Goal: Information Seeking & Learning: Learn about a topic

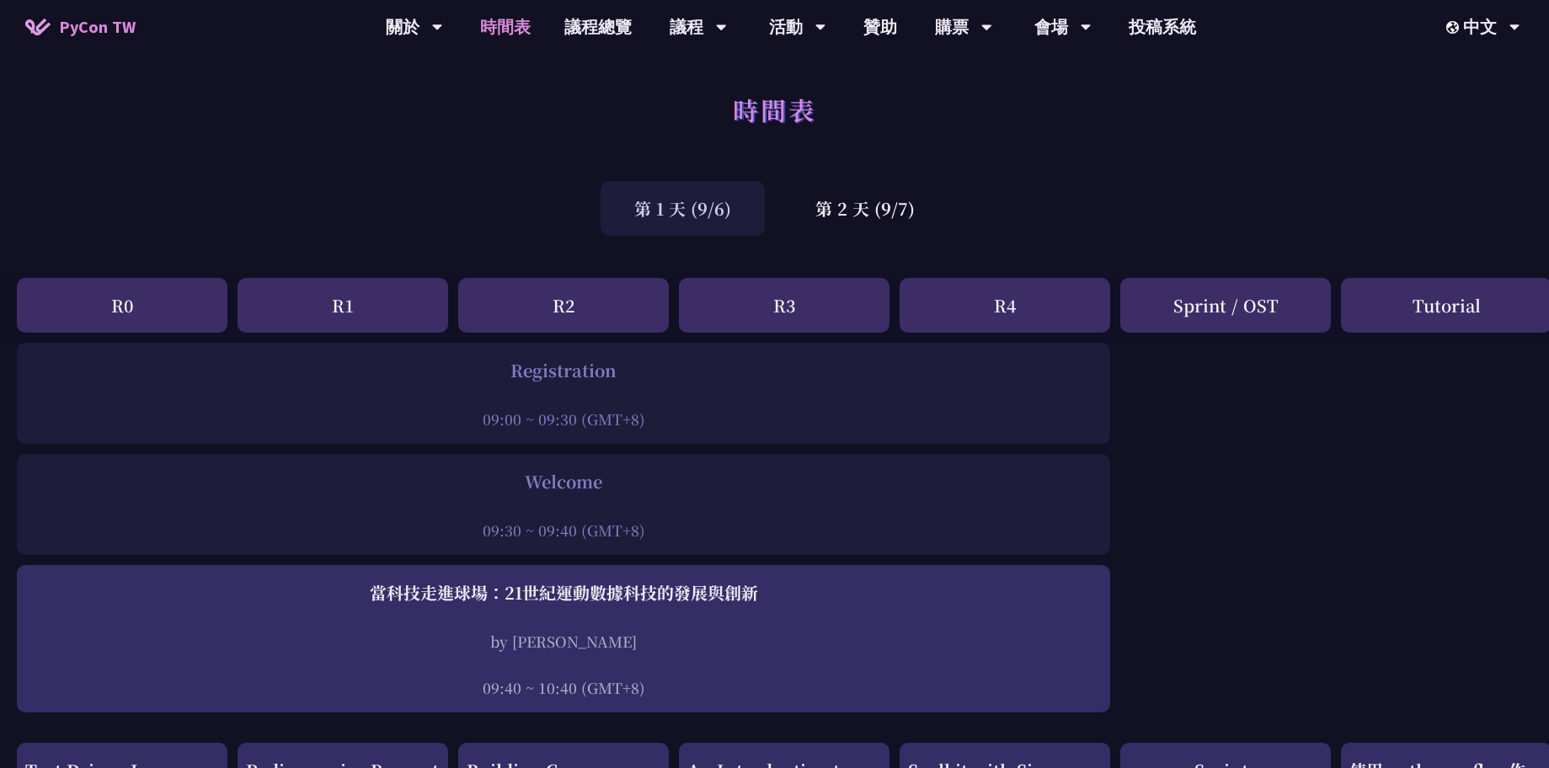
click at [96, 302] on div "R0" at bounding box center [122, 305] width 211 height 55
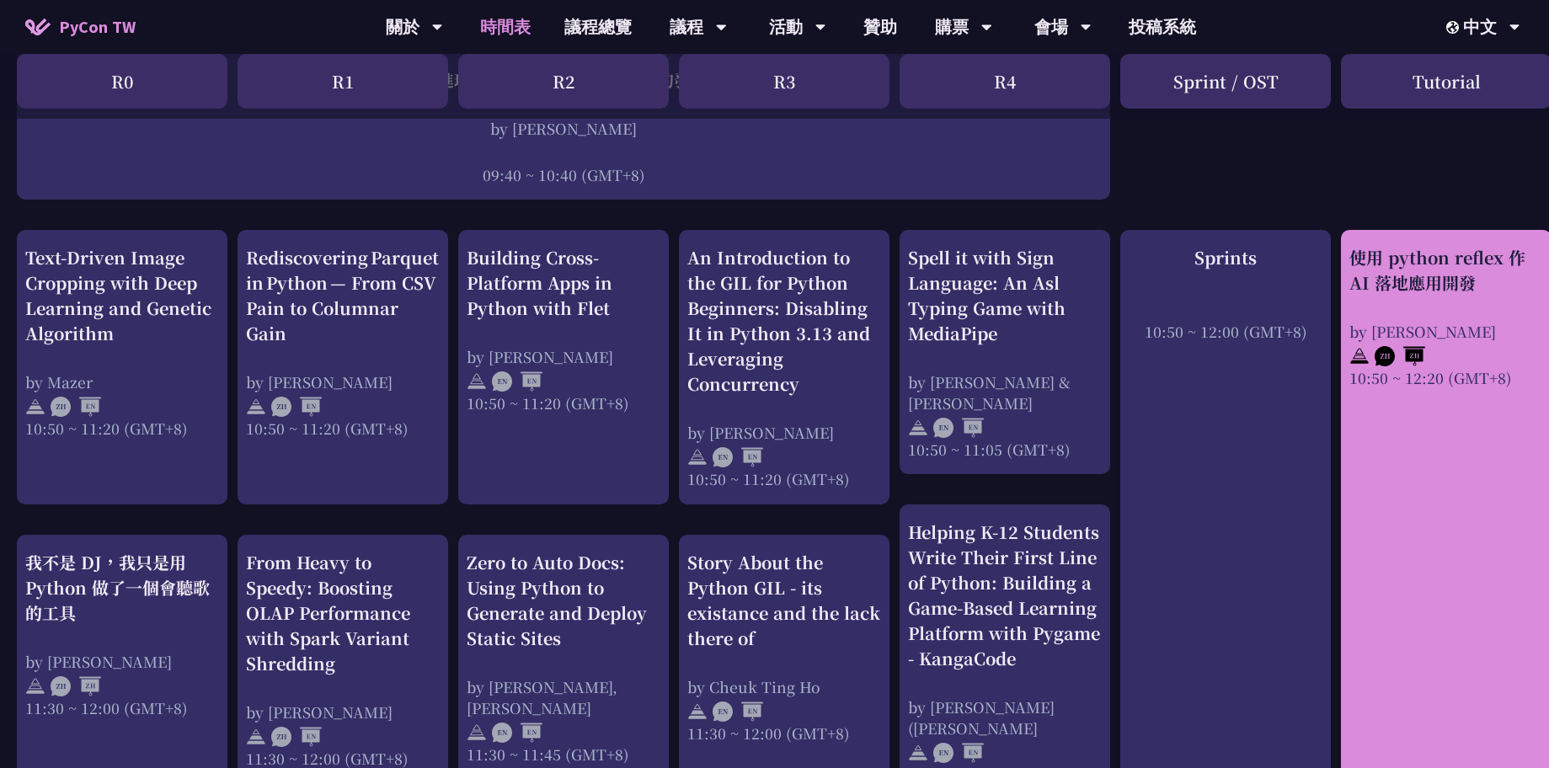
scroll to position [505, 0]
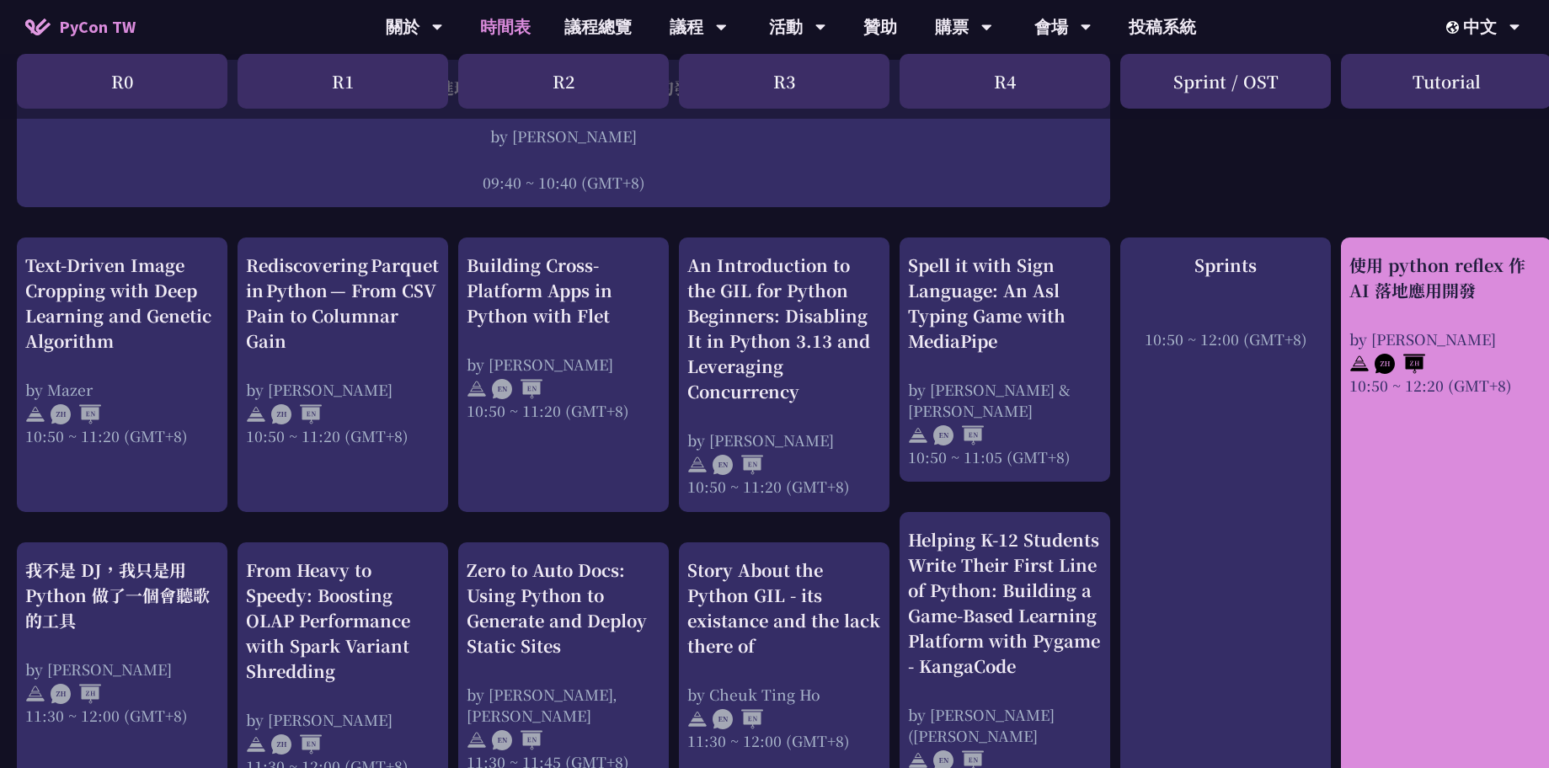
click at [1445, 271] on div "使用 python reflex 作 AI 落地應用開發" at bounding box center [1447, 278] width 194 height 51
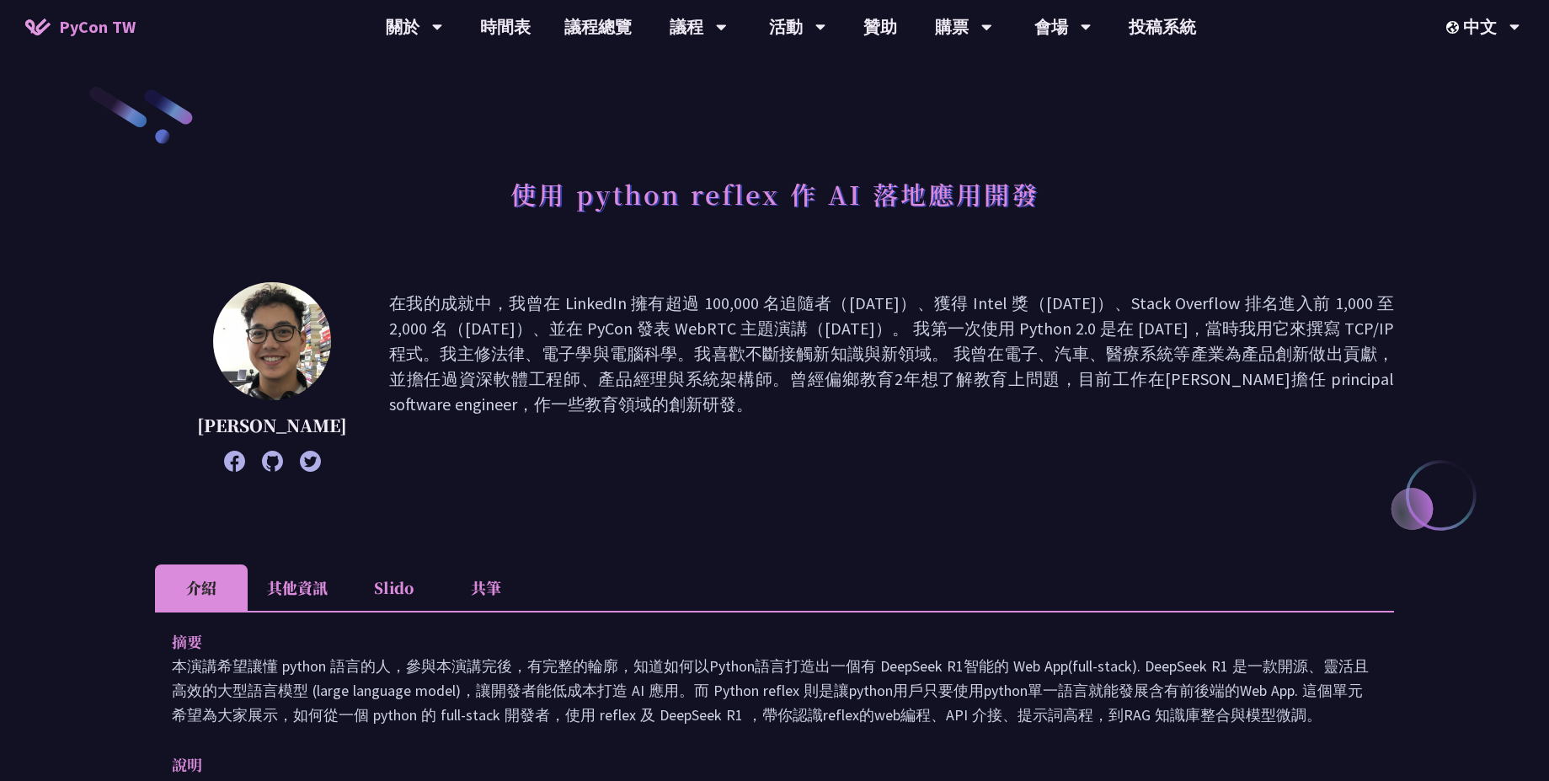
click at [224, 459] on icon at bounding box center [234, 461] width 21 height 21
click at [377, 589] on li "Slido" at bounding box center [393, 587] width 93 height 46
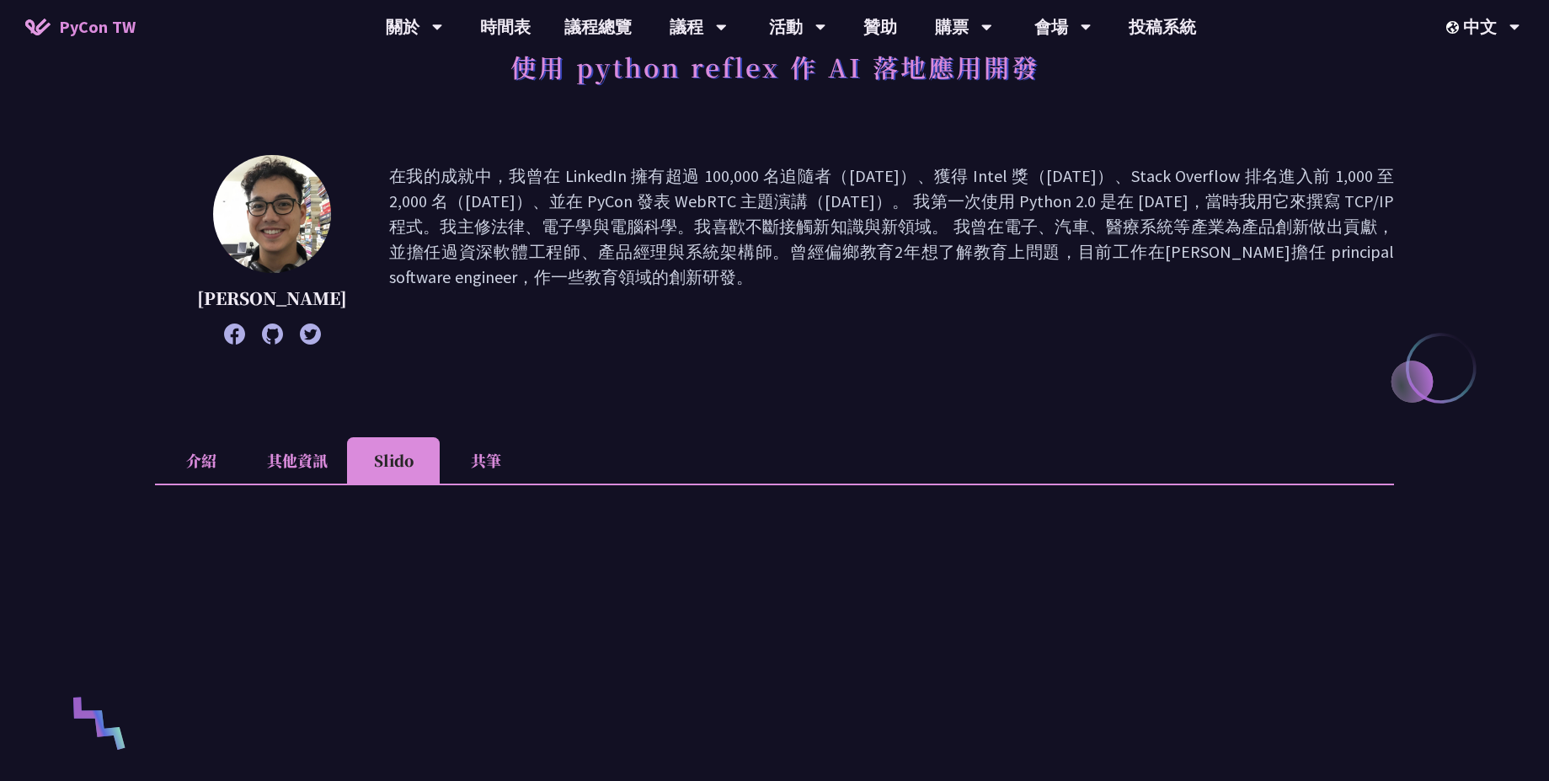
scroll to position [404, 0]
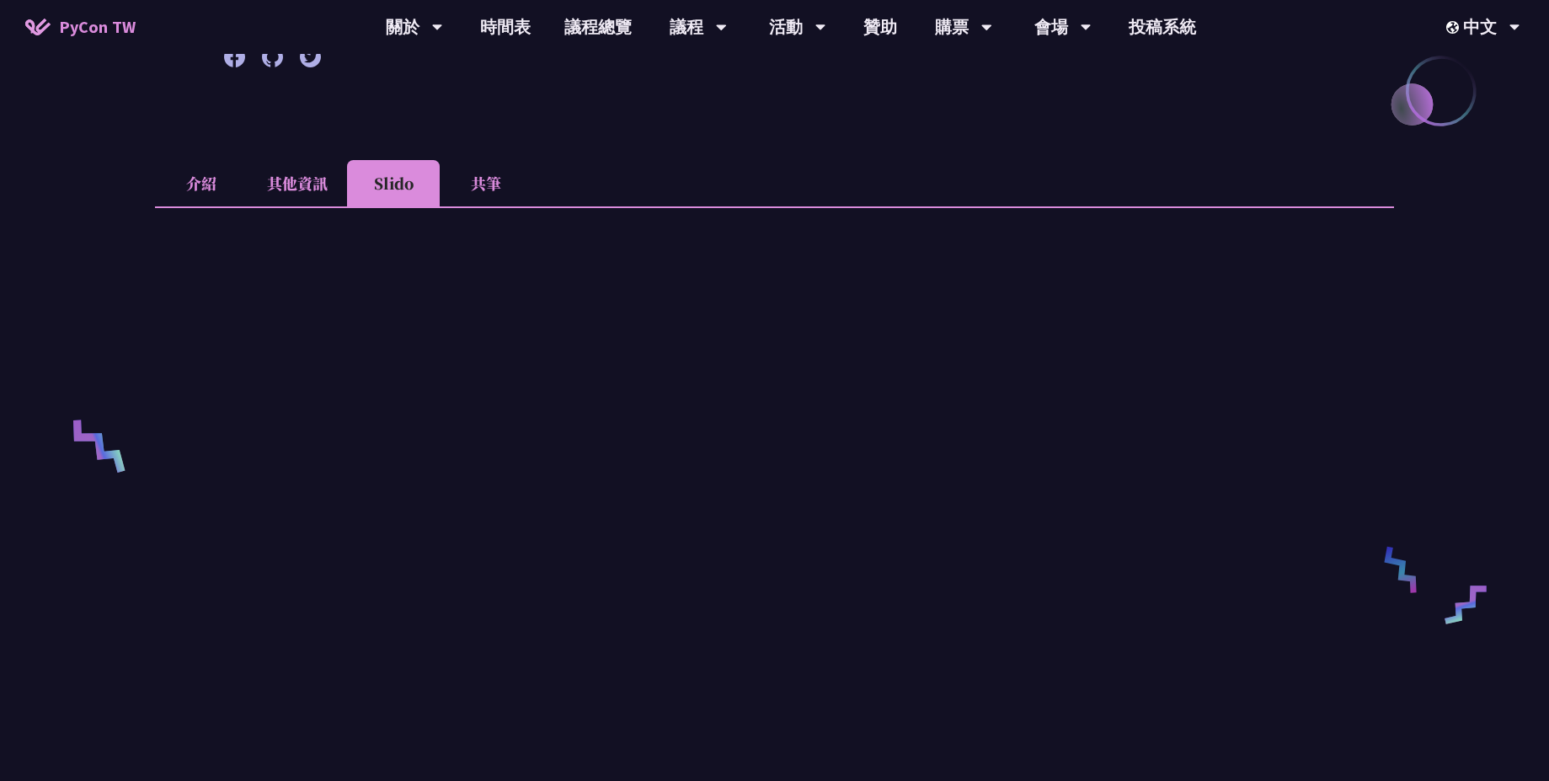
click at [500, 182] on li "共筆" at bounding box center [486, 183] width 93 height 46
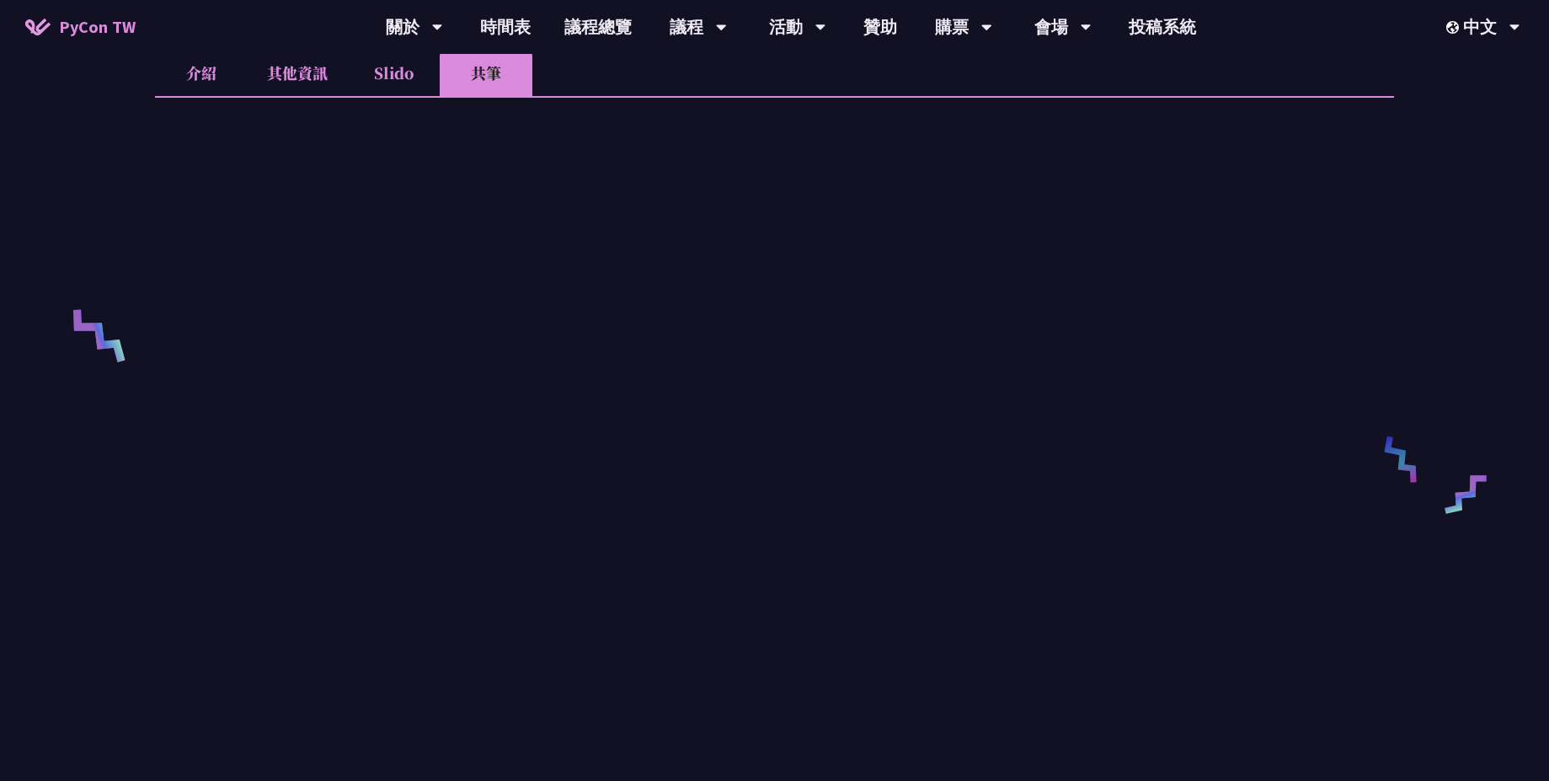
scroll to position [505, 0]
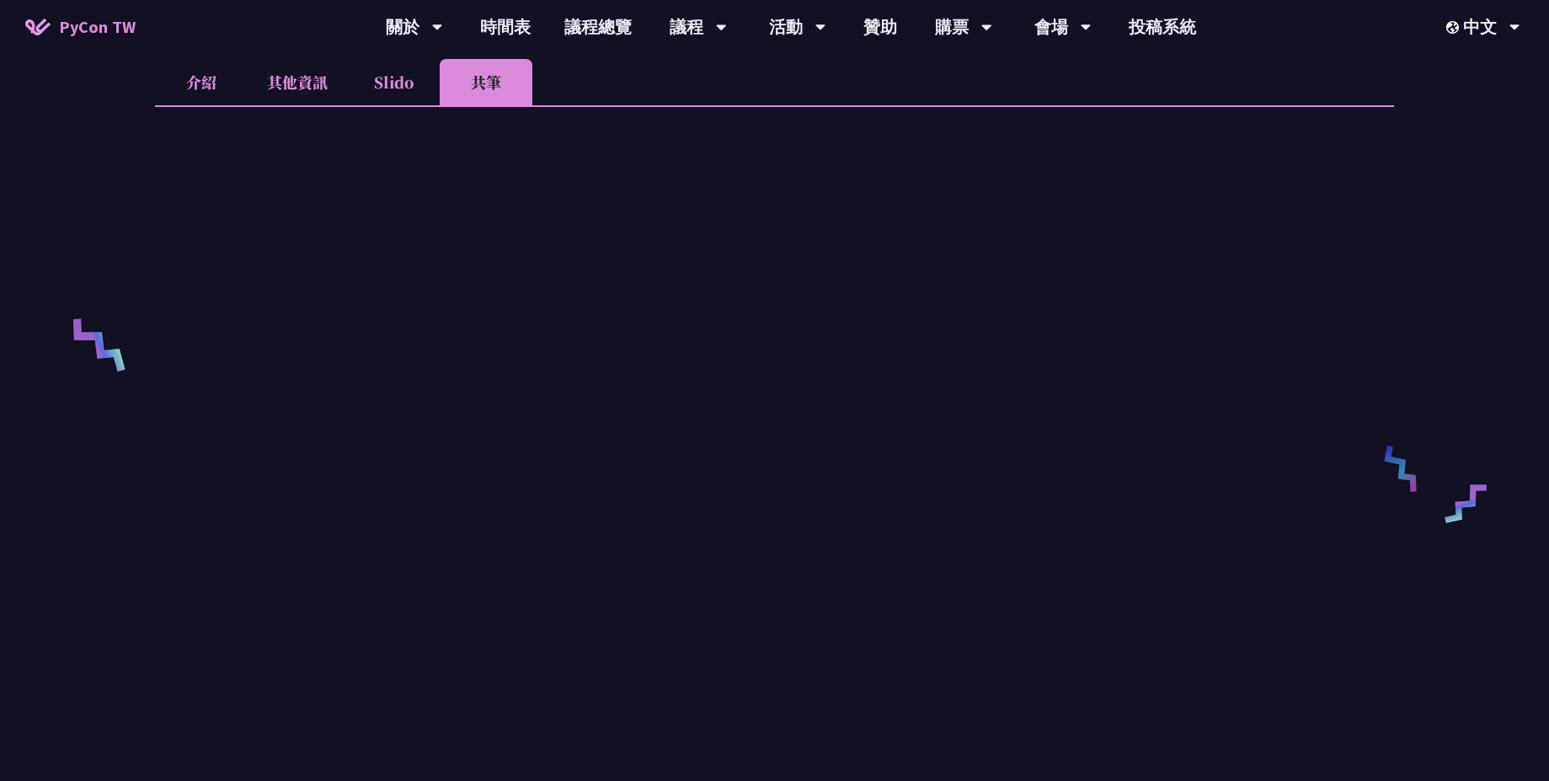
click at [282, 80] on li "其他資訊" at bounding box center [297, 82] width 99 height 46
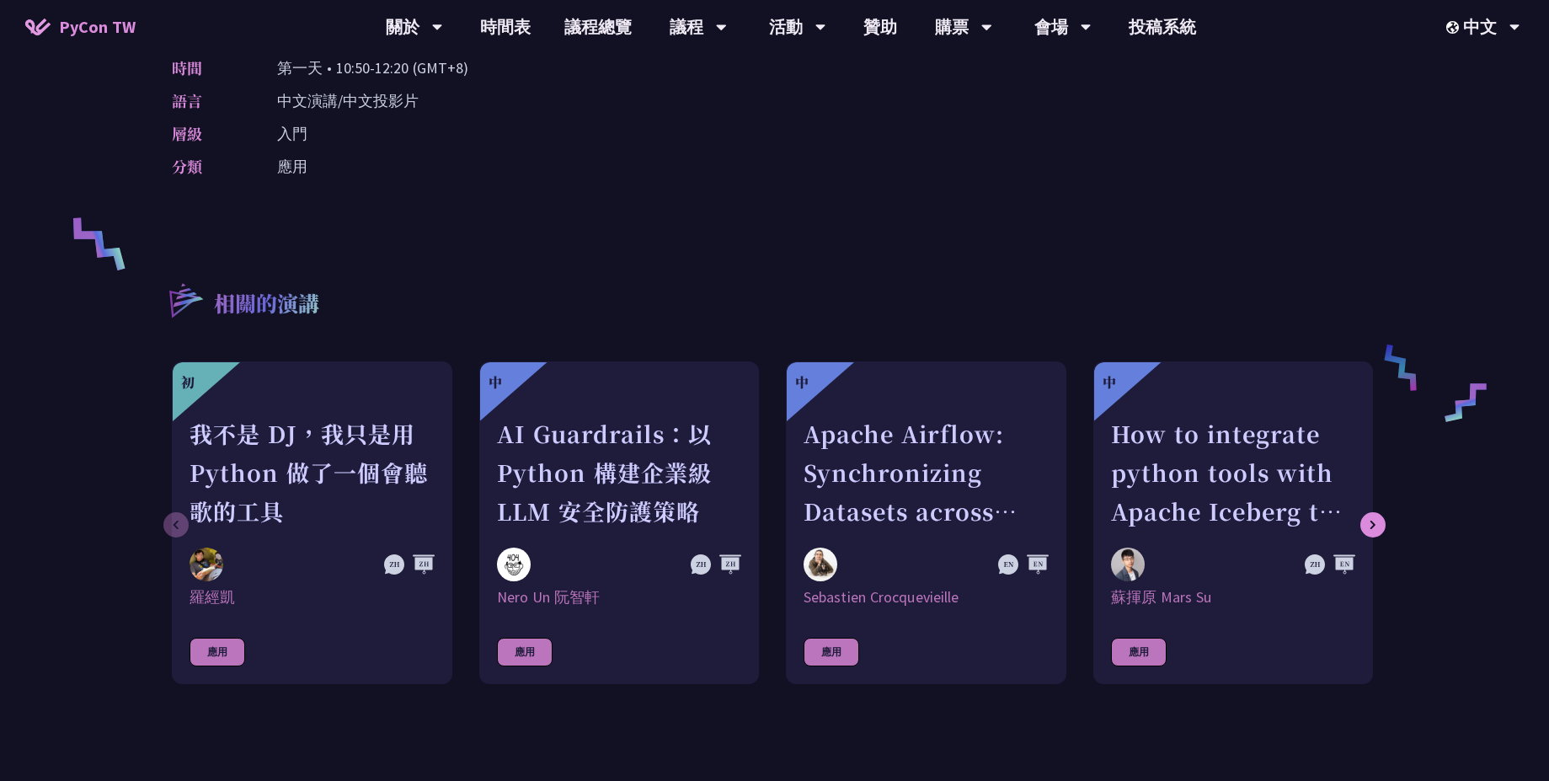
scroll to position [202, 0]
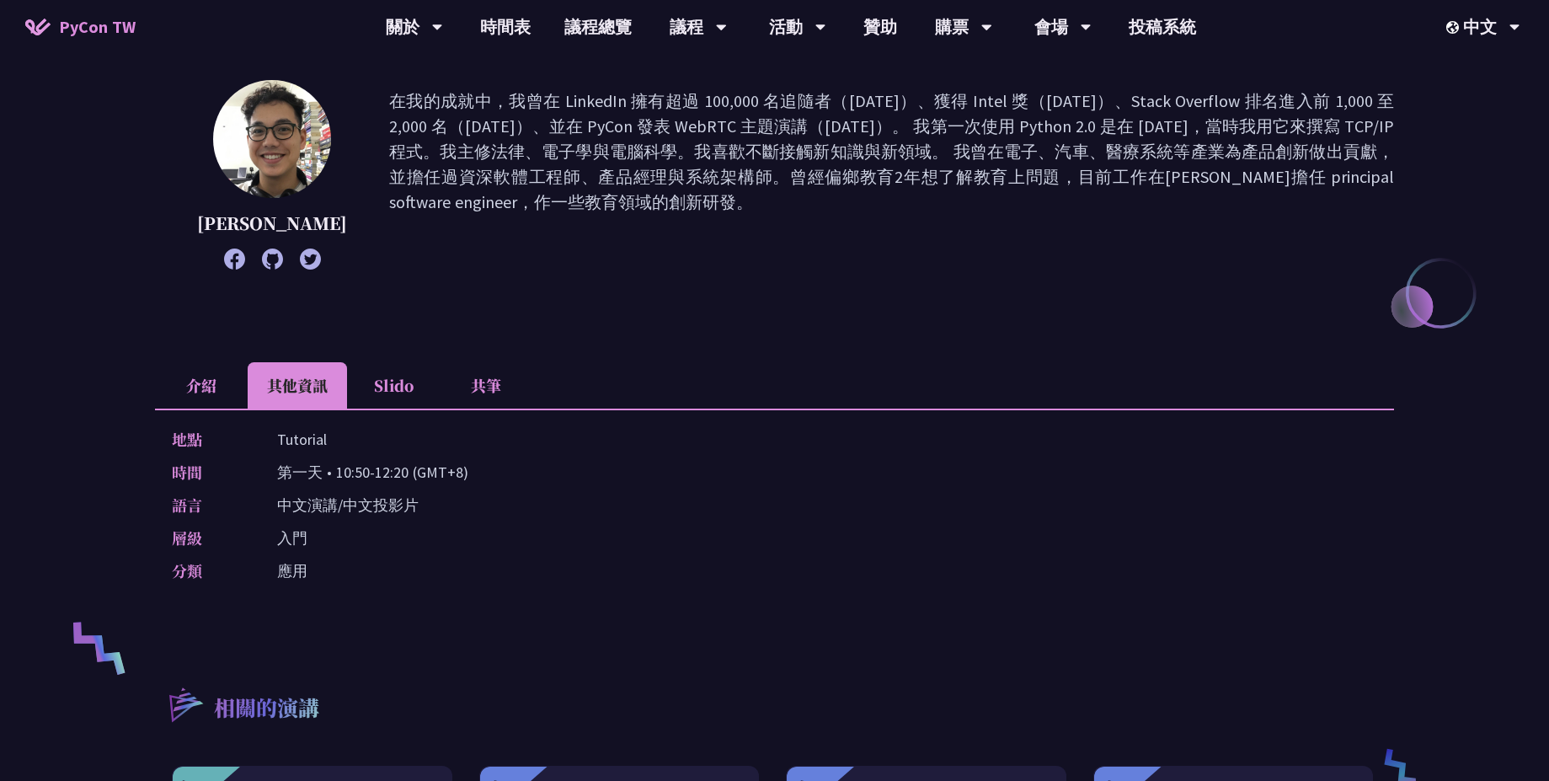
click at [201, 393] on li "介紹" at bounding box center [201, 385] width 93 height 46
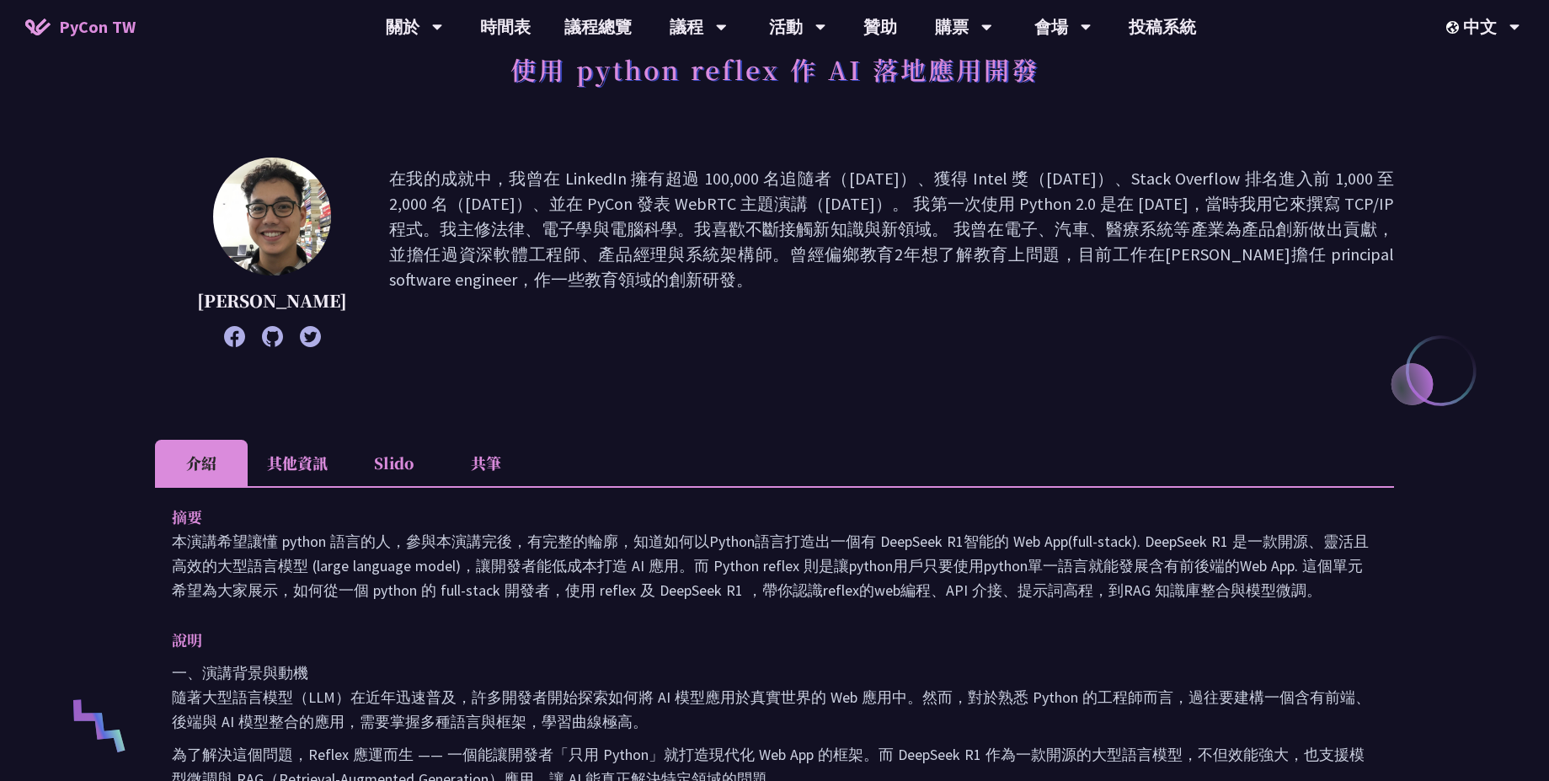
scroll to position [0, 0]
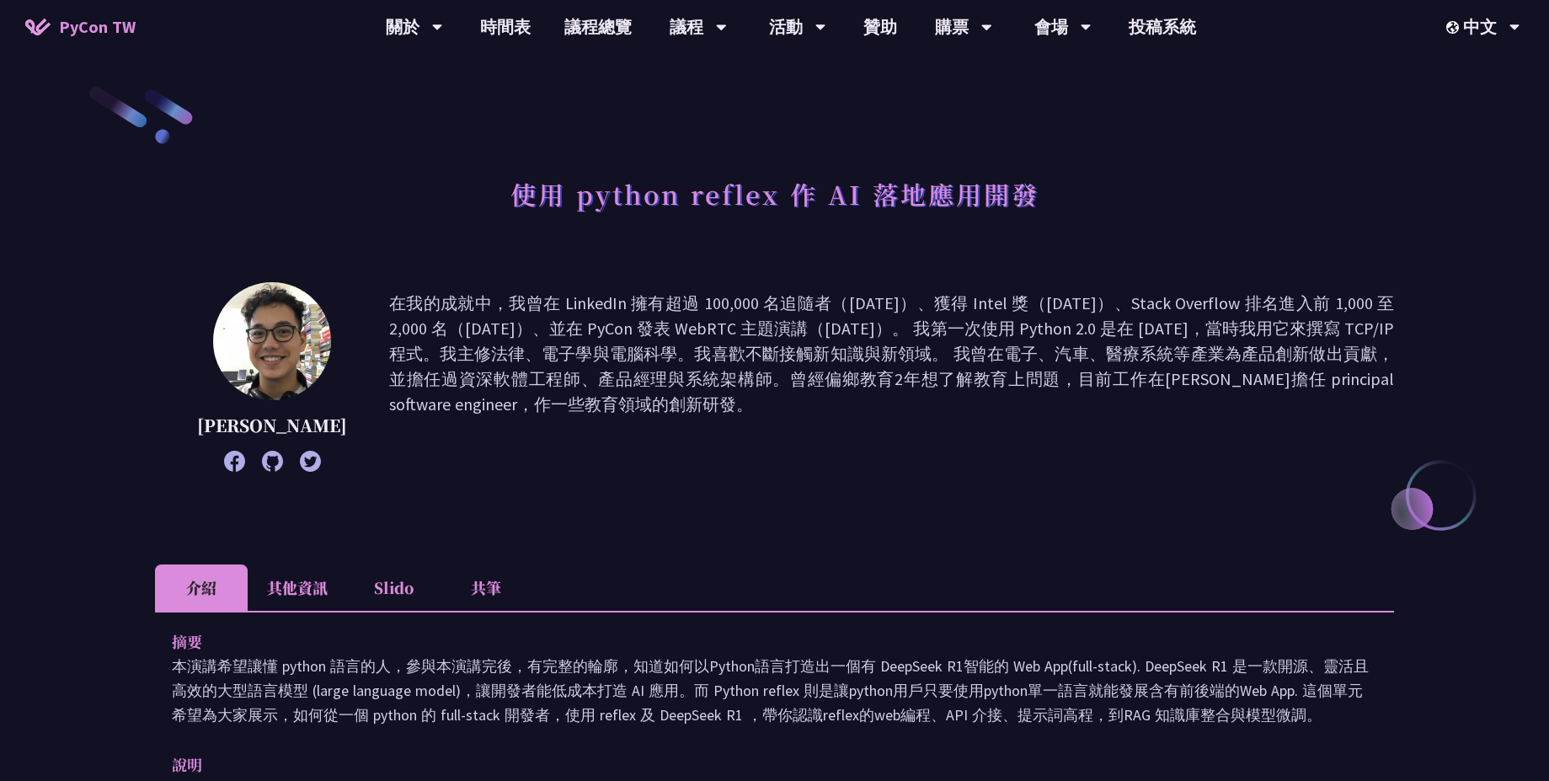
drag, startPoint x: 531, startPoint y: 195, endPoint x: 834, endPoint y: 200, distance: 303.3
click at [559, 197] on h1 "使用 python reflex 作 AI 落地應用開發" at bounding box center [775, 193] width 529 height 51
click at [928, 205] on h1 "使用 python reflex 作 AI 落地應用開發" at bounding box center [775, 193] width 529 height 51
drag, startPoint x: 575, startPoint y: 206, endPoint x: 773, endPoint y: 205, distance: 198.0
click at [773, 205] on h1 "使用 python reflex 作 AI 落地應用開發" at bounding box center [775, 193] width 529 height 51
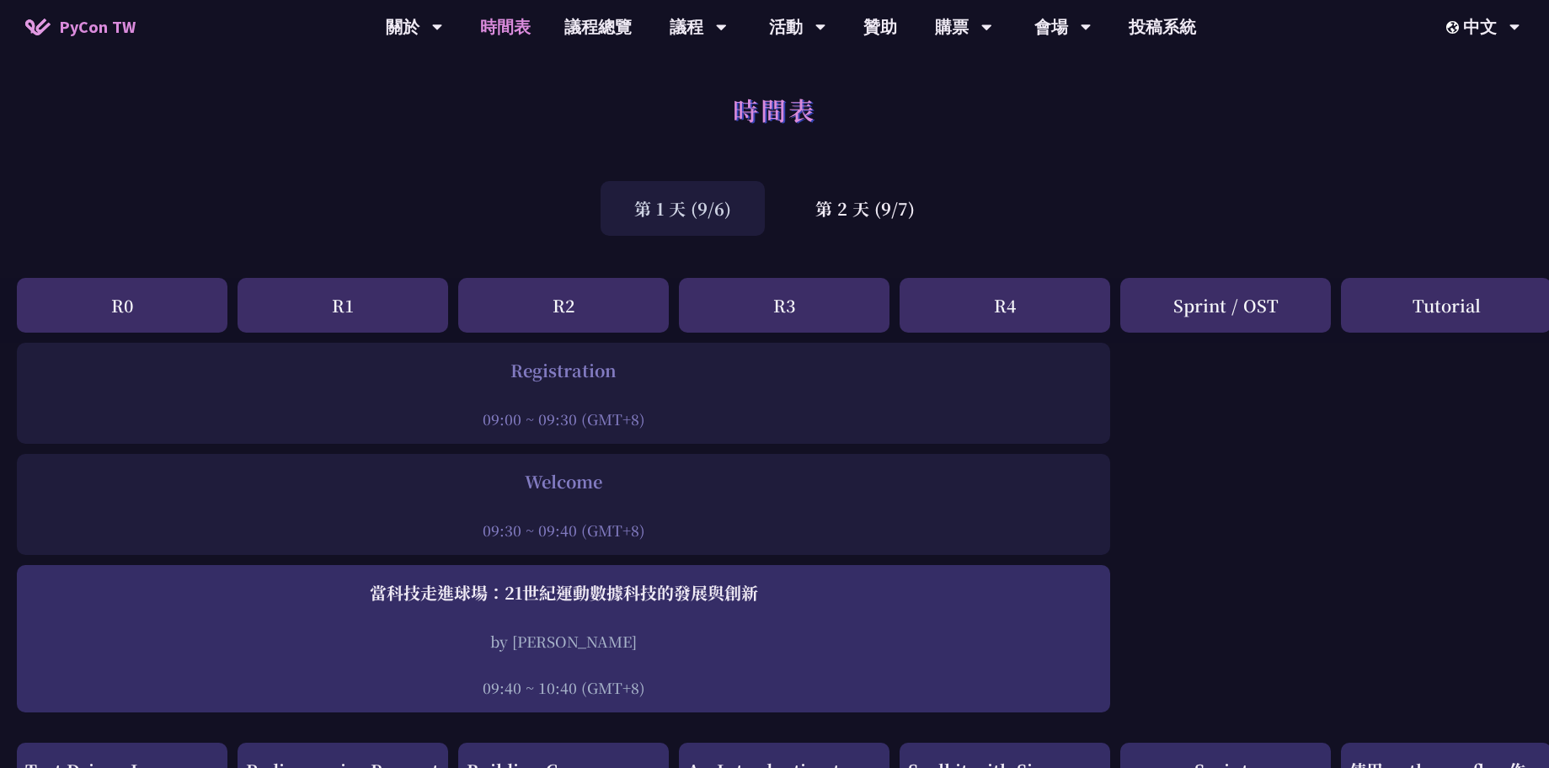
click at [1448, 323] on div "Tutorial" at bounding box center [1446, 305] width 211 height 55
click at [831, 218] on div "第 2 天 (9/7)" at bounding box center [865, 208] width 167 height 55
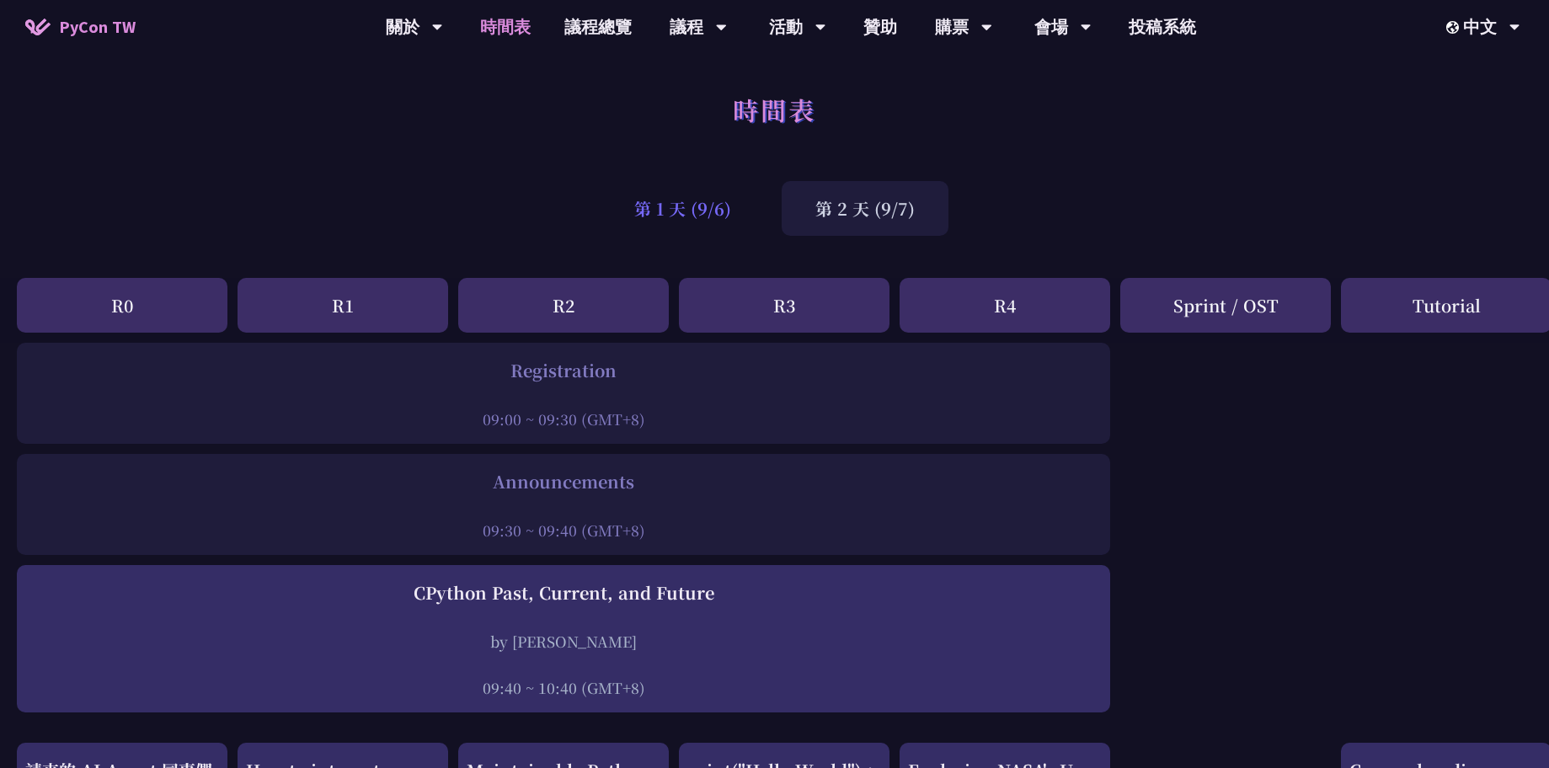
click at [621, 184] on div "第 1 天 (9/6)" at bounding box center [683, 208] width 164 height 55
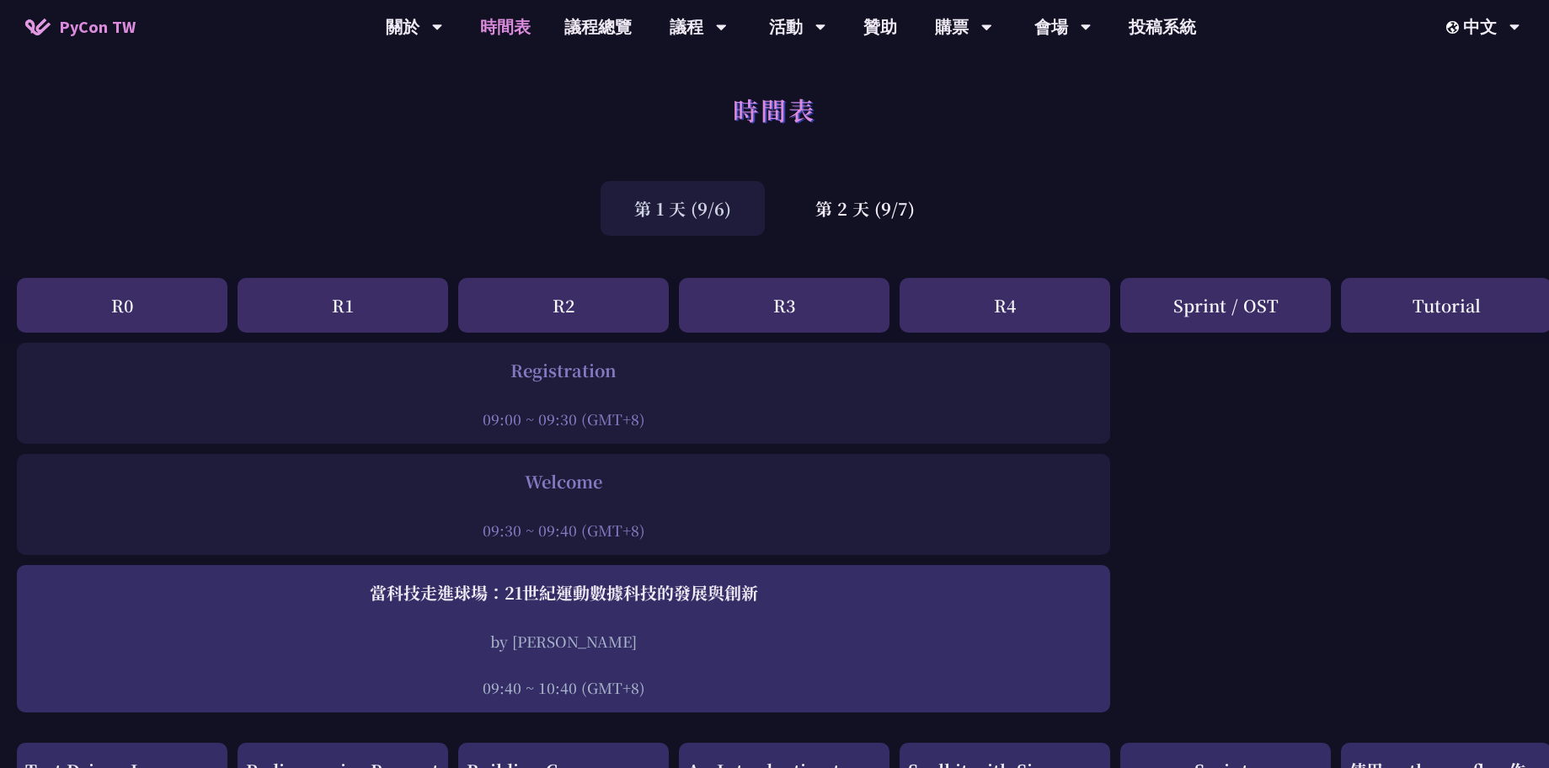
click at [675, 225] on div "第 1 天 (9/6)" at bounding box center [683, 208] width 164 height 55
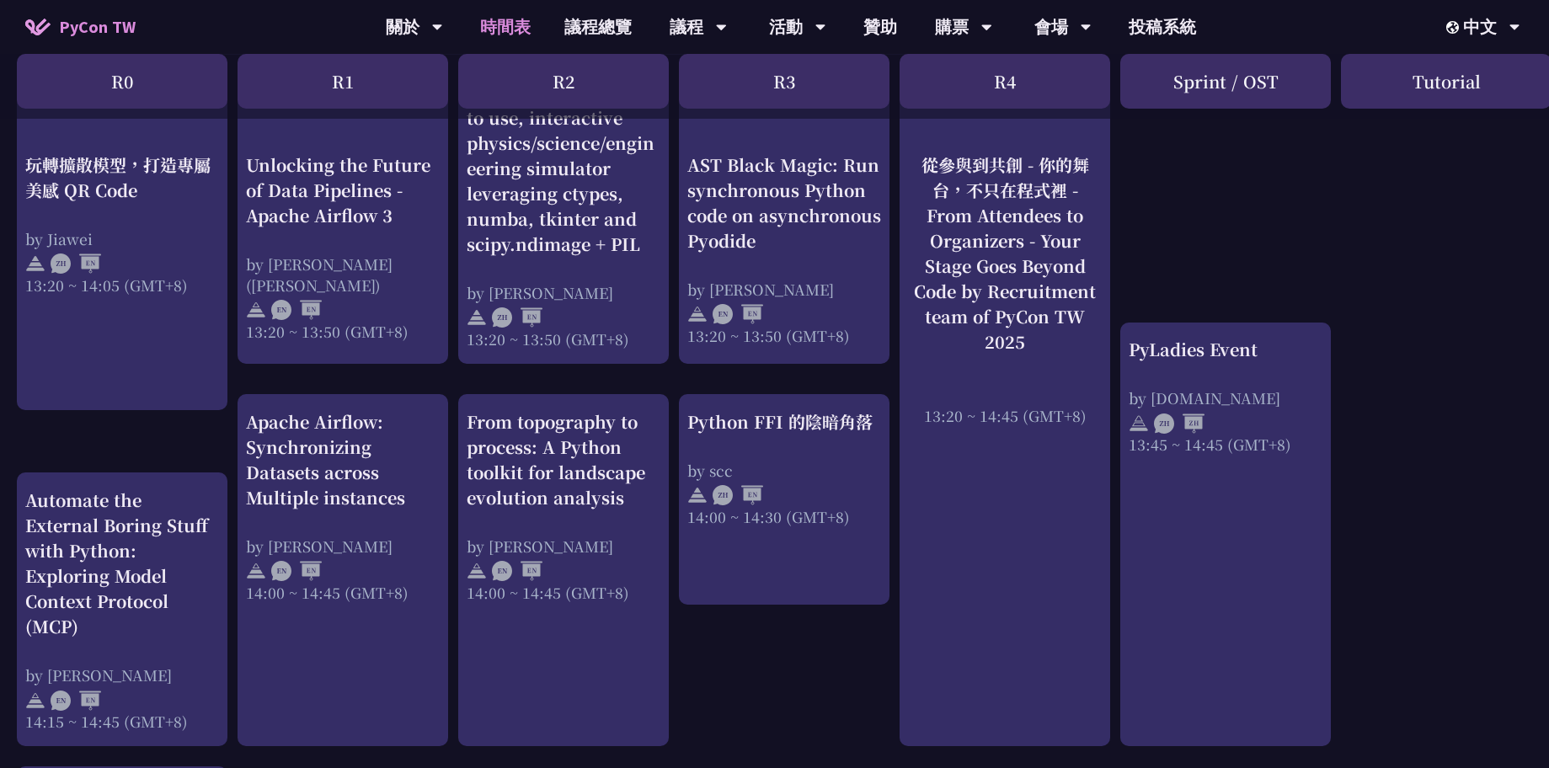
scroll to position [1516, 0]
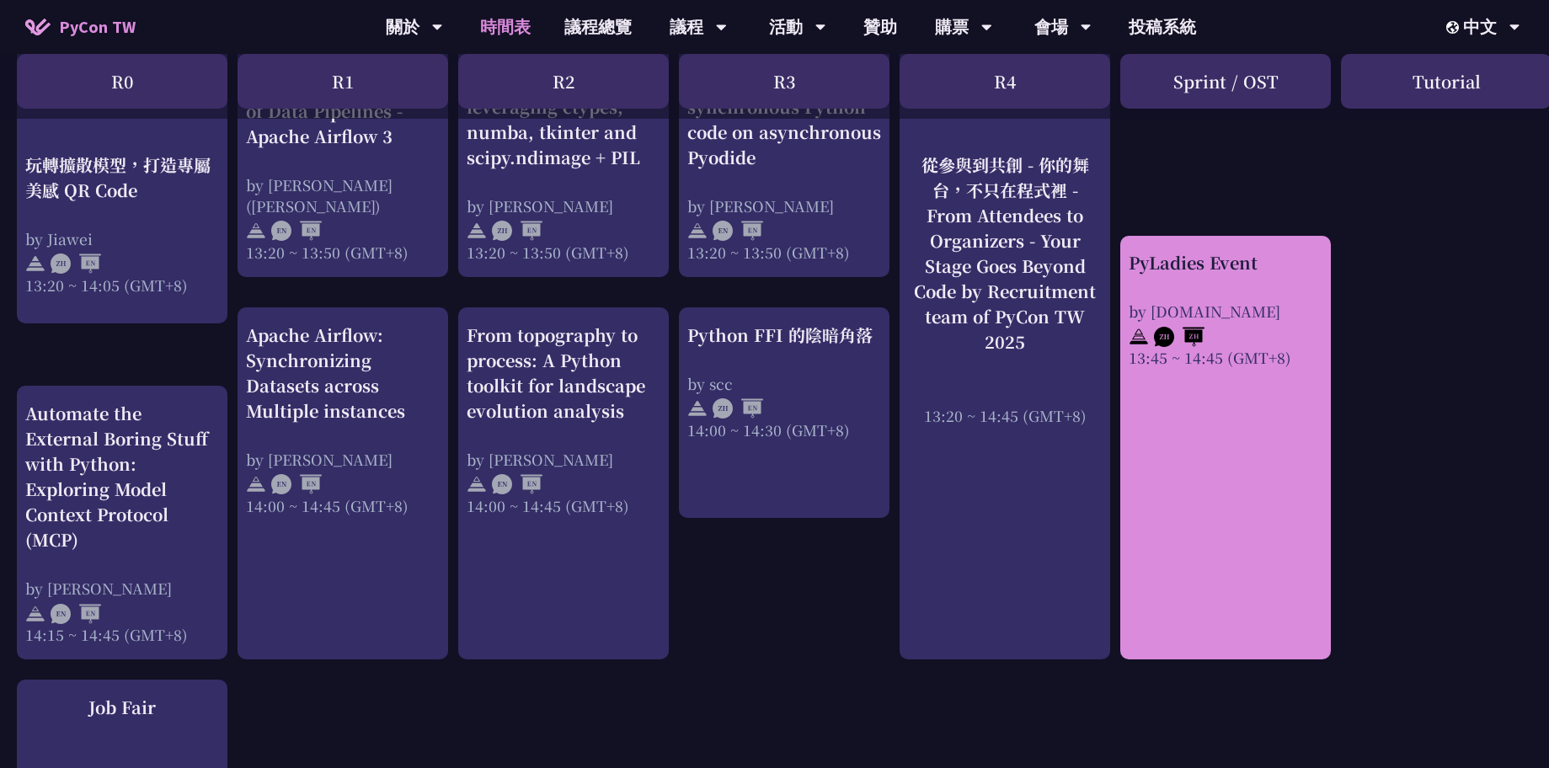
click at [1267, 435] on div "PyLadies Event by [DOMAIN_NAME] 13:45 ~ 14:45 (GMT+8)" at bounding box center [1225, 448] width 211 height 425
click at [1214, 263] on div "PyLadies Event" at bounding box center [1226, 262] width 194 height 25
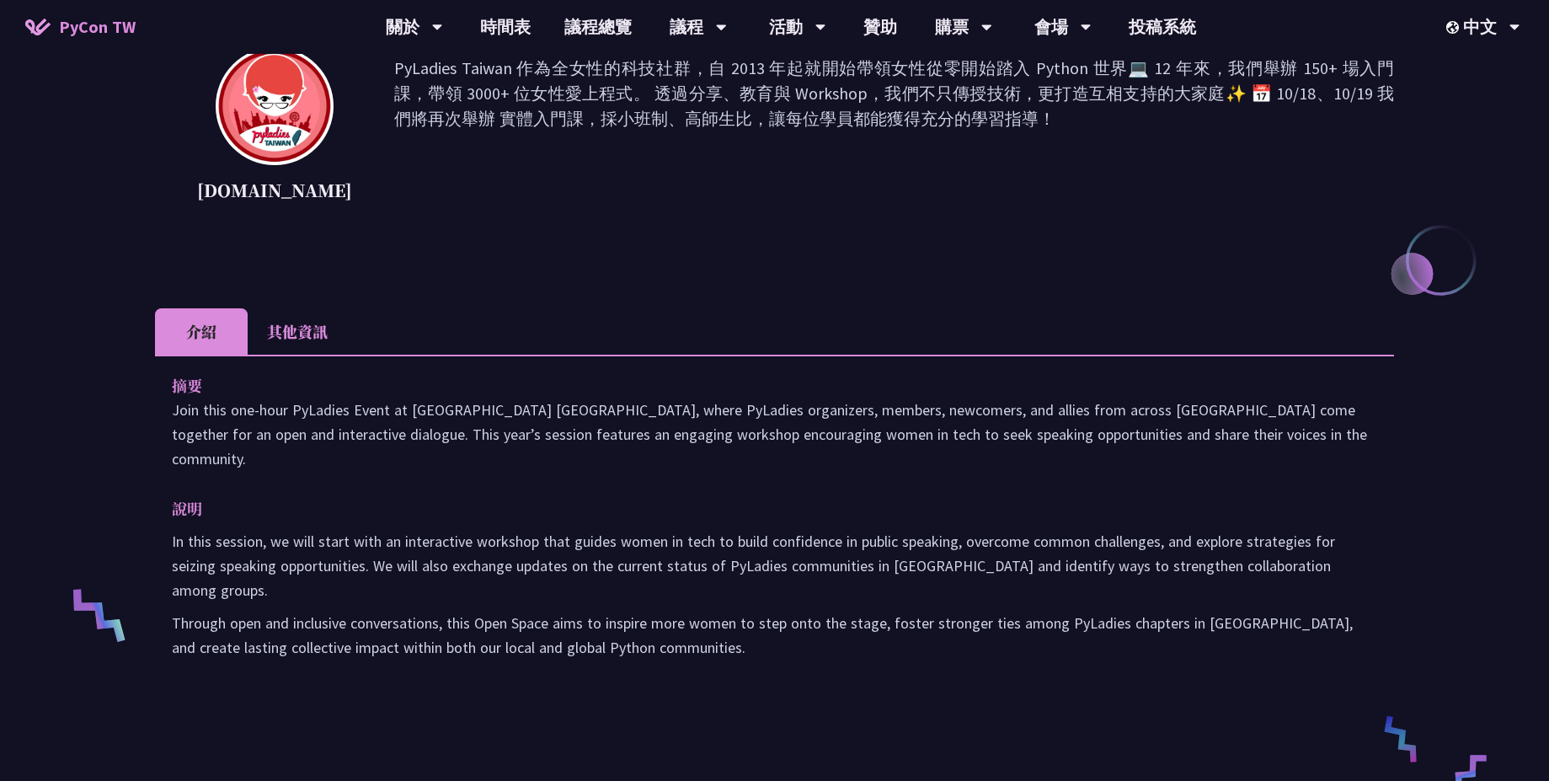
scroll to position [101, 0]
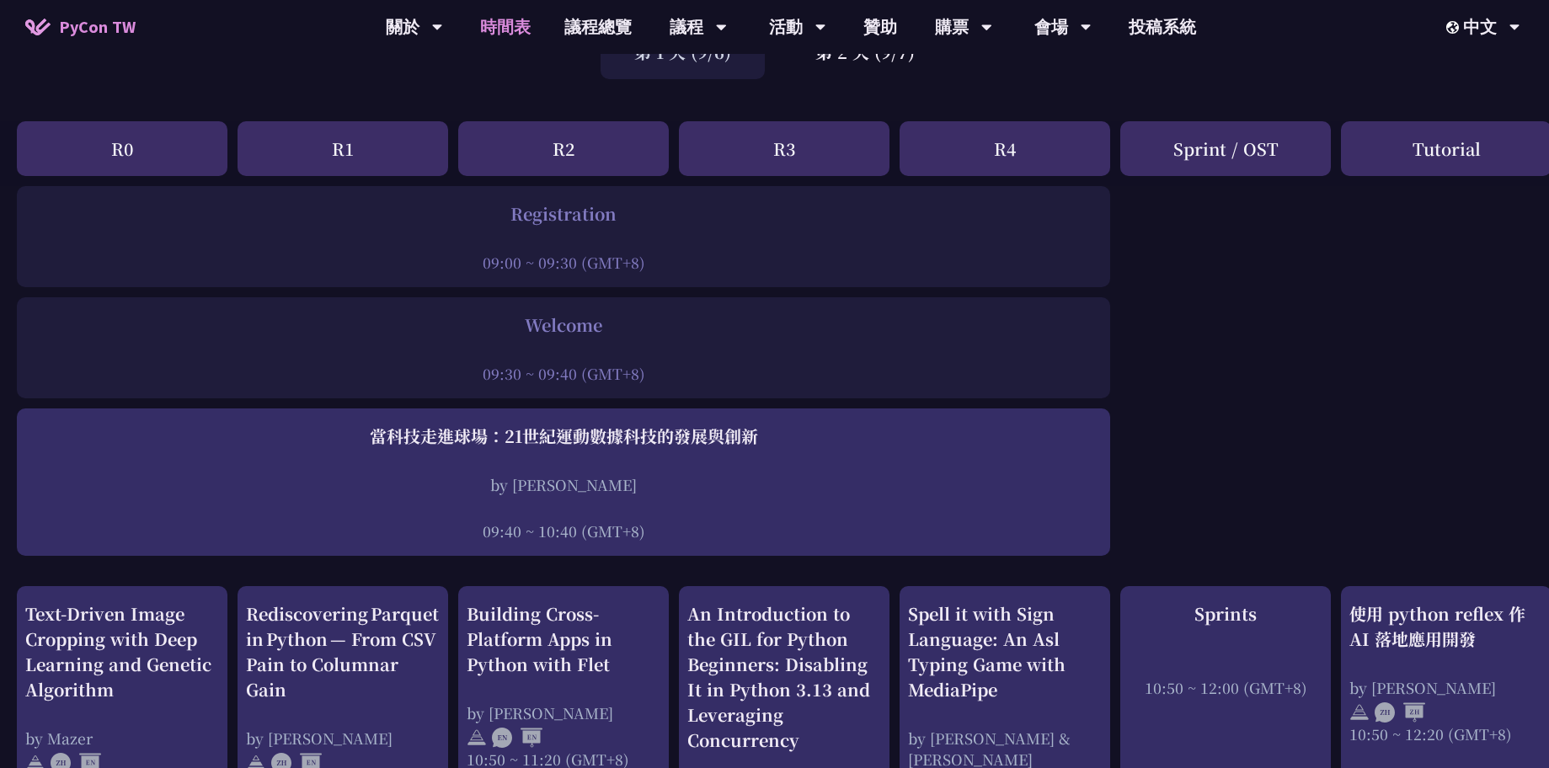
scroll to position [303, 0]
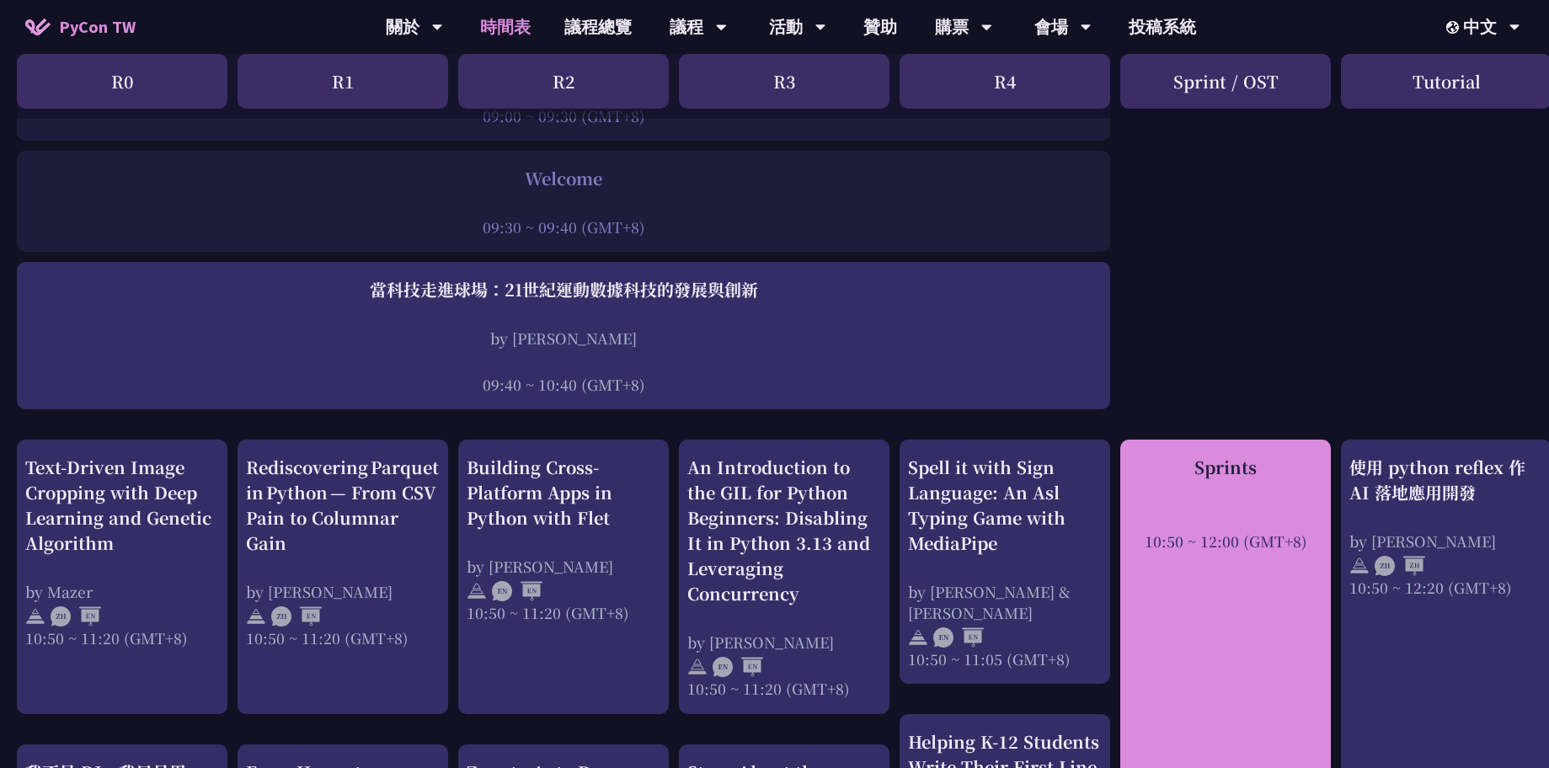
click at [1250, 560] on div "Sprints 10:50 ~ 12:00 (GMT+8)" at bounding box center [1225, 730] width 211 height 580
click at [1225, 462] on div "Sprints" at bounding box center [1226, 467] width 194 height 25
click at [1227, 468] on div "Sprints" at bounding box center [1226, 467] width 194 height 25
click at [1224, 479] on div "Sprints" at bounding box center [1226, 467] width 194 height 25
click at [1142, 667] on div "Sprints 10:50 ~ 12:00 (GMT+8)" at bounding box center [1225, 730] width 211 height 580
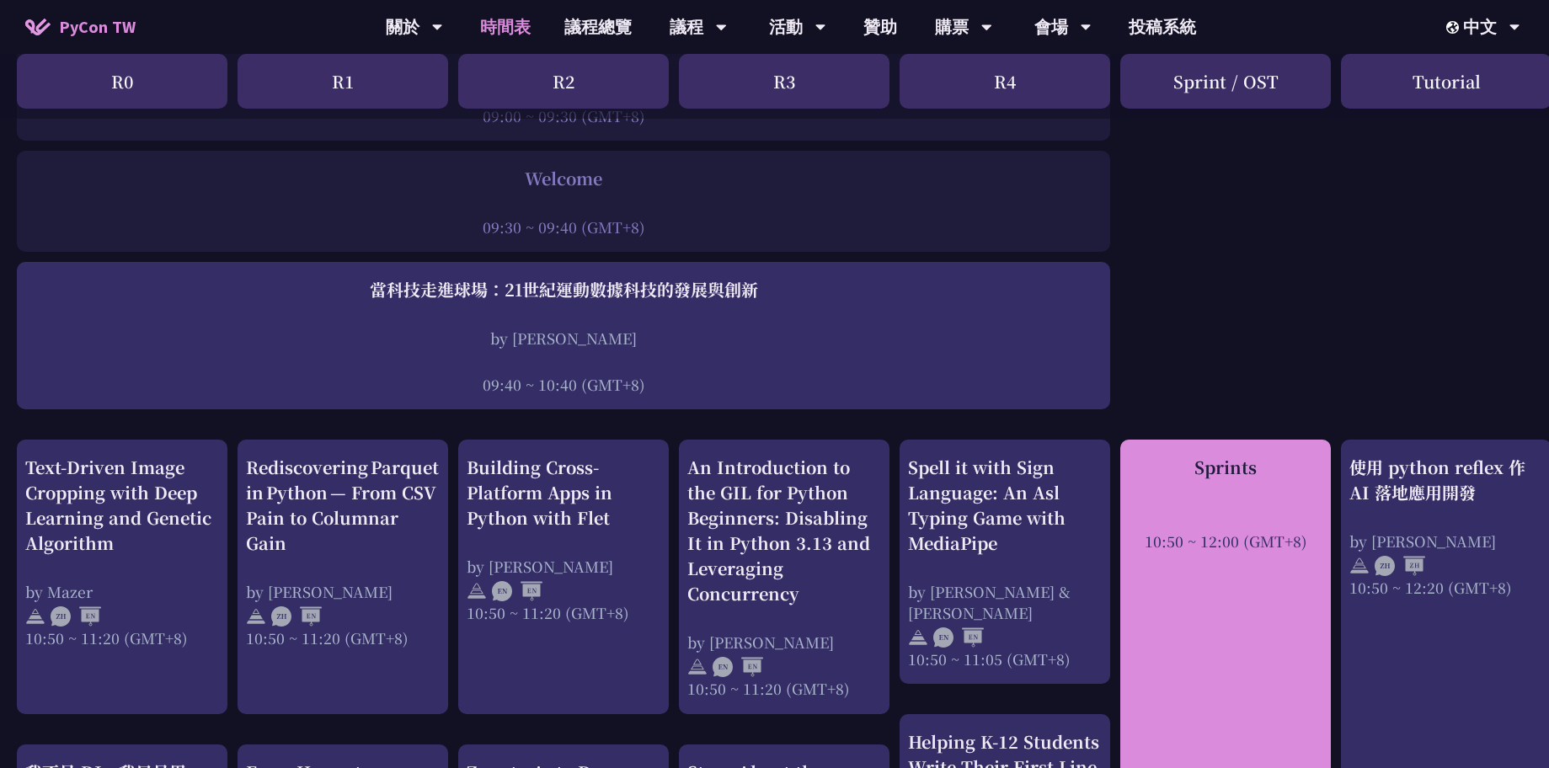
click at [1128, 464] on div "Sprints 10:50 ~ 12:00 (GMT+8)" at bounding box center [1225, 730] width 211 height 580
click at [1190, 673] on div "Sprints 10:50 ~ 12:00 (GMT+8)" at bounding box center [1225, 730] width 211 height 580
click at [1190, 672] on div "Sprints 10:50 ~ 12:00 (GMT+8)" at bounding box center [1225, 730] width 211 height 580
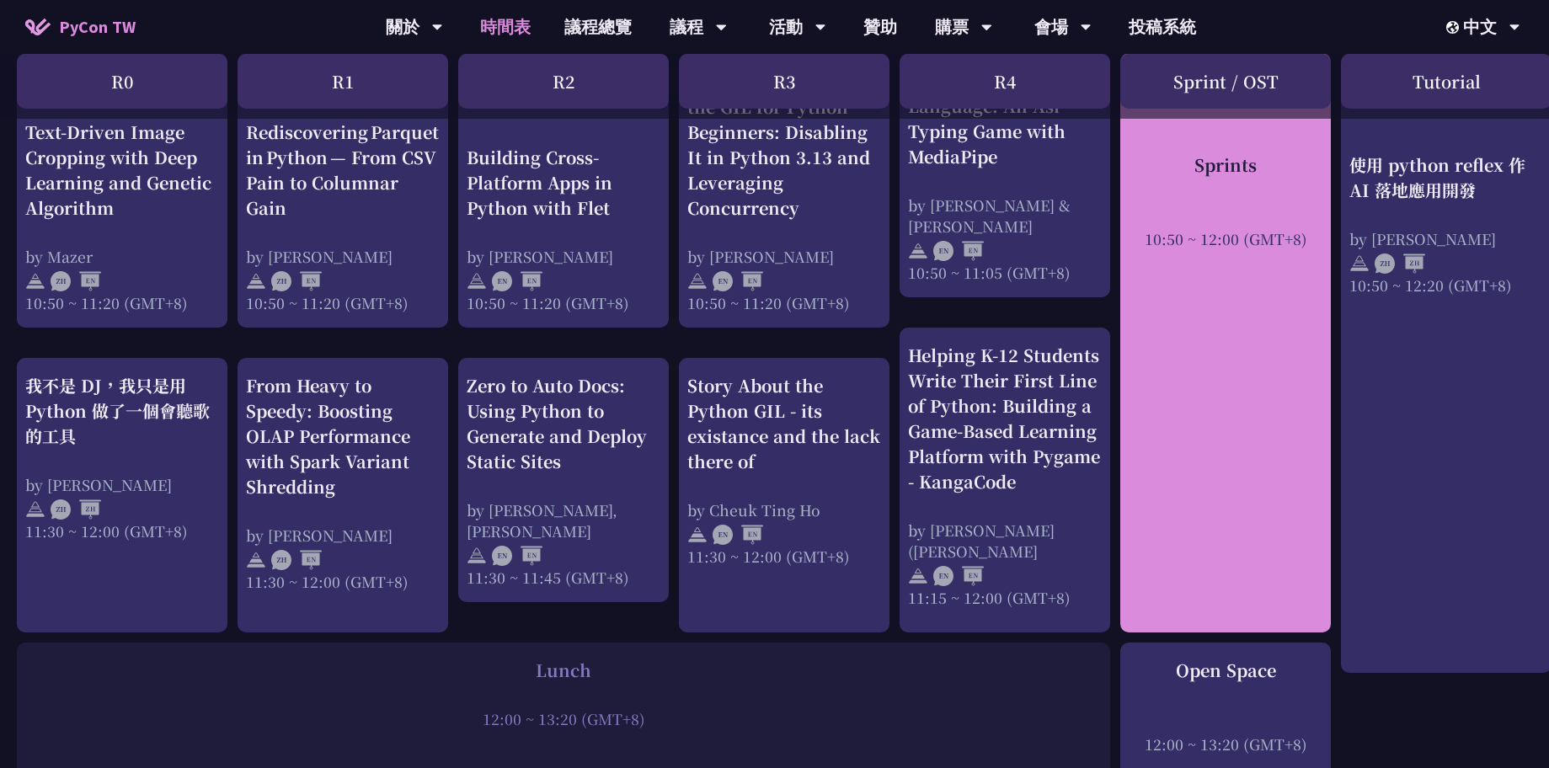
scroll to position [708, 0]
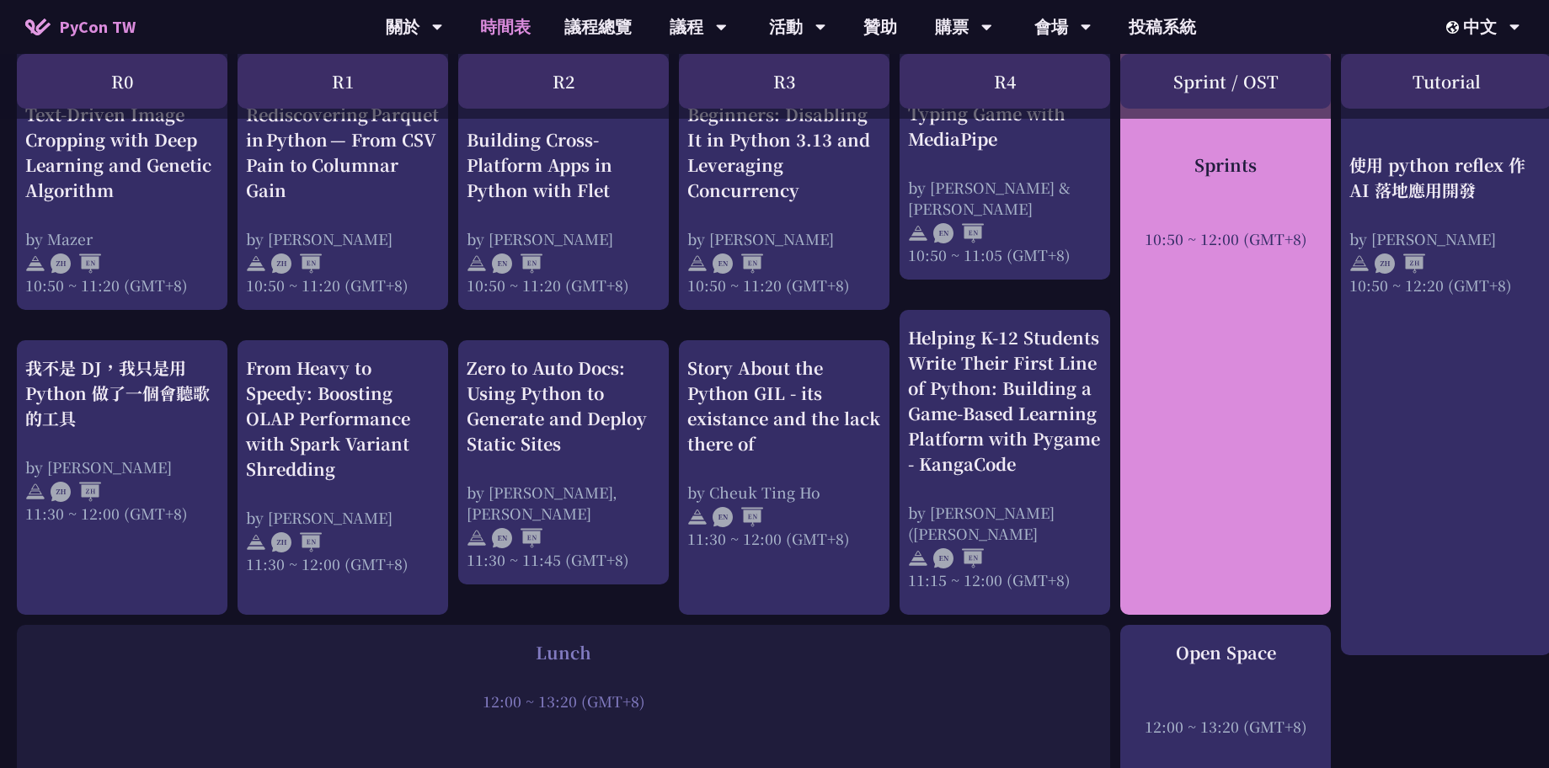
click at [1254, 591] on div "Sprints 10:50 ~ 12:00 (GMT+8)" at bounding box center [1225, 325] width 211 height 580
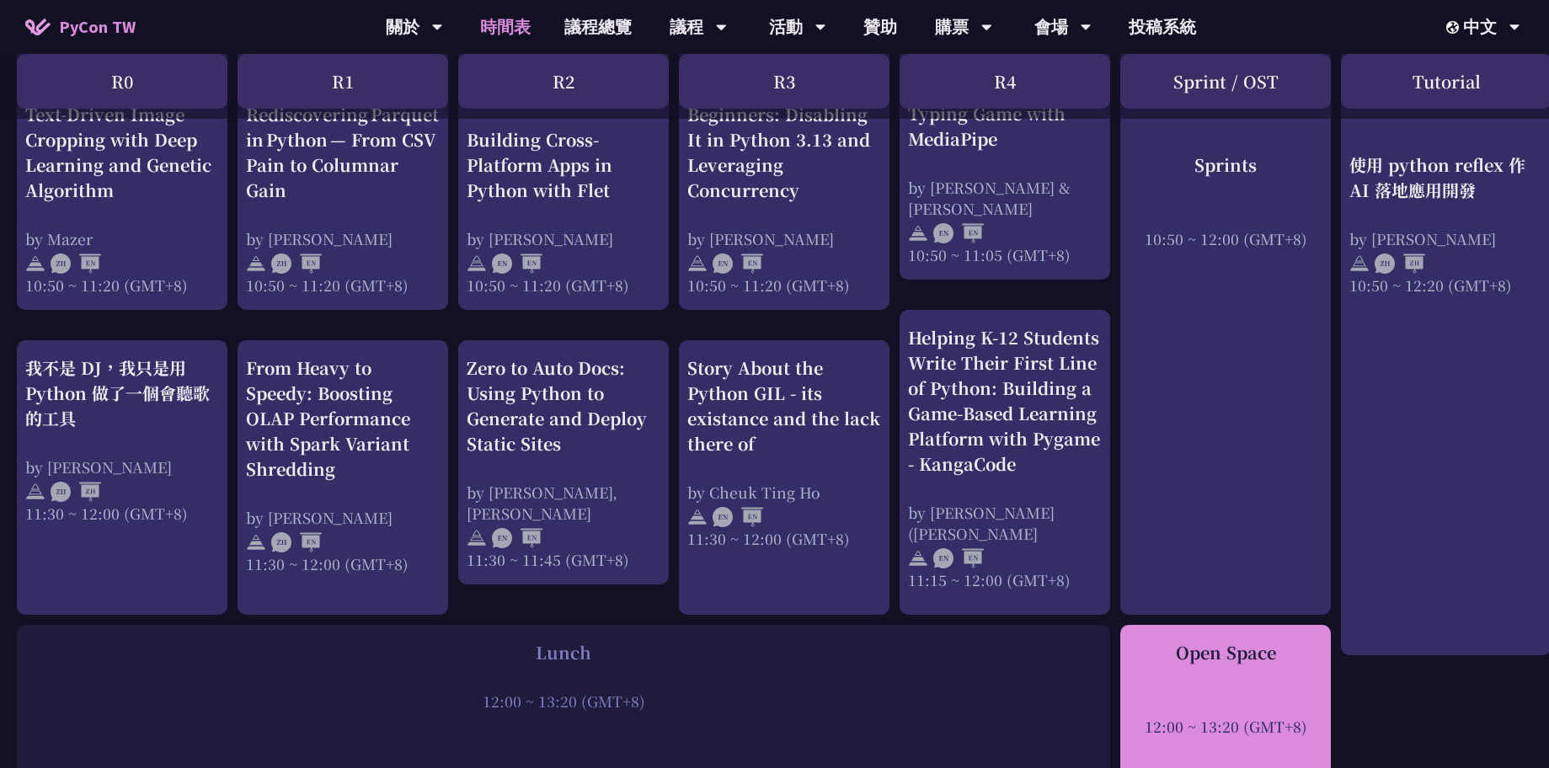
click at [1238, 710] on div at bounding box center [1226, 703] width 194 height 25
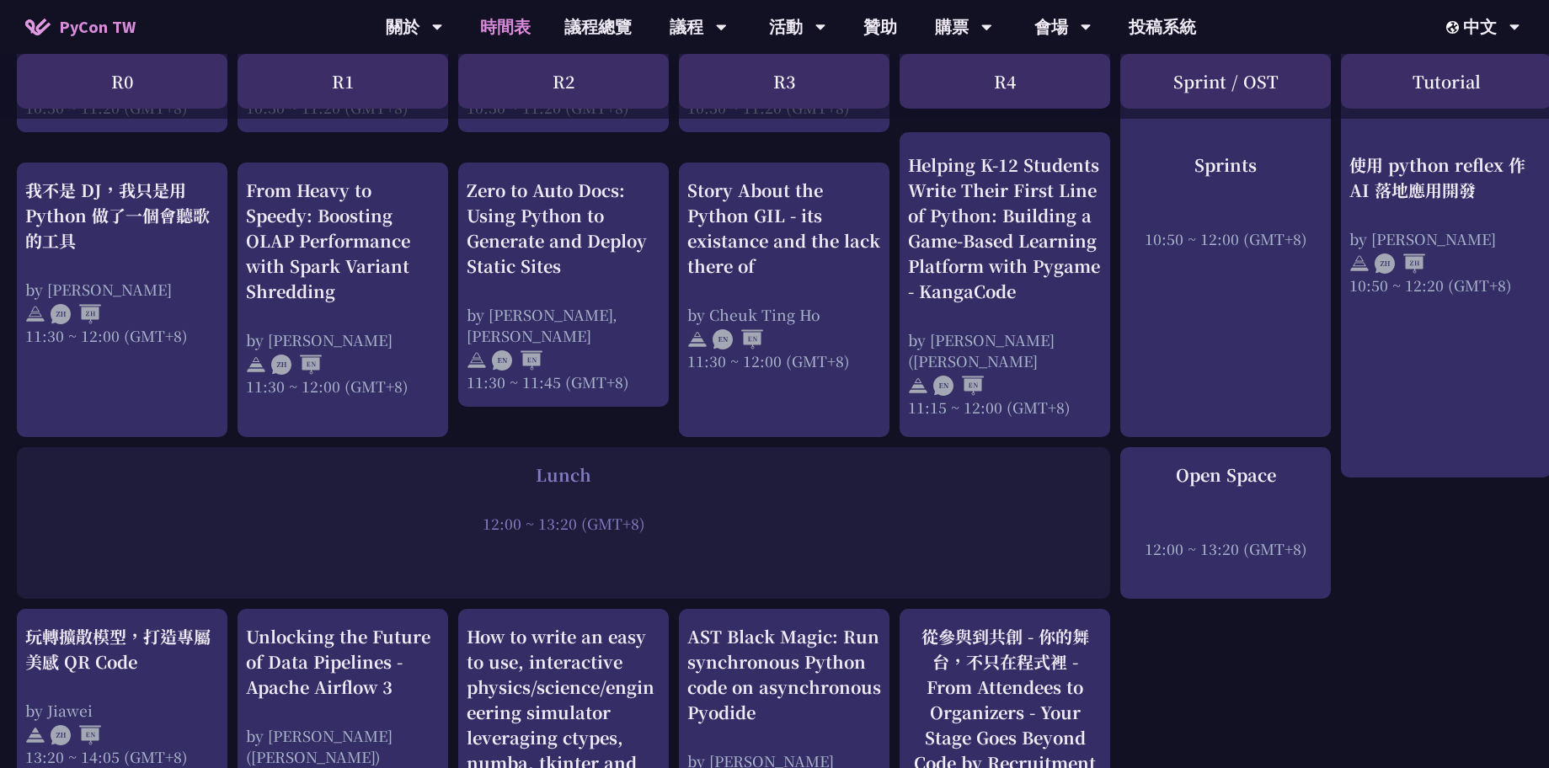
scroll to position [1011, 0]
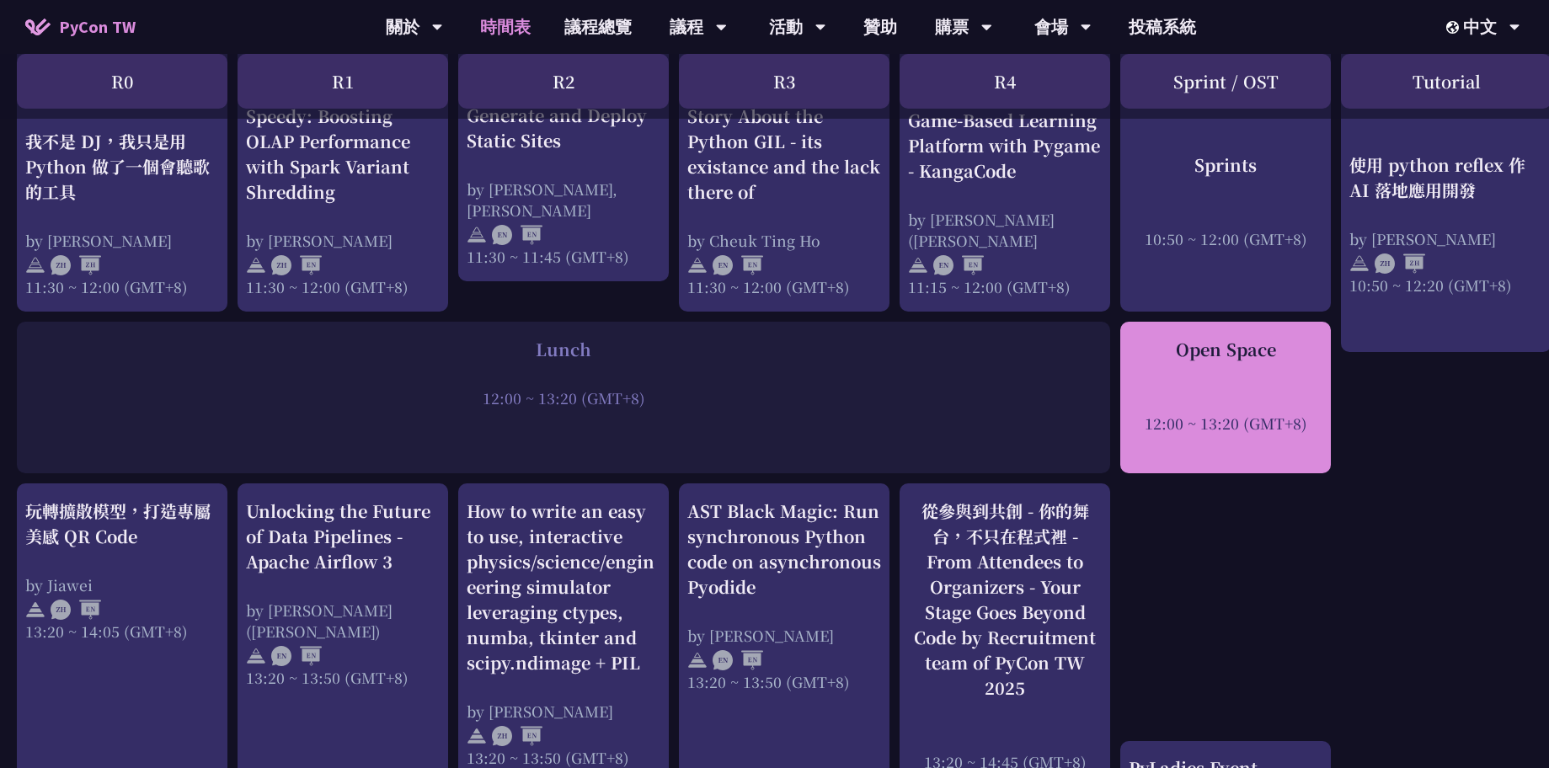
click at [1232, 384] on div "Open Space 12:00 ~ 13:20 (GMT+8)" at bounding box center [1226, 385] width 194 height 97
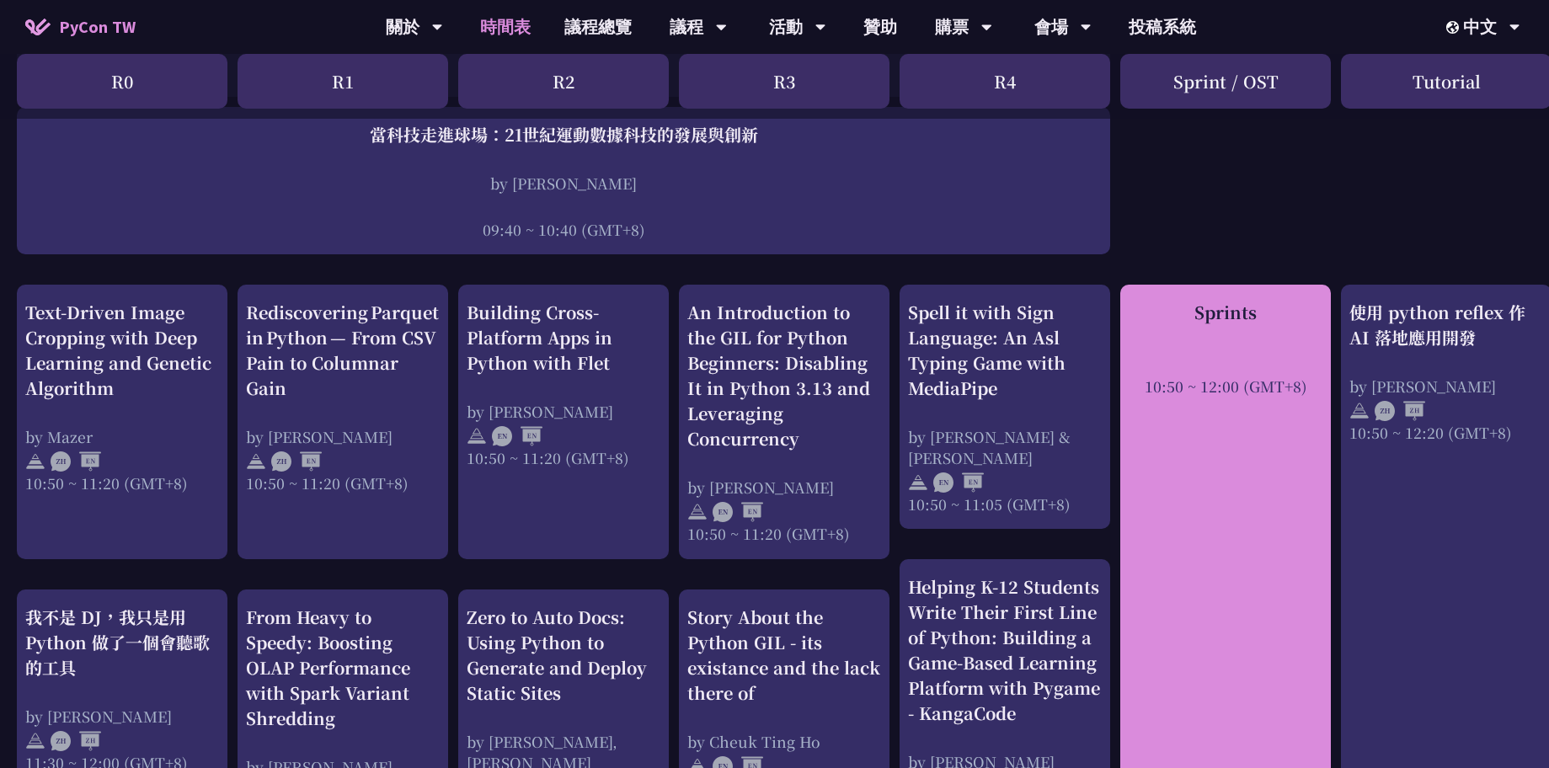
scroll to position [505, 0]
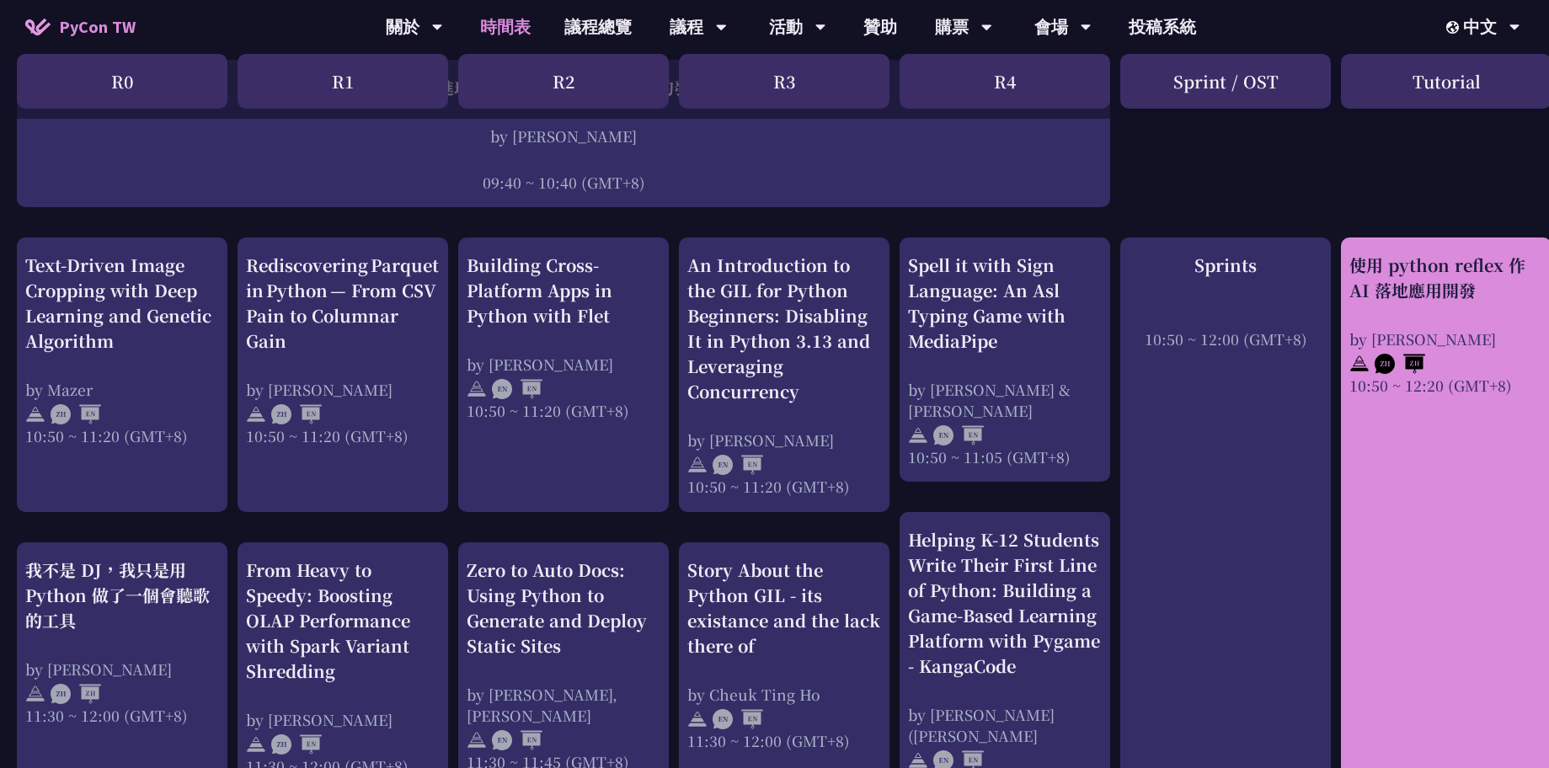
click at [1382, 300] on div "使用 python reflex 作 AI 落地應用開發" at bounding box center [1447, 278] width 194 height 51
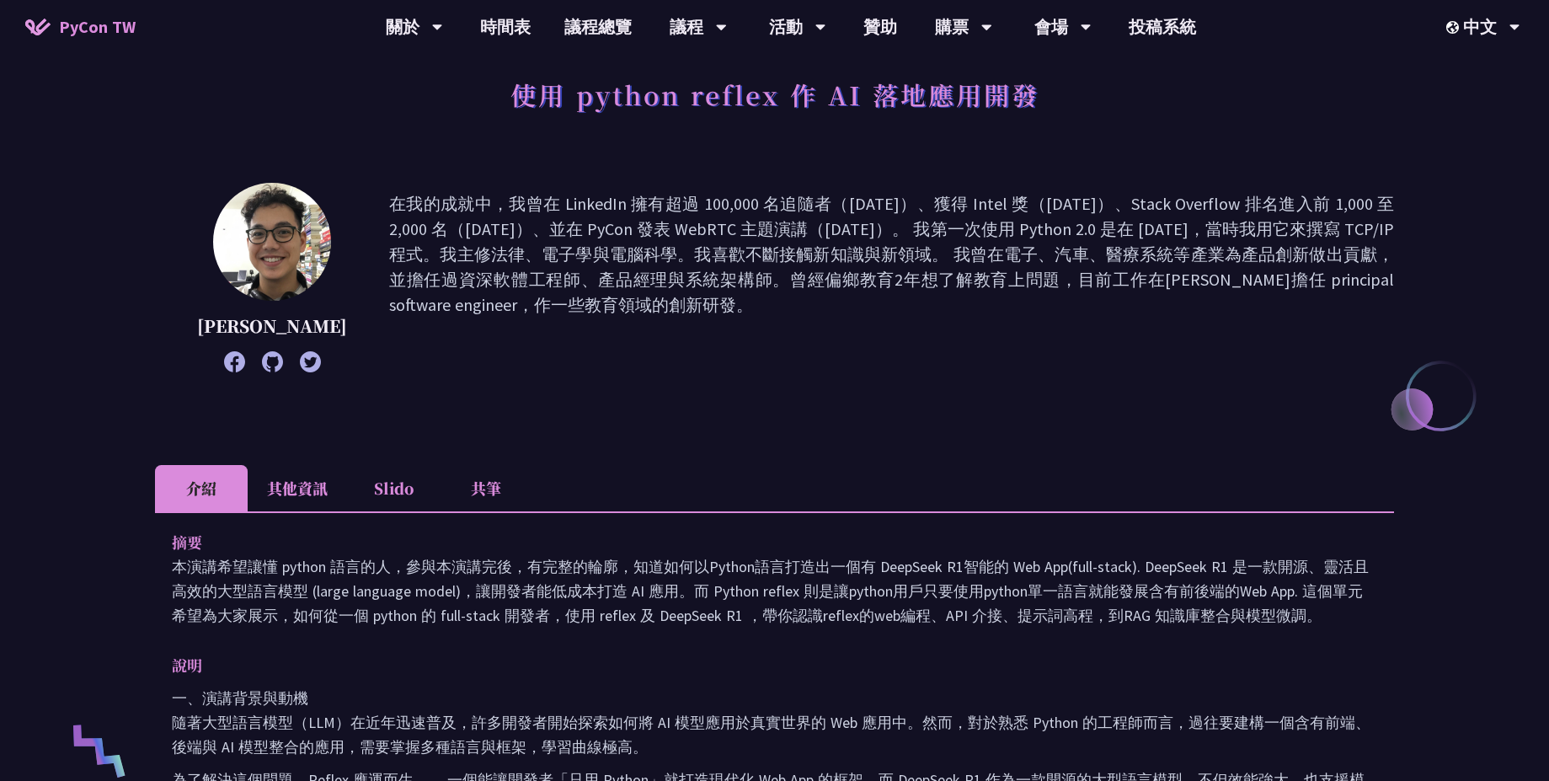
scroll to position [303, 0]
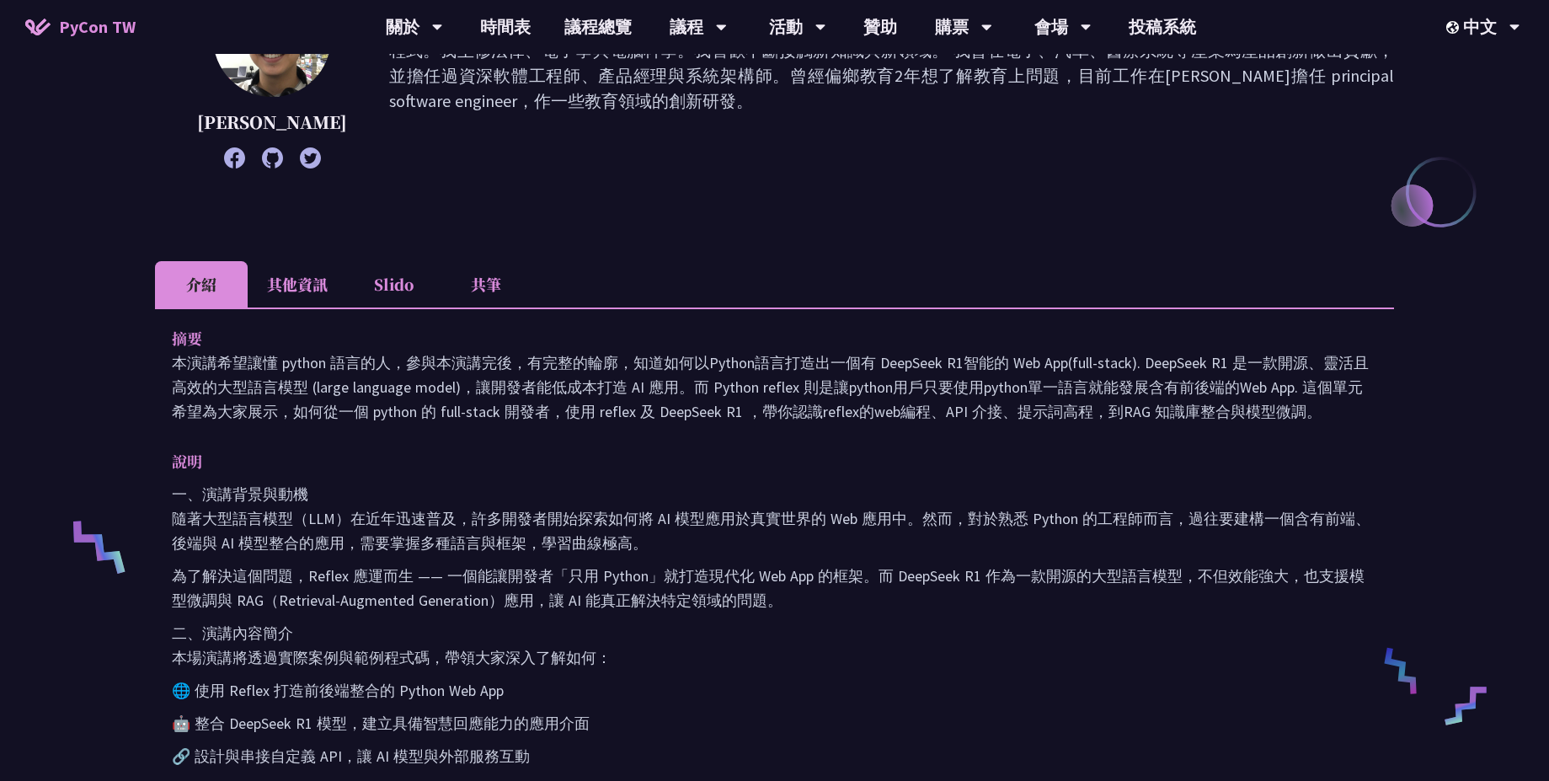
click at [469, 289] on li "共筆" at bounding box center [486, 284] width 93 height 46
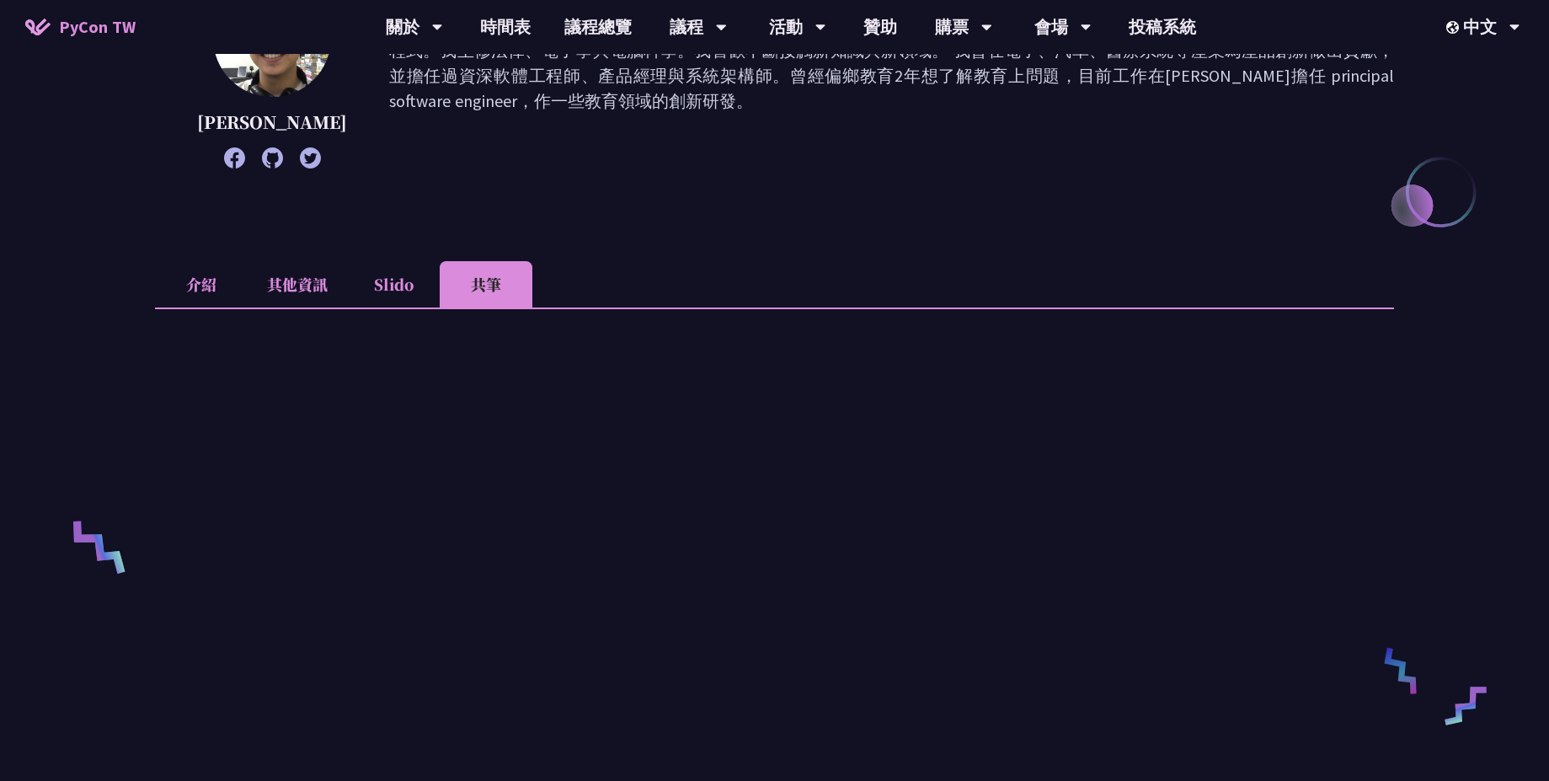
click at [422, 285] on li "Slido" at bounding box center [393, 284] width 93 height 46
click at [490, 290] on li "共筆" at bounding box center [486, 284] width 93 height 46
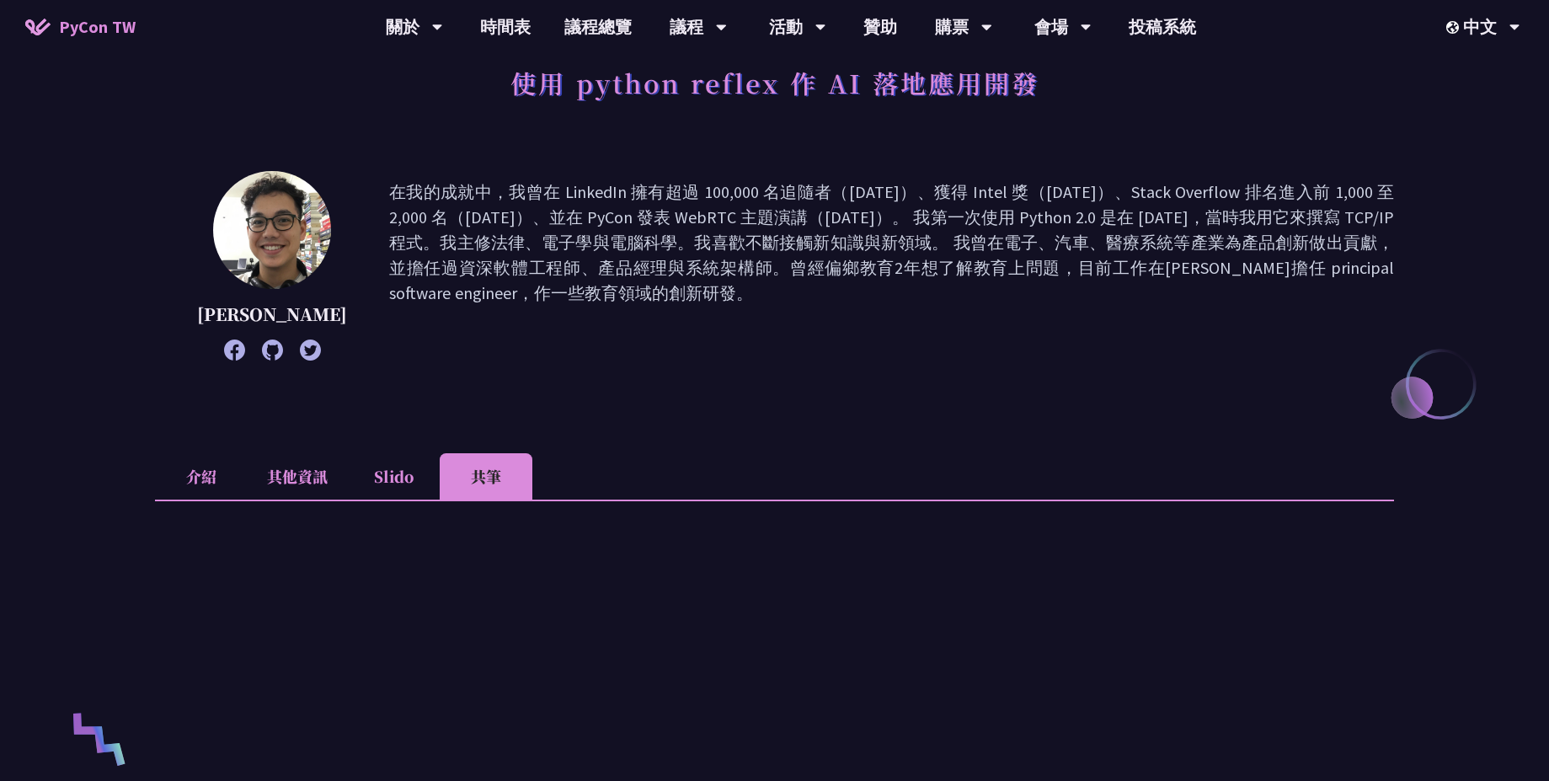
scroll to position [0, 0]
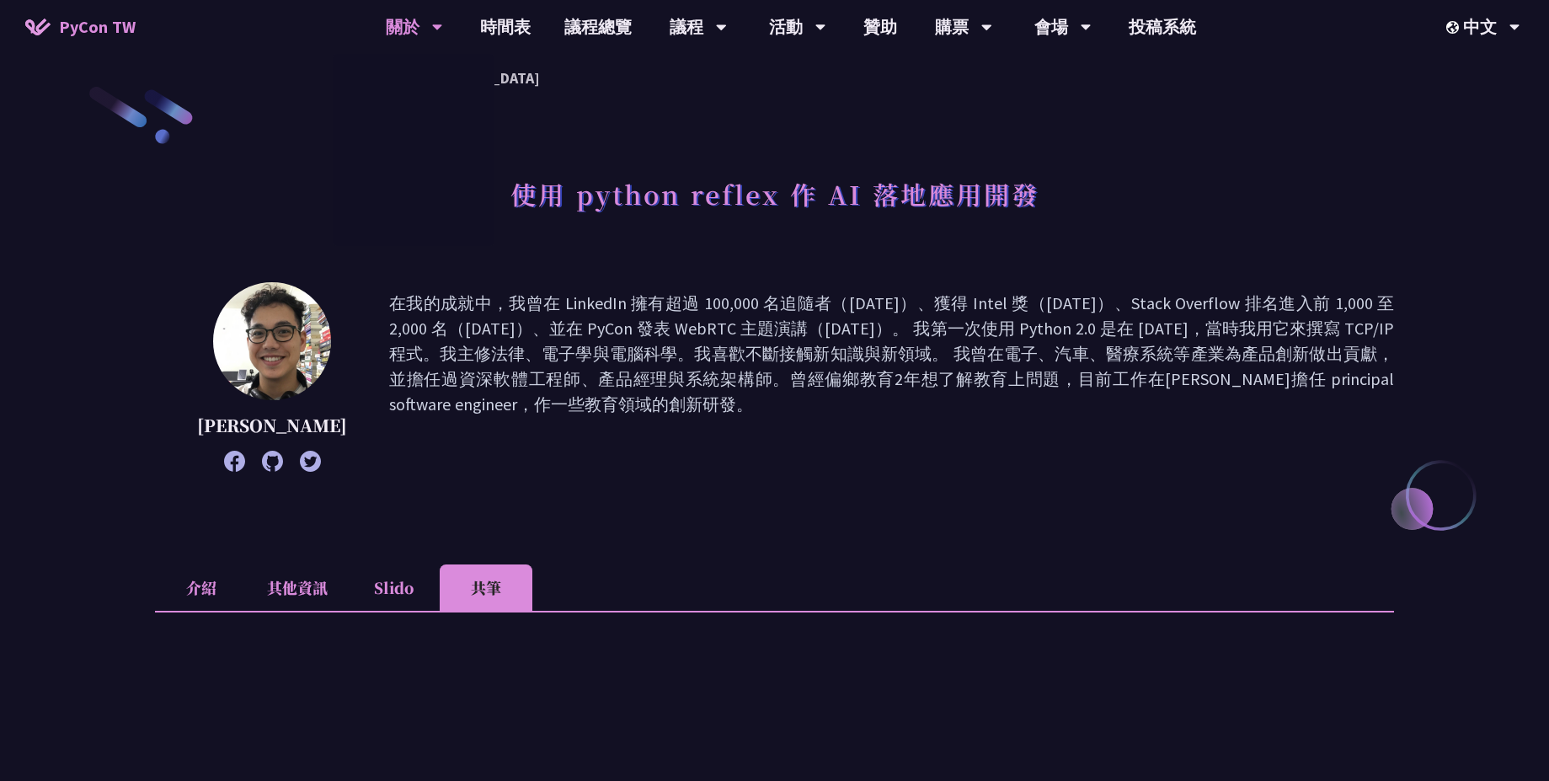
click at [421, 31] on div "關於" at bounding box center [414, 27] width 57 height 54
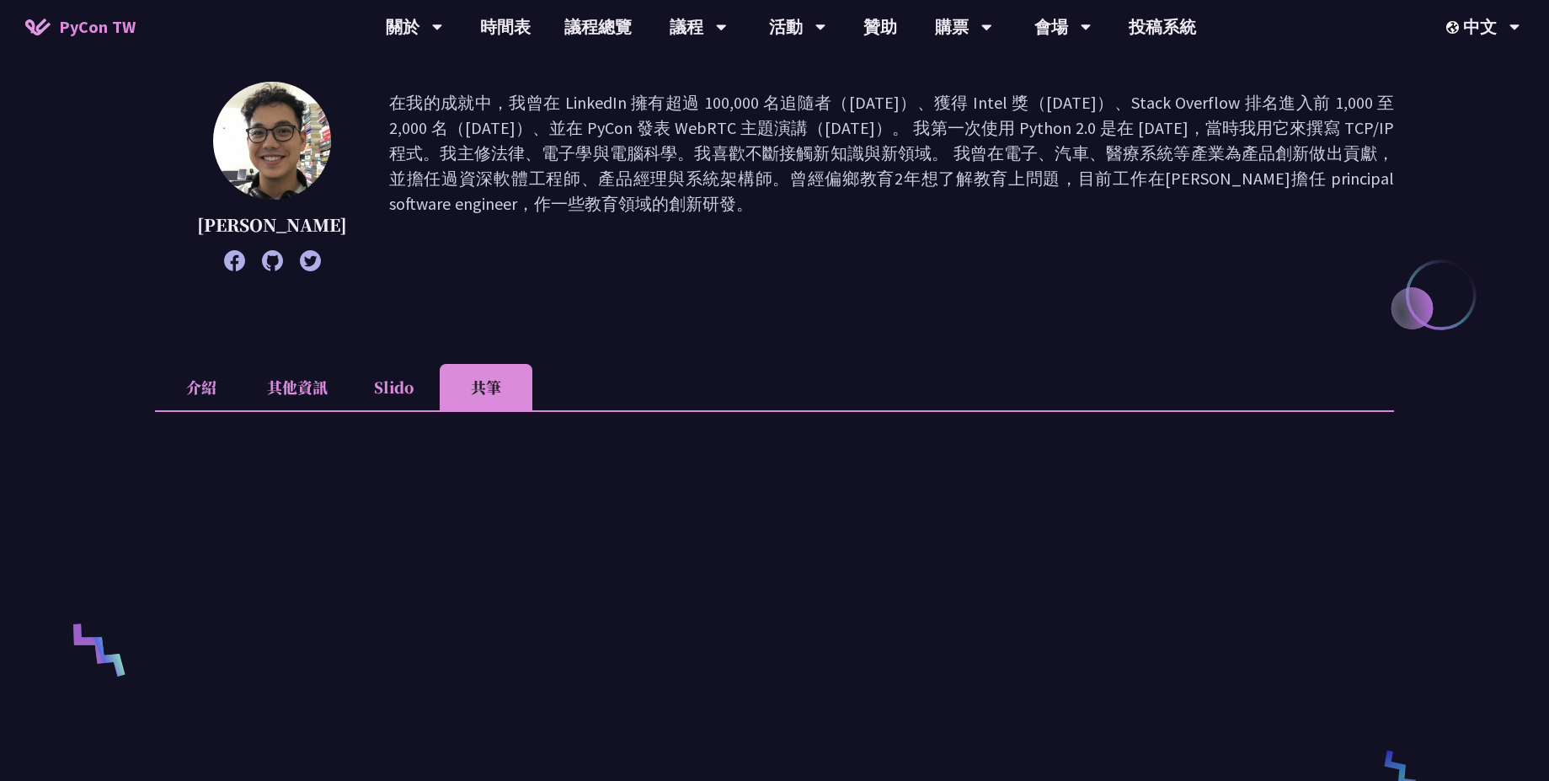
scroll to position [202, 0]
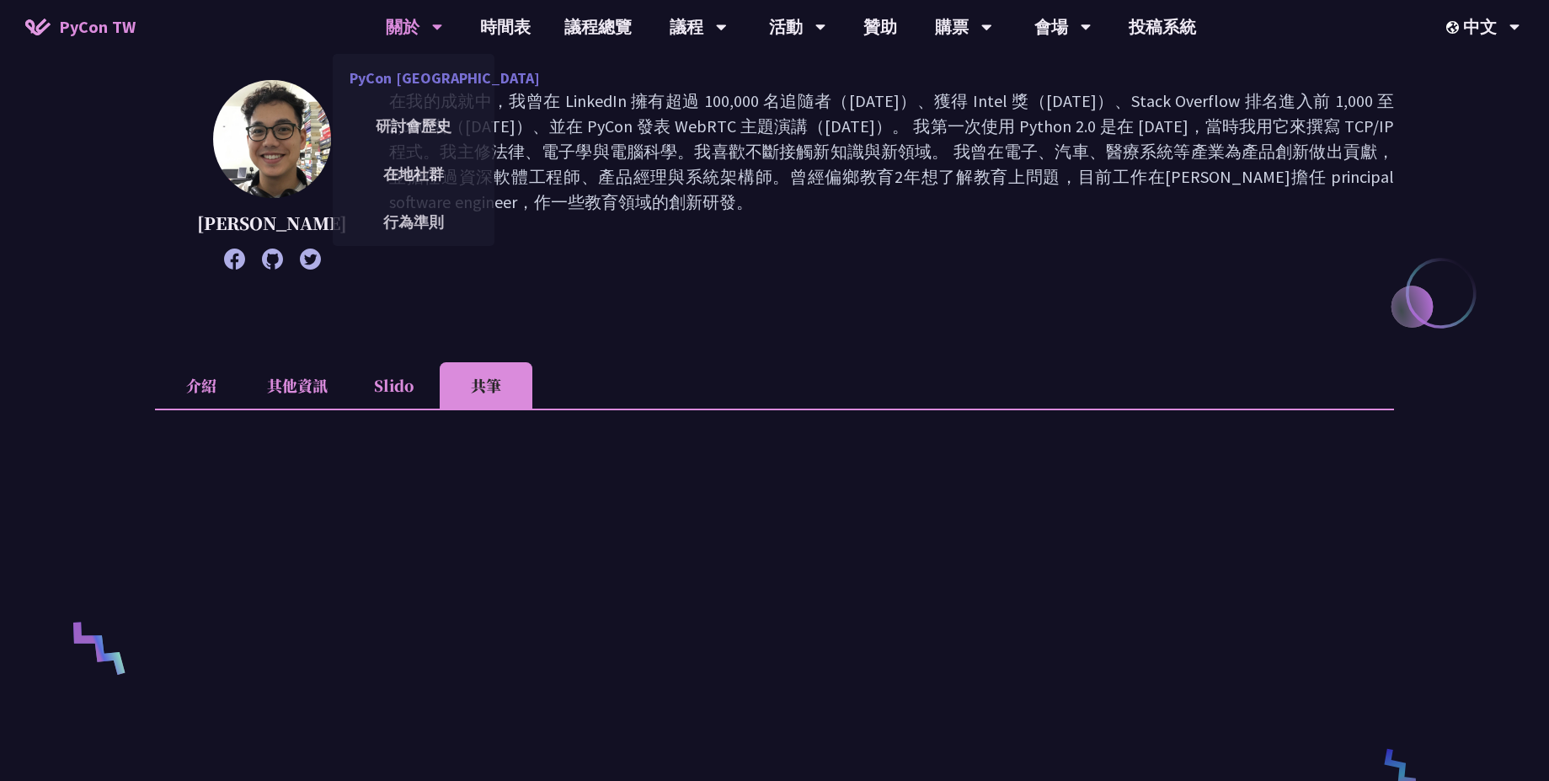
click at [409, 70] on link "PyCon [GEOGRAPHIC_DATA]" at bounding box center [414, 78] width 162 height 40
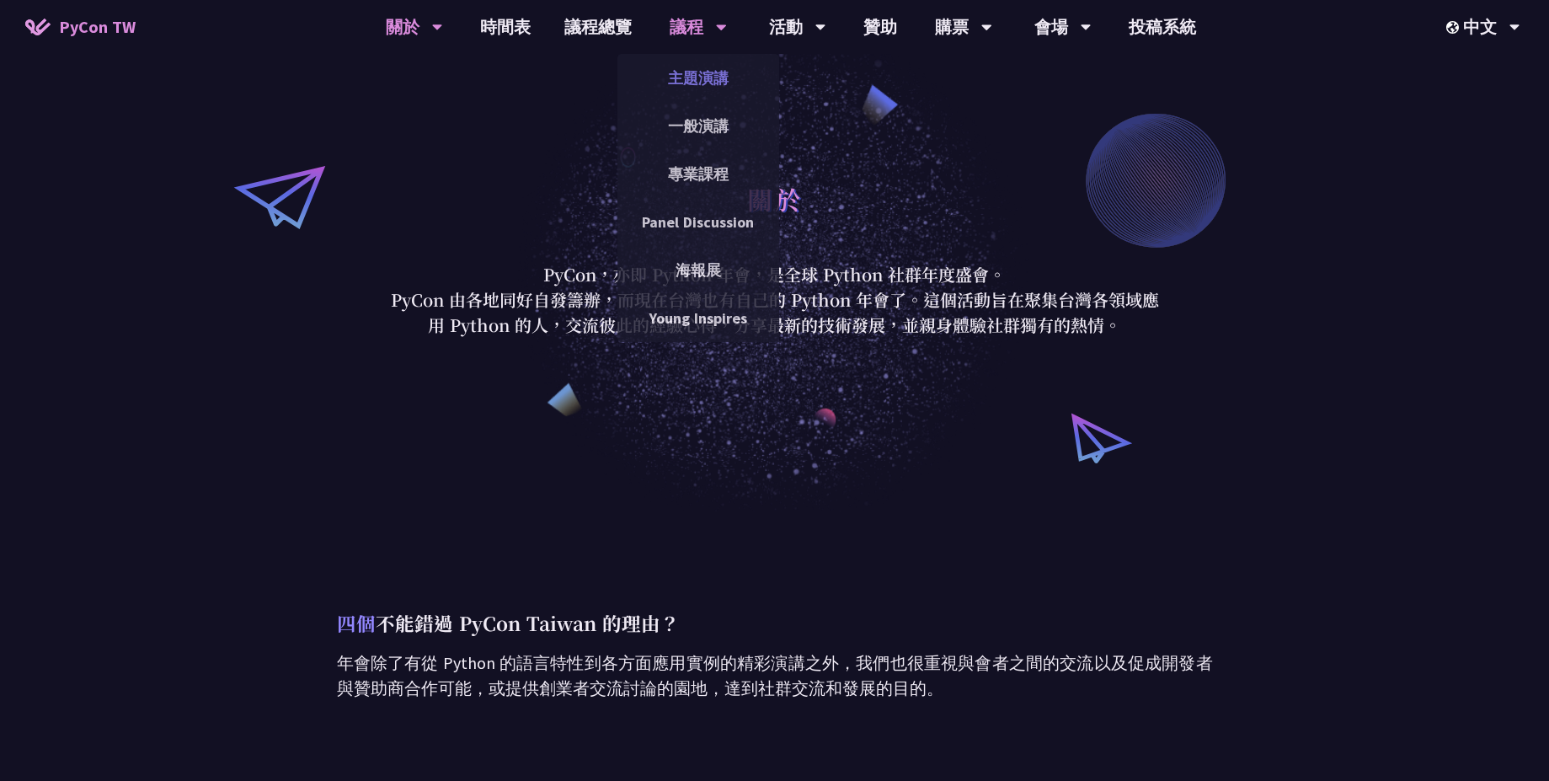
click at [689, 81] on link "主題演講" at bounding box center [699, 78] width 162 height 40
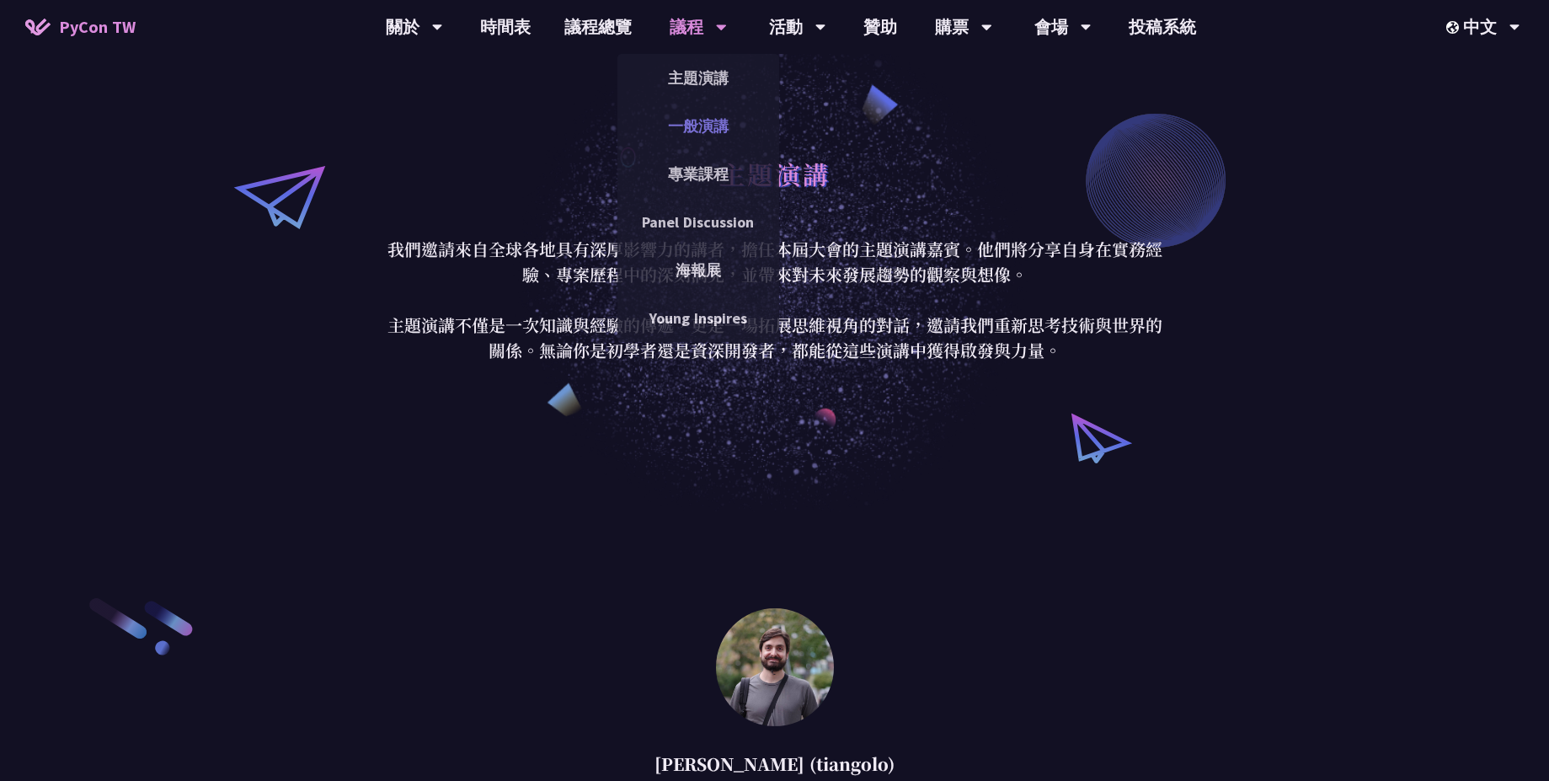
click at [707, 137] on link "一般演講" at bounding box center [699, 126] width 162 height 40
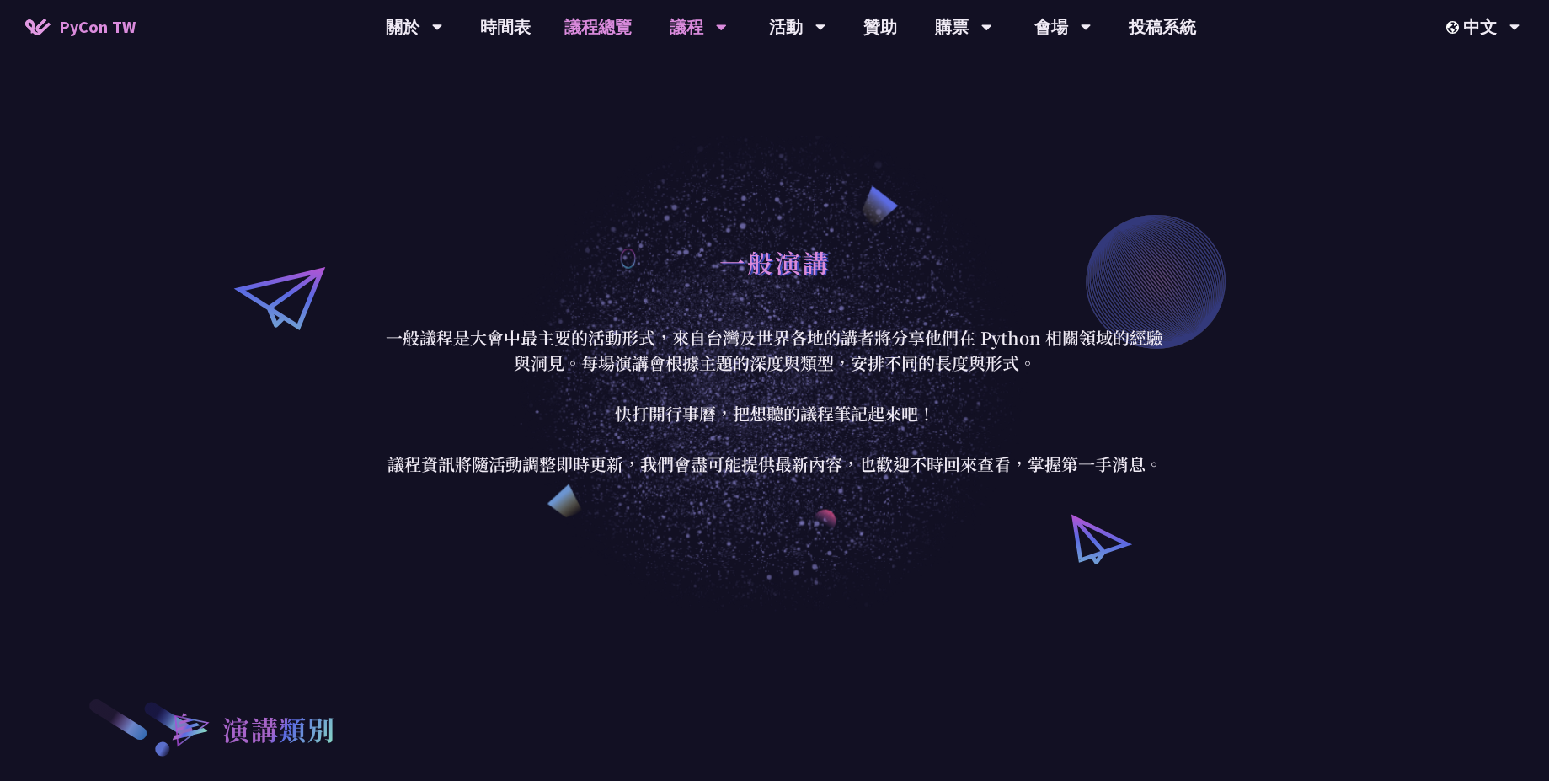
click at [622, 31] on link "議程總覽" at bounding box center [598, 27] width 101 height 54
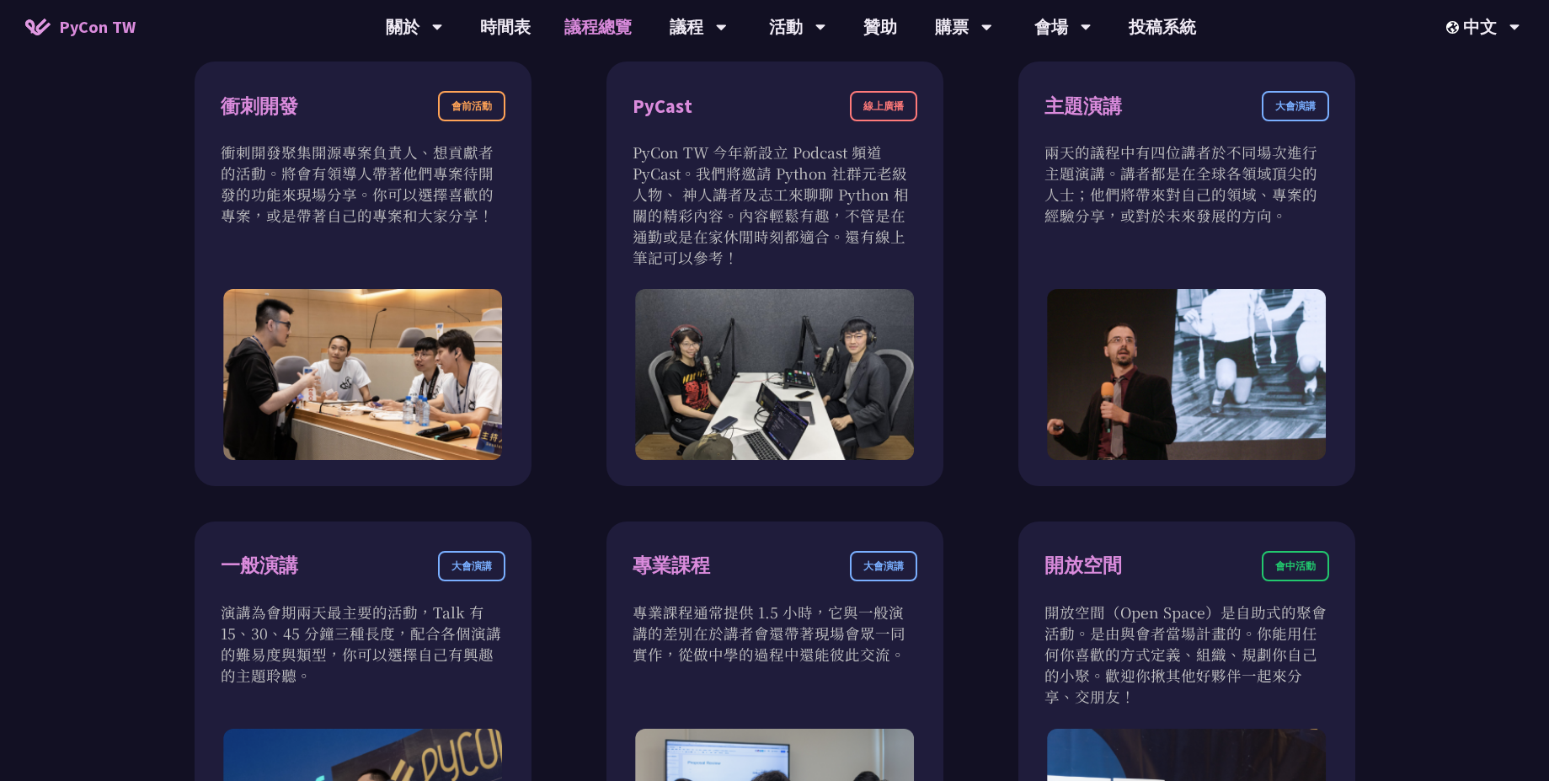
scroll to position [910, 0]
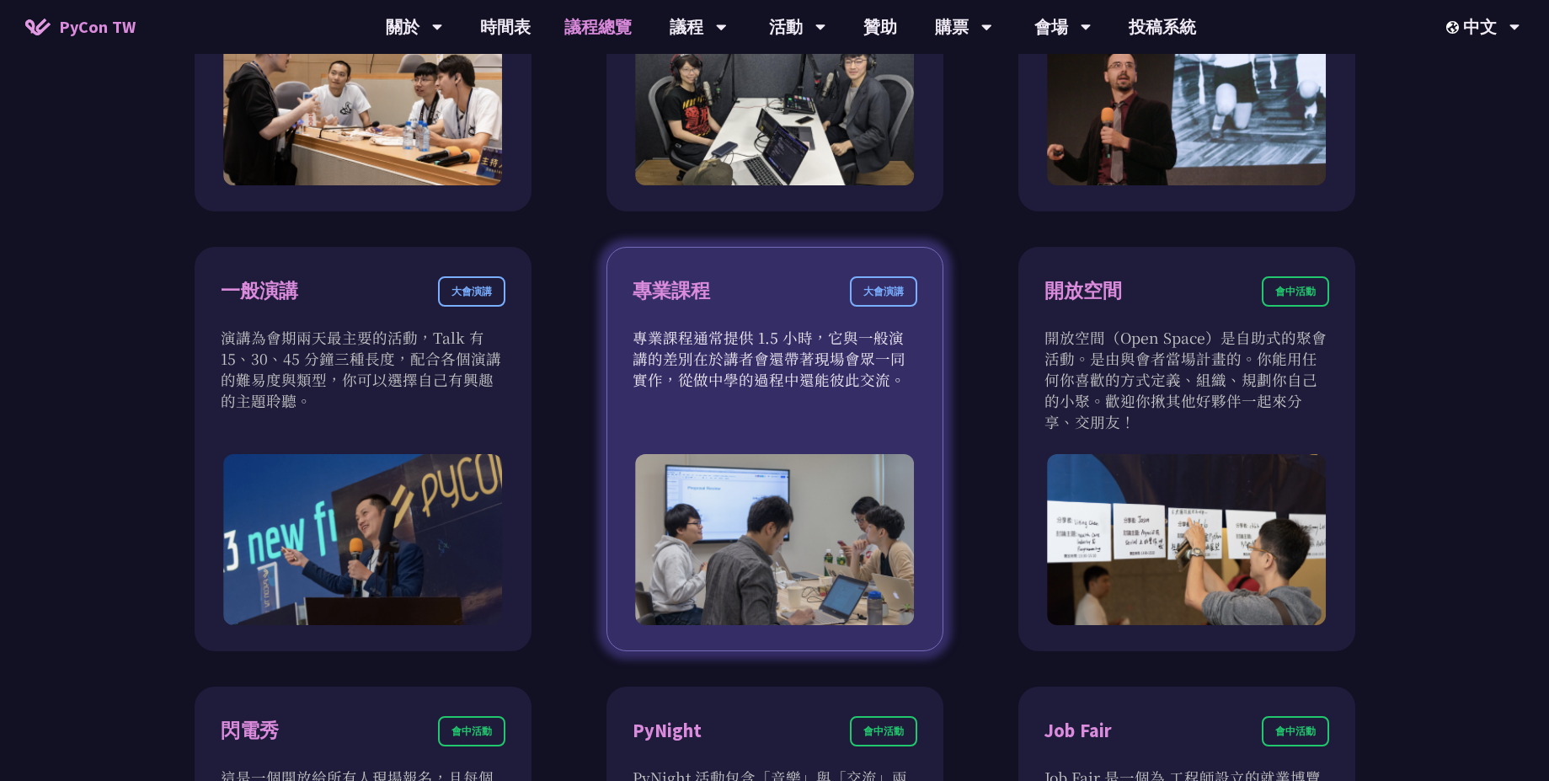
drag, startPoint x: 762, startPoint y: 362, endPoint x: 855, endPoint y: 386, distance: 96.4
click at [855, 386] on p "專業課程通常提供 1.5 小時，它與一般演講的差別在於講者會還帶著現場會眾一同實作，從做中學的過程中還能彼此交流。" at bounding box center [775, 358] width 285 height 63
click at [847, 377] on p "專業課程通常提供 1.5 小時，它與一般演講的差別在於講者會還帶著現場會眾一同實作，從做中學的過程中還能彼此交流。" at bounding box center [775, 358] width 285 height 63
click at [800, 411] on div "專業課程 大會演講 專業課程通常提供 1.5 小時，它與一般演講的差別在於講者會還帶著現場會眾一同實作，從做中學的過程中還能彼此交流。" at bounding box center [775, 449] width 337 height 404
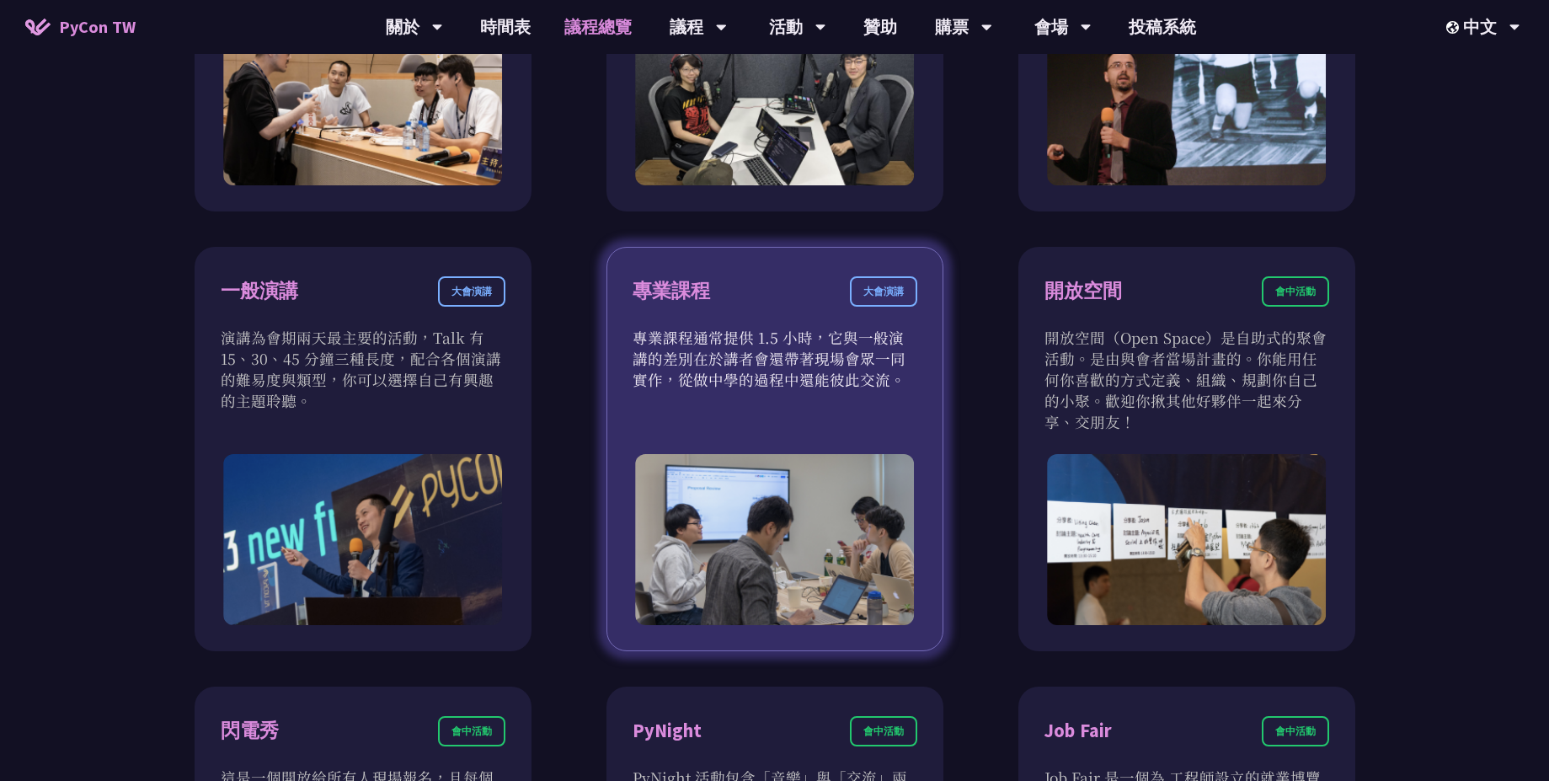
click at [777, 551] on img at bounding box center [775, 539] width 280 height 171
click at [695, 286] on div "專業課程" at bounding box center [672, 290] width 78 height 29
click at [888, 302] on div "大會演講" at bounding box center [883, 291] width 67 height 30
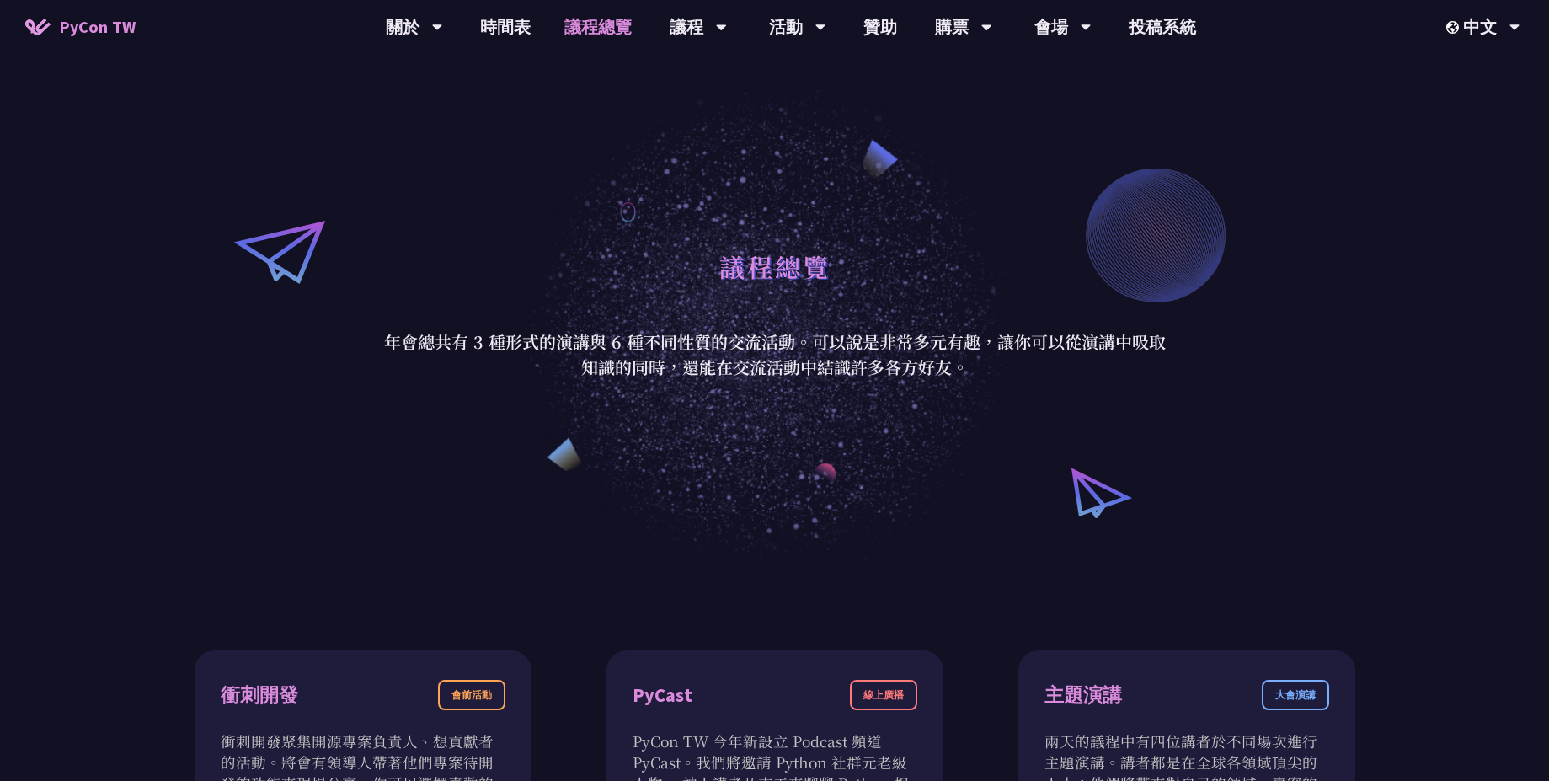
scroll to position [0, 0]
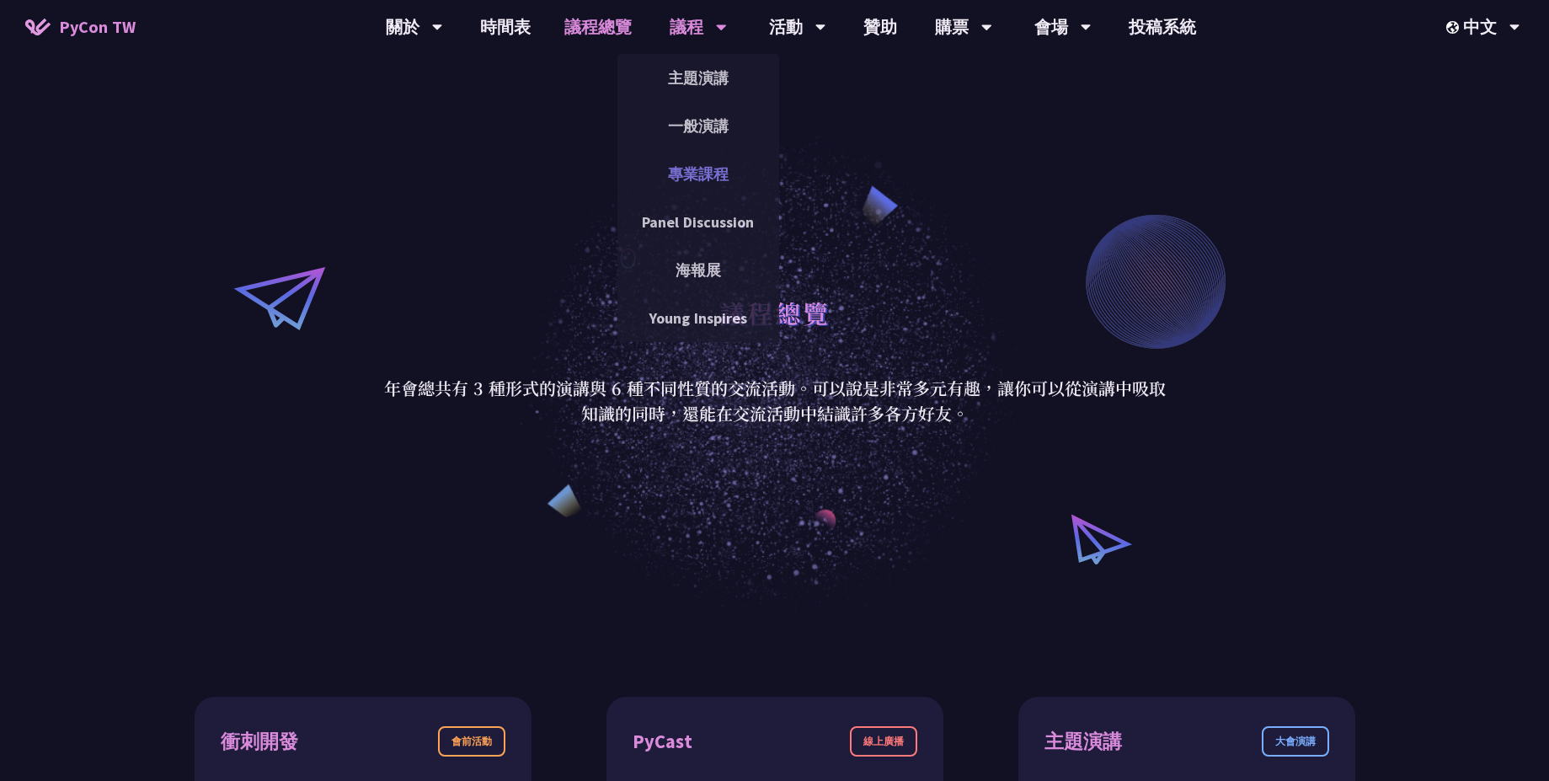
click at [702, 174] on link "專業課程" at bounding box center [699, 174] width 162 height 40
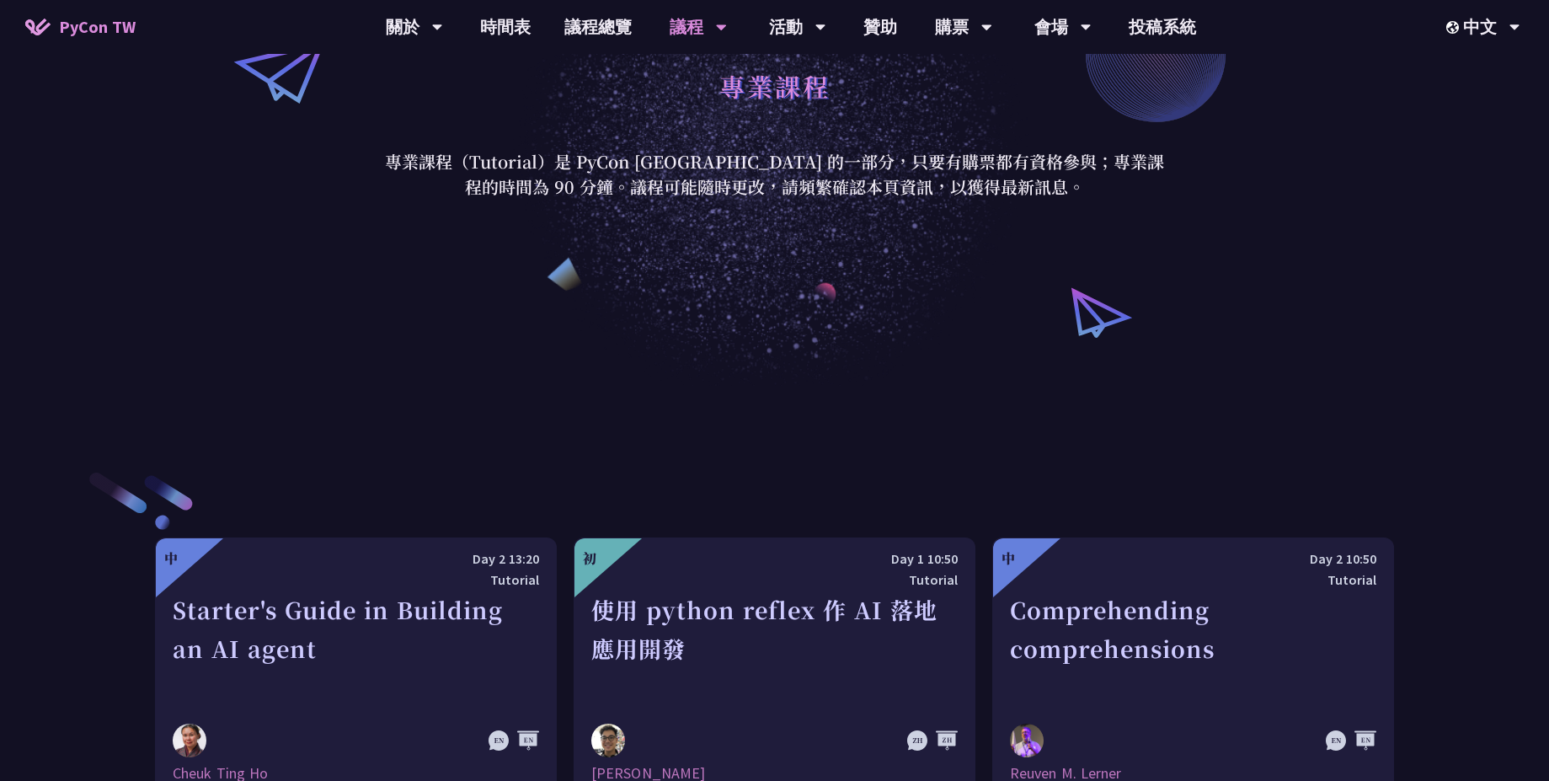
scroll to position [505, 0]
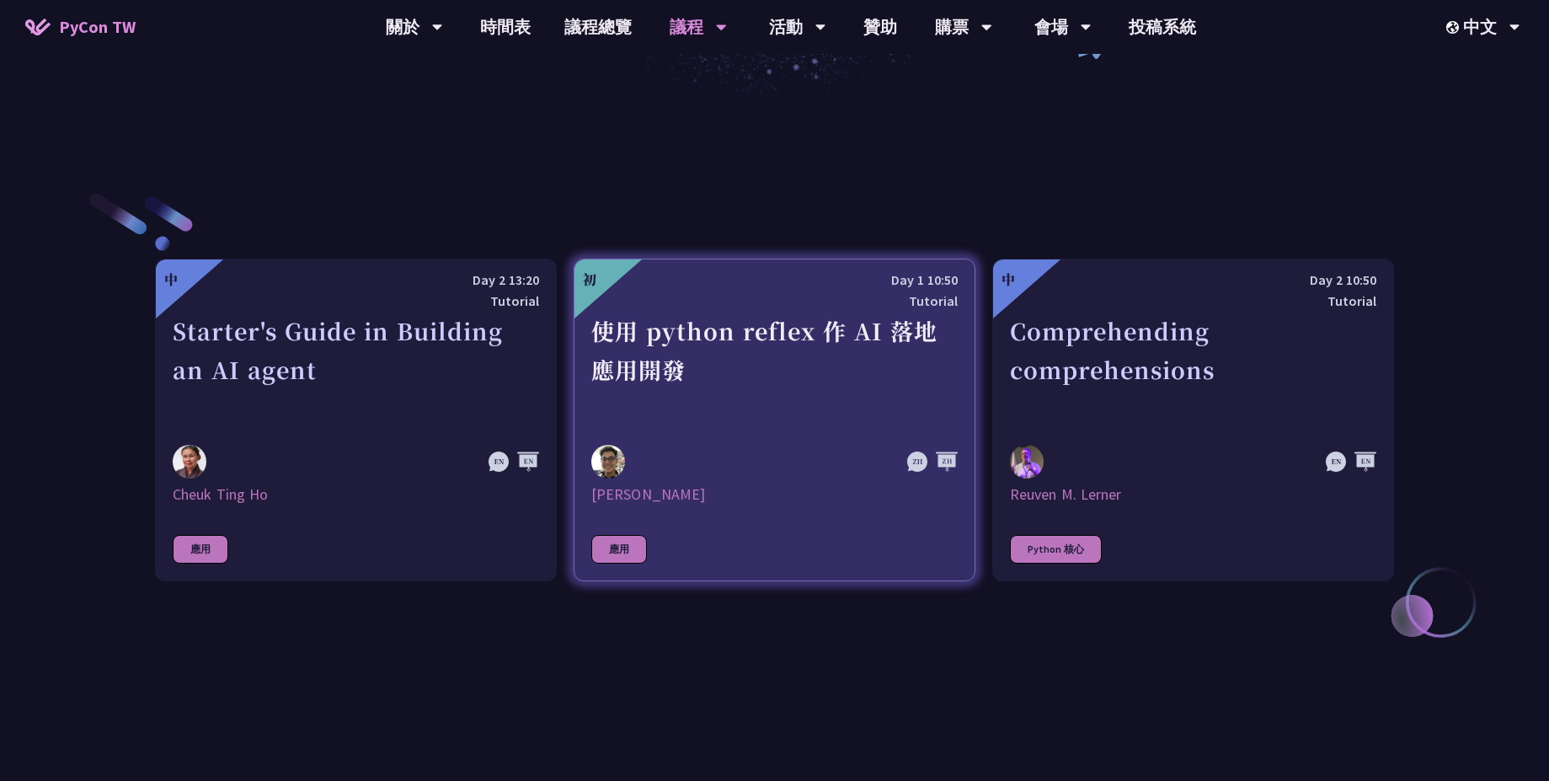
click at [768, 334] on div "使用 python reflex 作 AI 落地應用開發" at bounding box center [774, 370] width 366 height 116
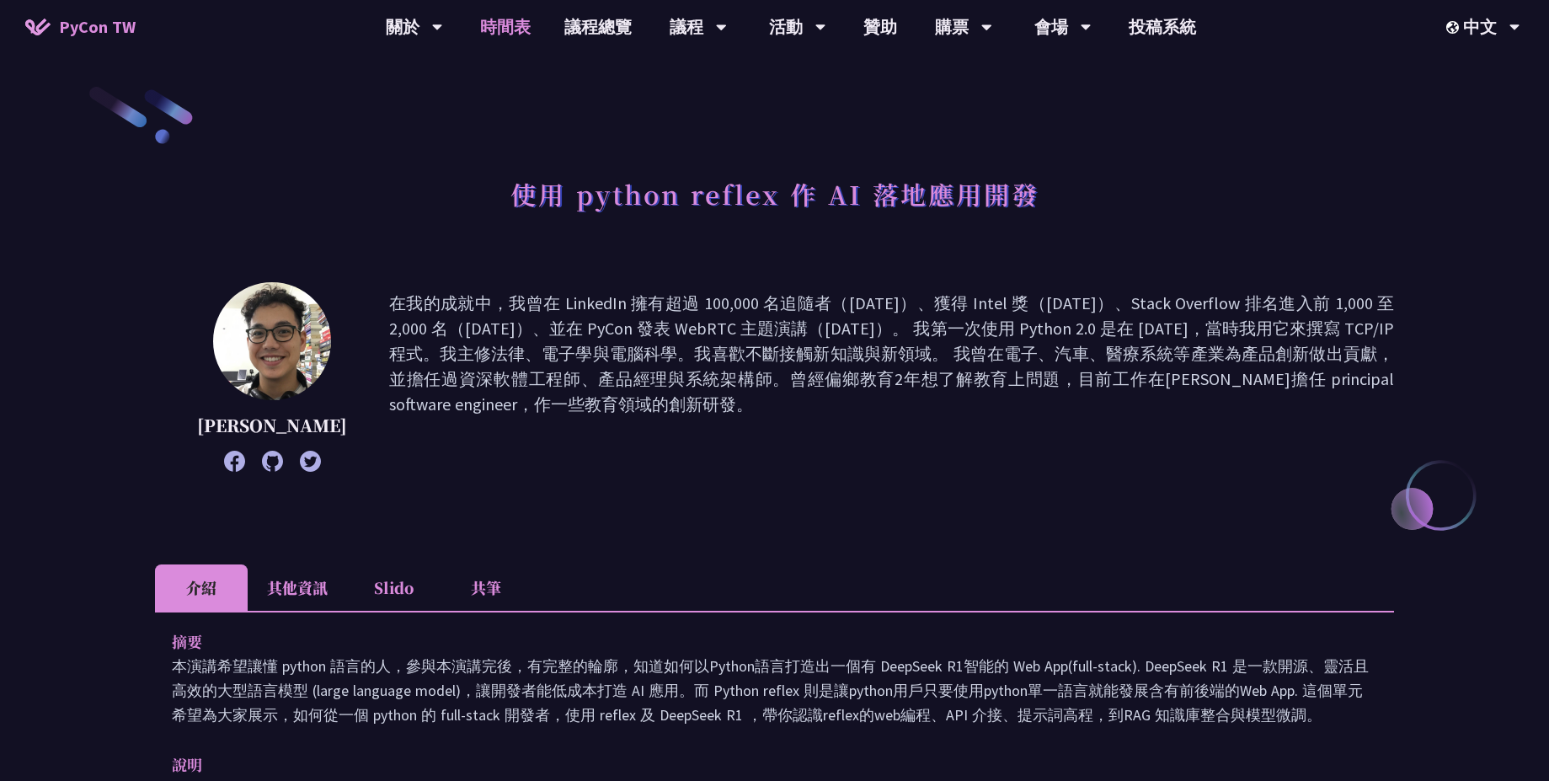
click at [526, 29] on link "時間表" at bounding box center [505, 27] width 84 height 54
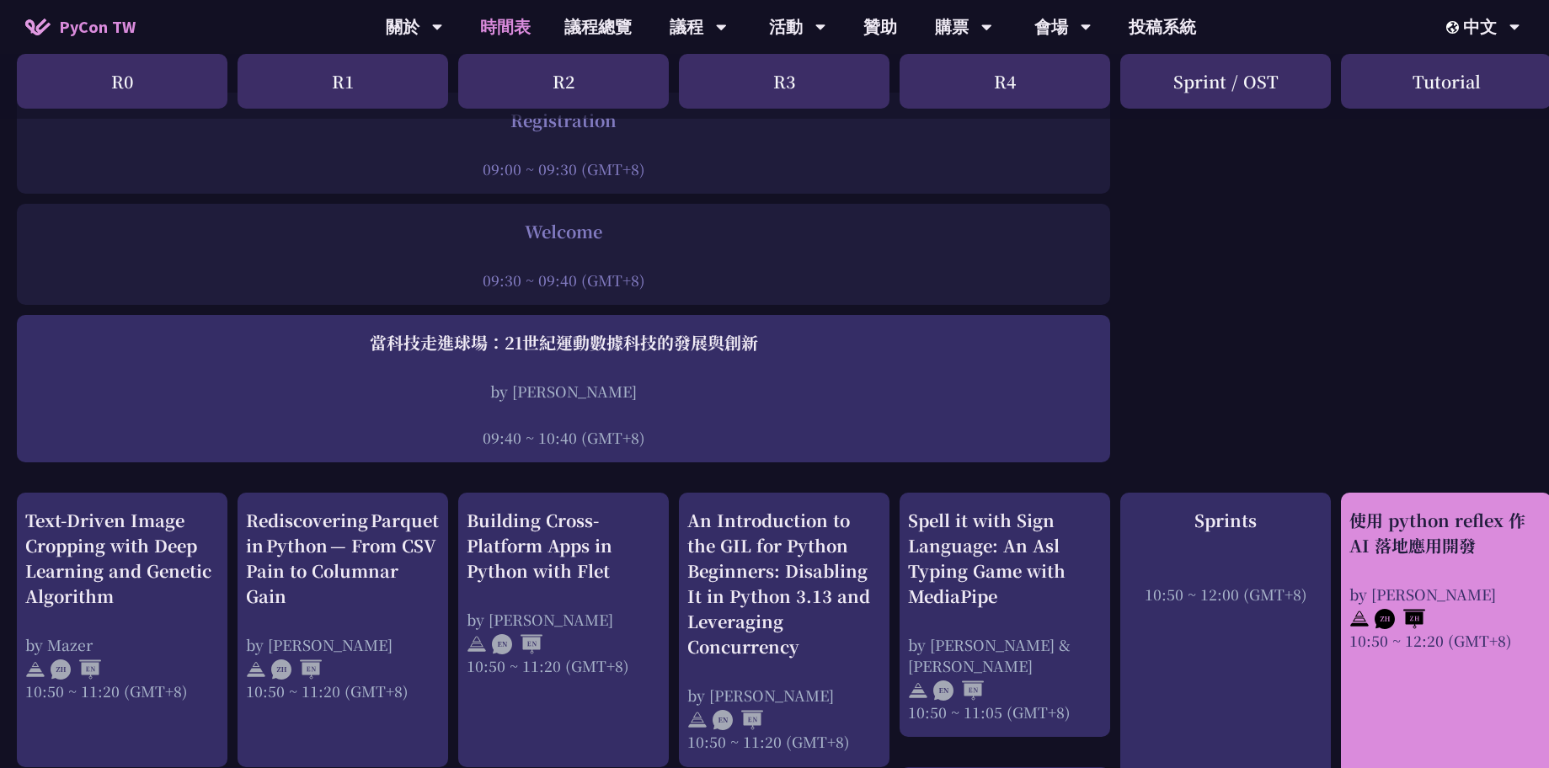
scroll to position [202, 0]
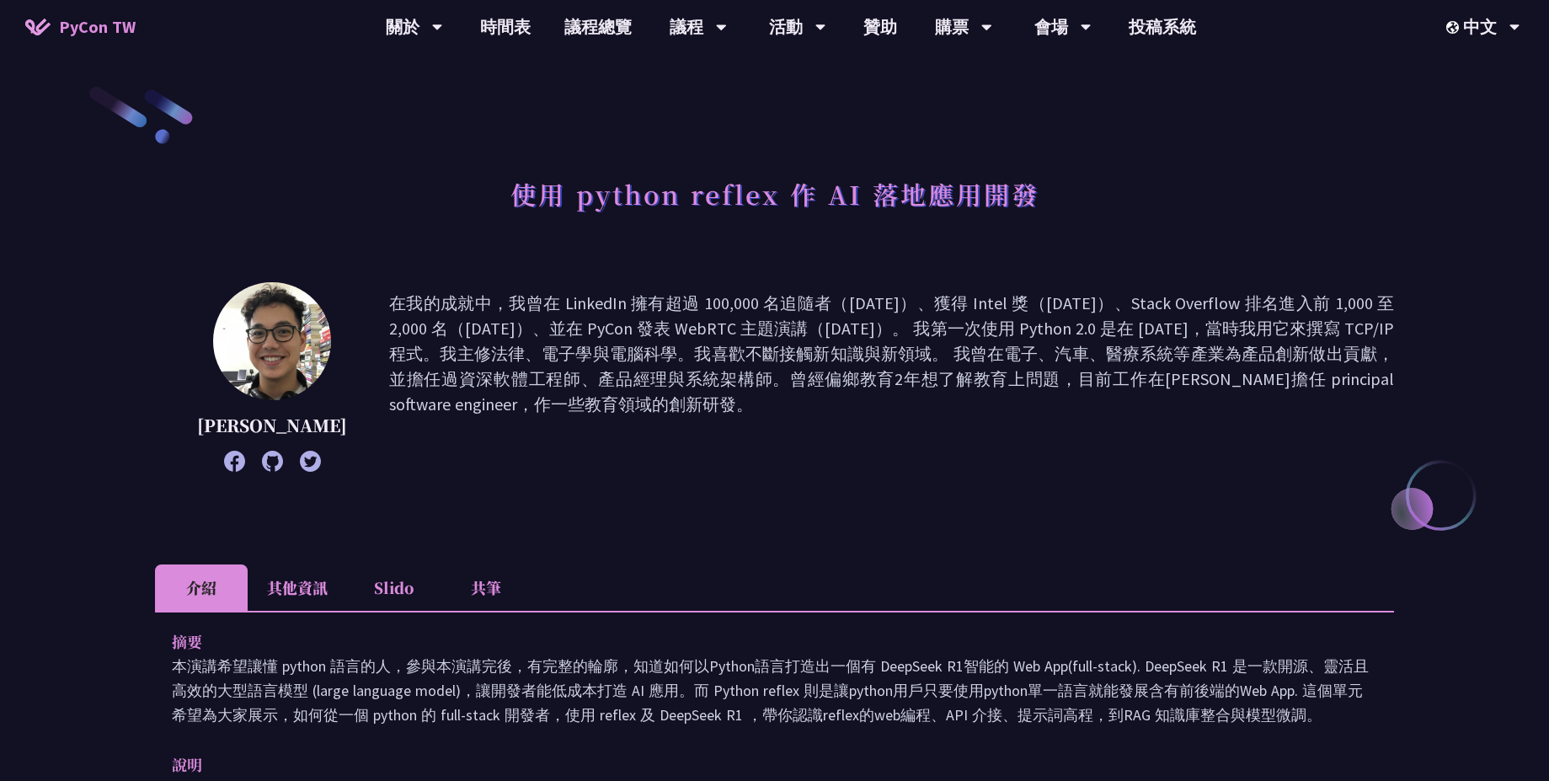
scroll to position [505, 0]
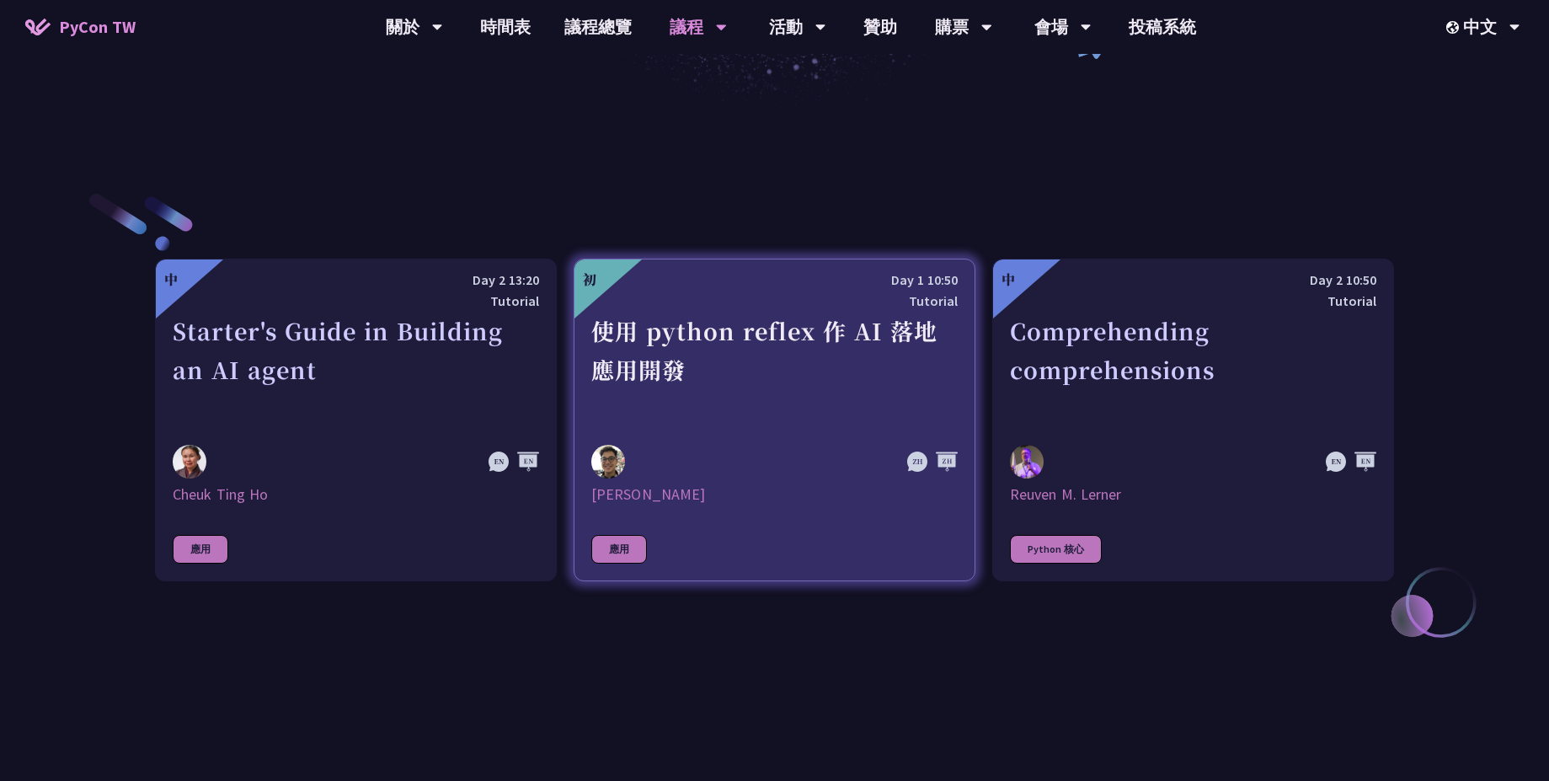
click at [707, 334] on div "使用 python reflex 作 AI 落地應用開發" at bounding box center [774, 370] width 366 height 116
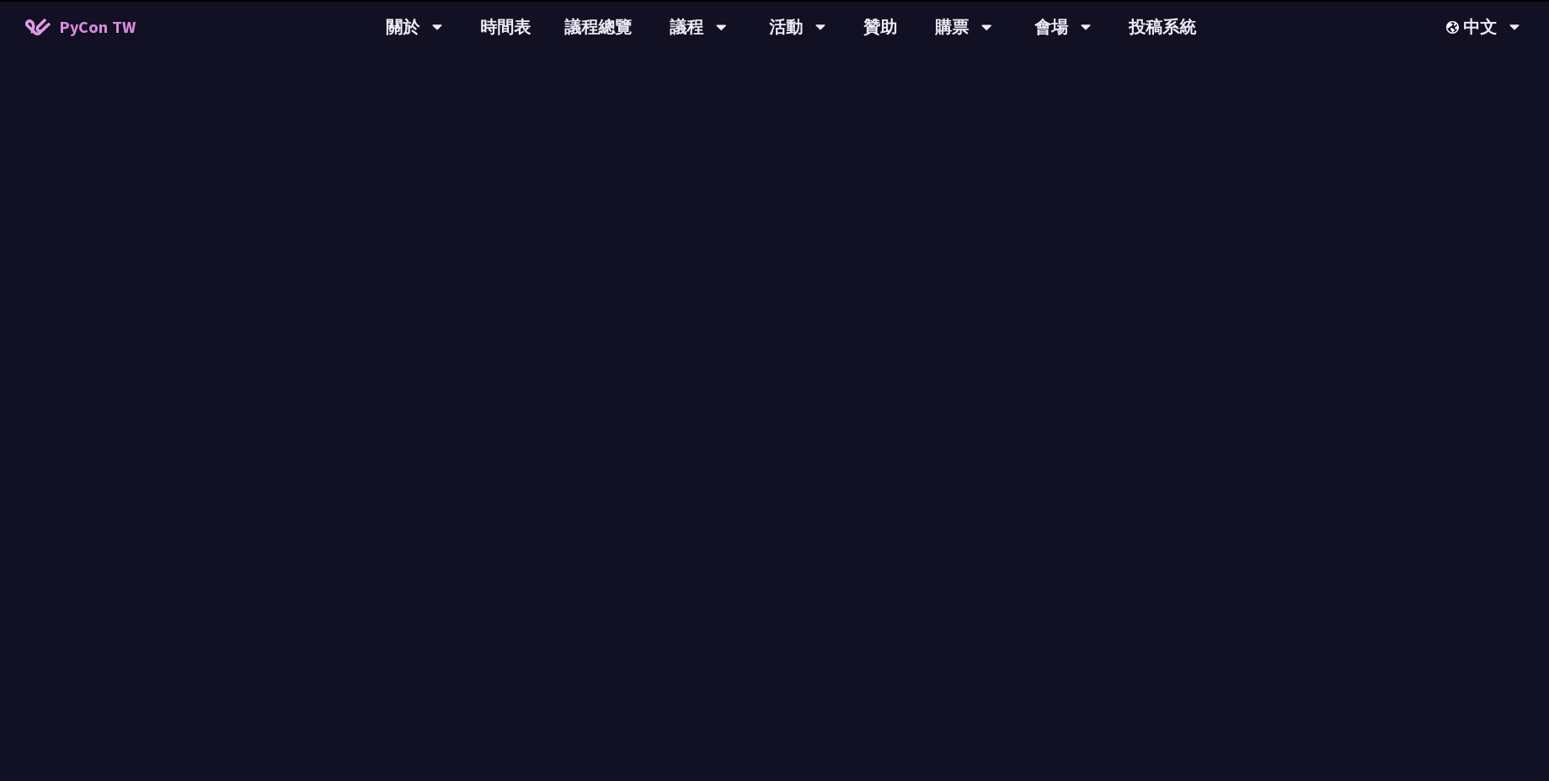
click at [623, 414] on p "專業課程（Tutorial）是 PyCon [GEOGRAPHIC_DATA] 的一部分，只要有購票都有資格參與；專業課程的時間為 90 分鐘。議程可能隨時更…" at bounding box center [774, 401] width 783 height 51
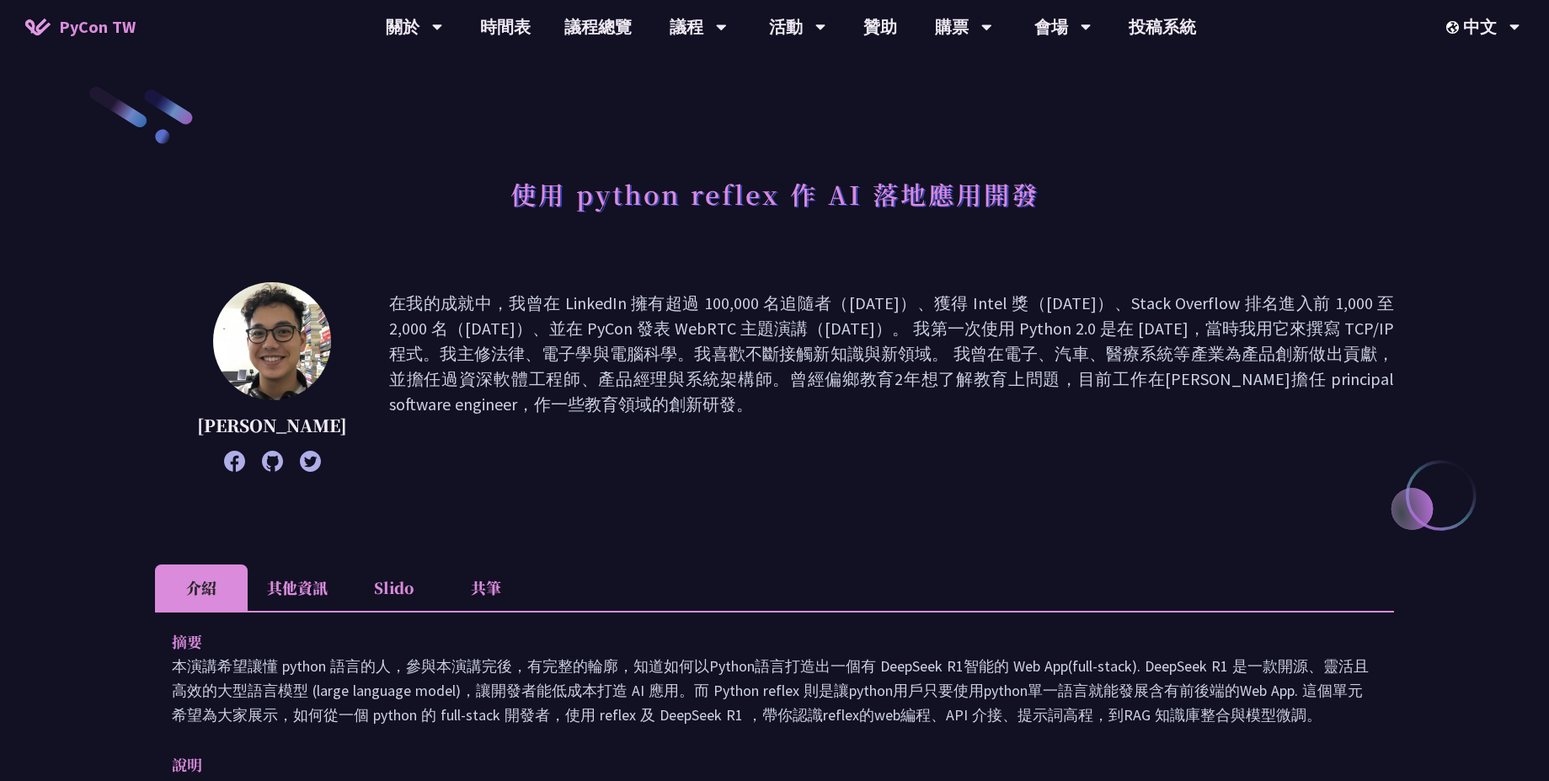
click at [313, 593] on li "其他資訊" at bounding box center [297, 587] width 99 height 46
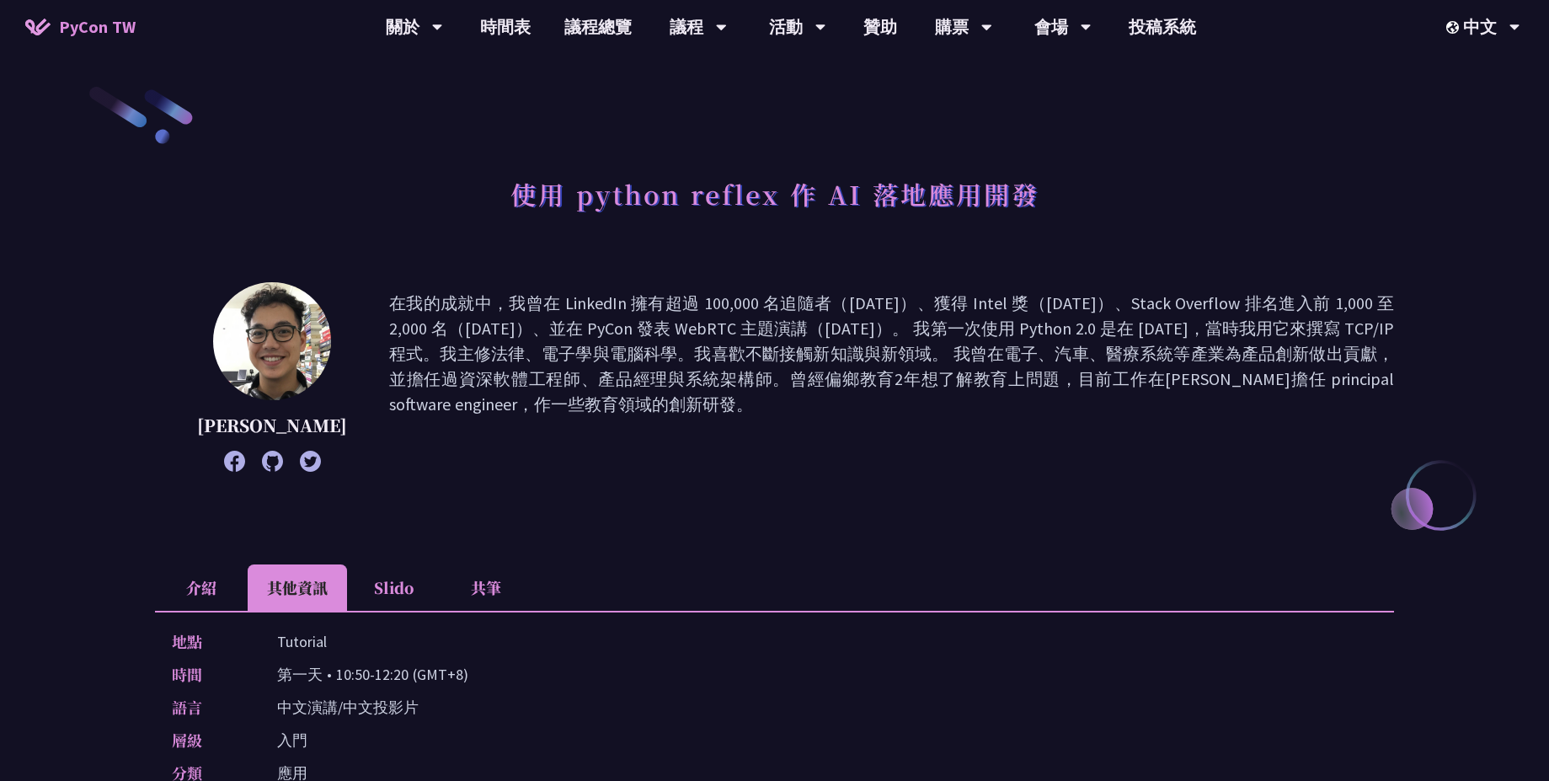
click at [734, 507] on div "[PERSON_NAME] 在我的成就中，我曾在 LinkedIn 擁有超過 100,000 名追隨者（[DATE]）、獲得 Intel 獎（[DATE]）、…" at bounding box center [774, 402] width 1239 height 240
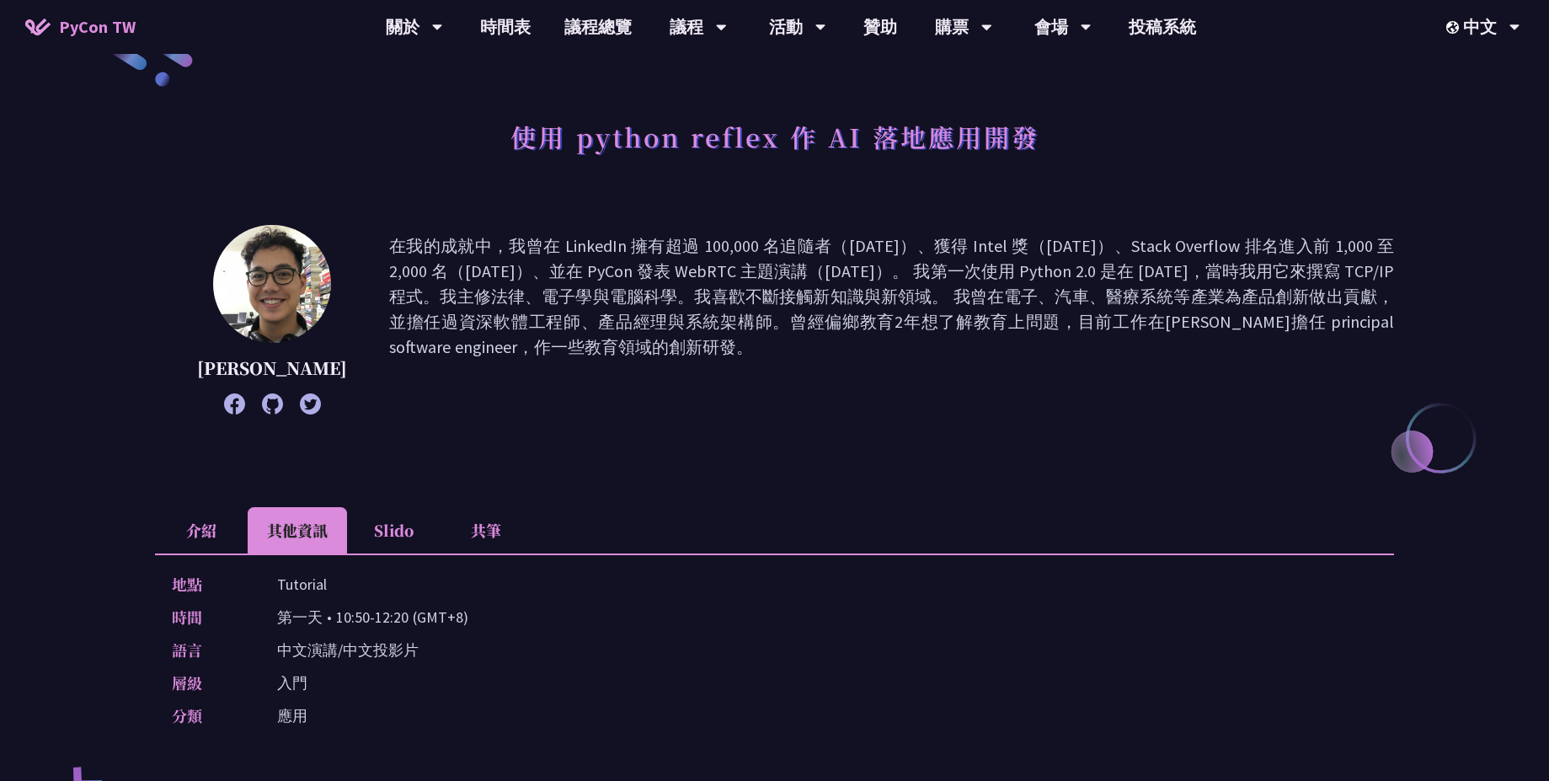
scroll to position [101, 0]
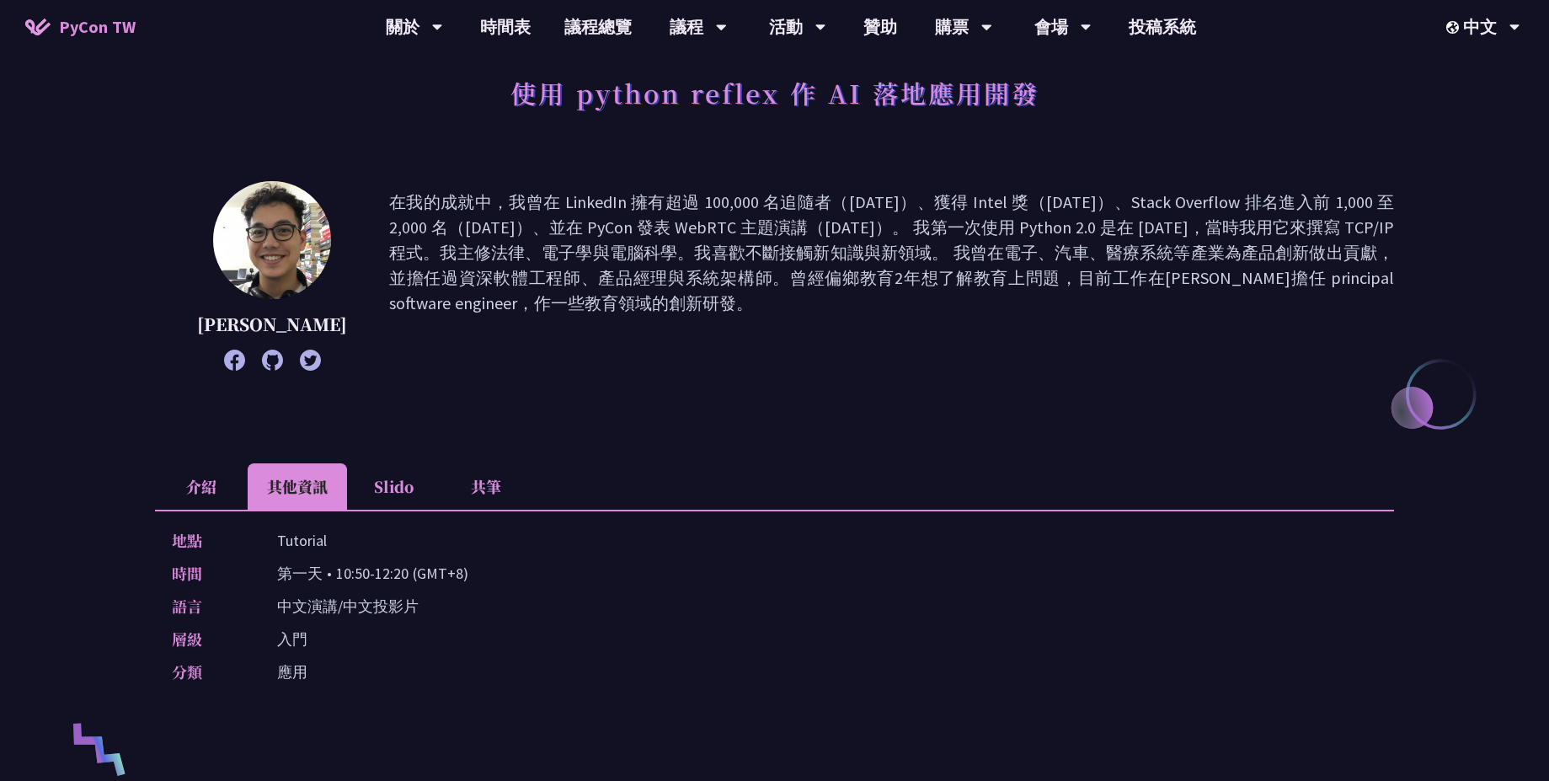
click at [405, 480] on li "Slido" at bounding box center [393, 486] width 93 height 46
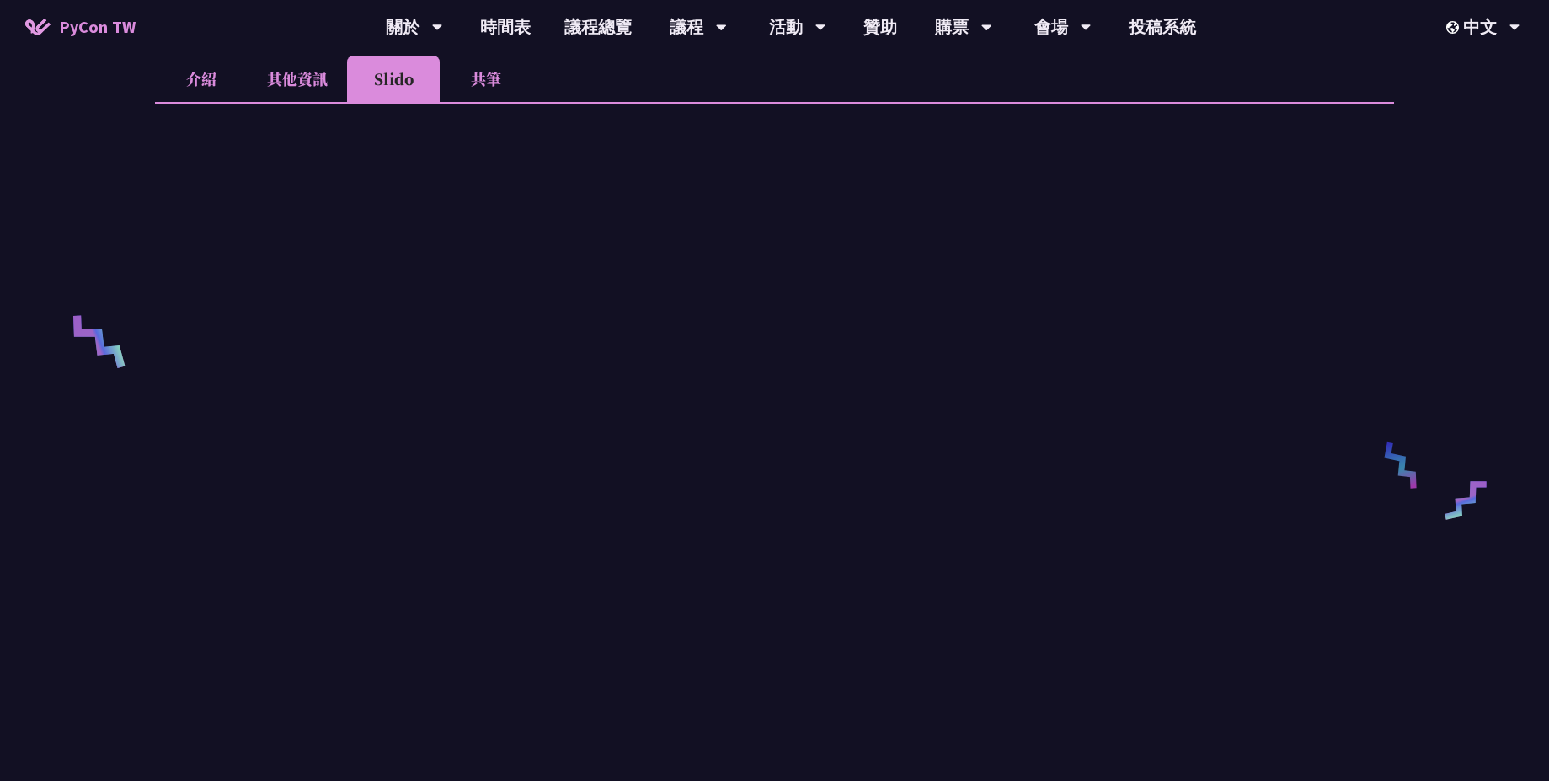
scroll to position [202, 0]
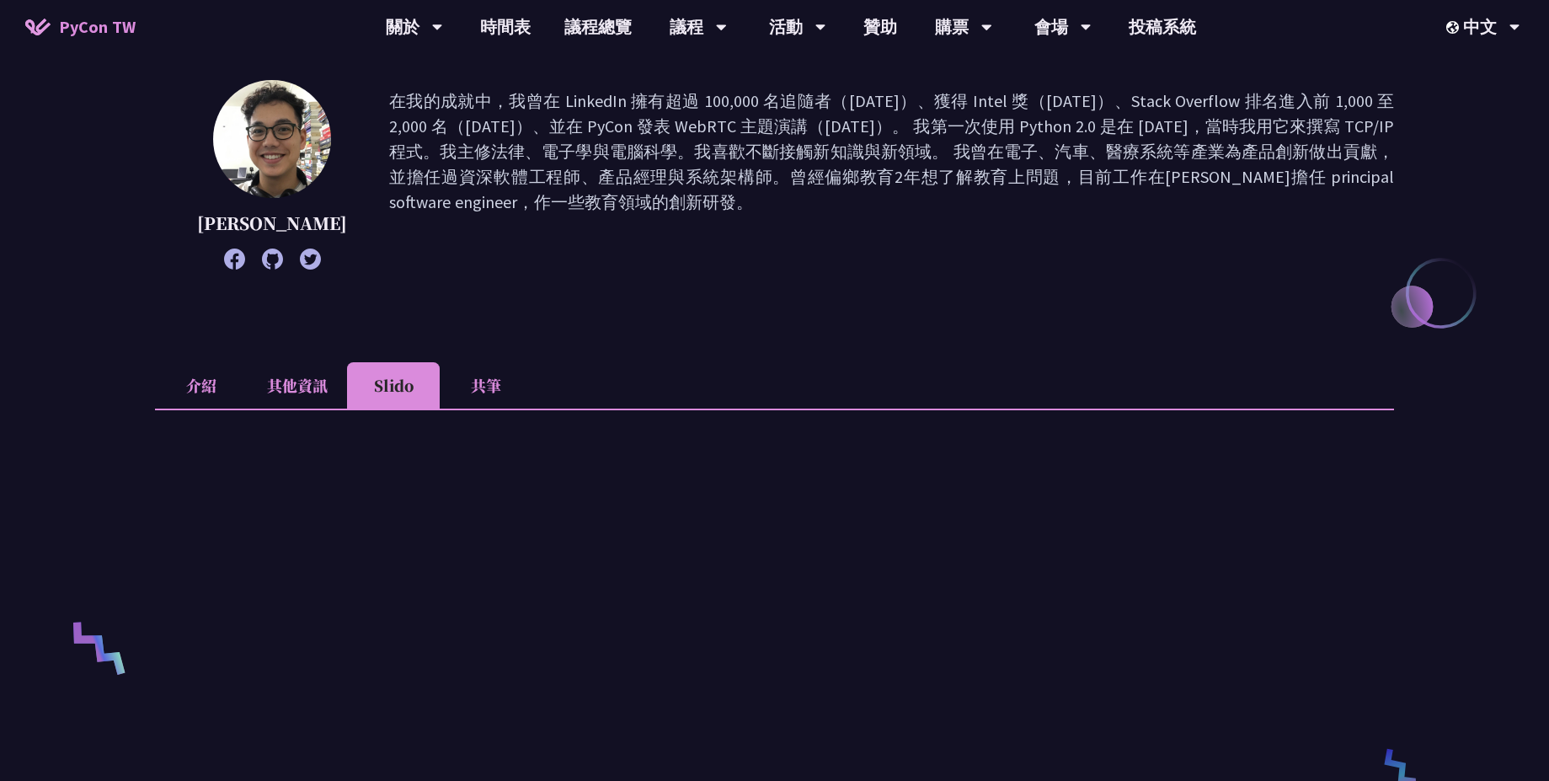
click at [444, 393] on li "共筆" at bounding box center [486, 385] width 93 height 46
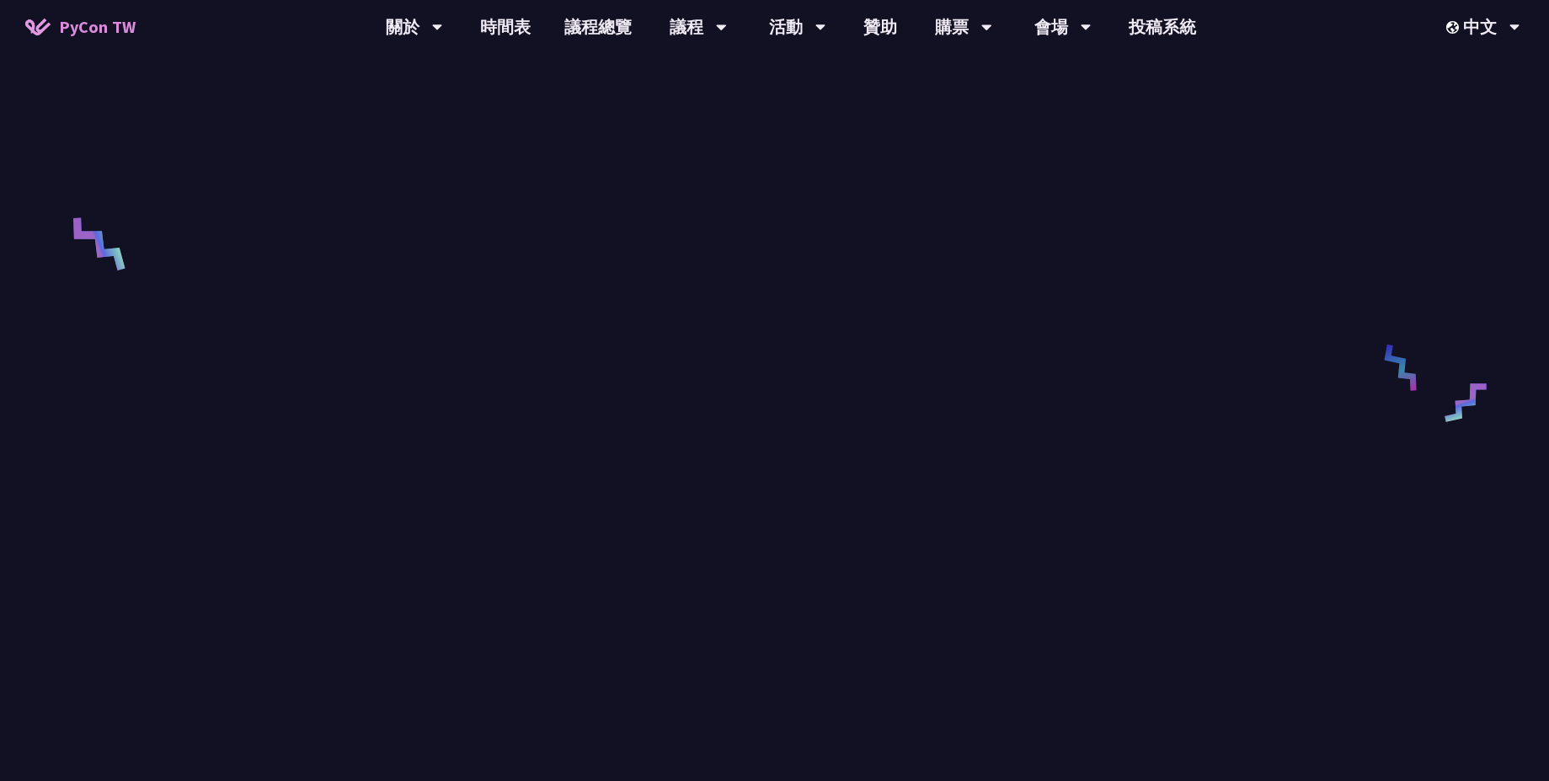
scroll to position [0, 0]
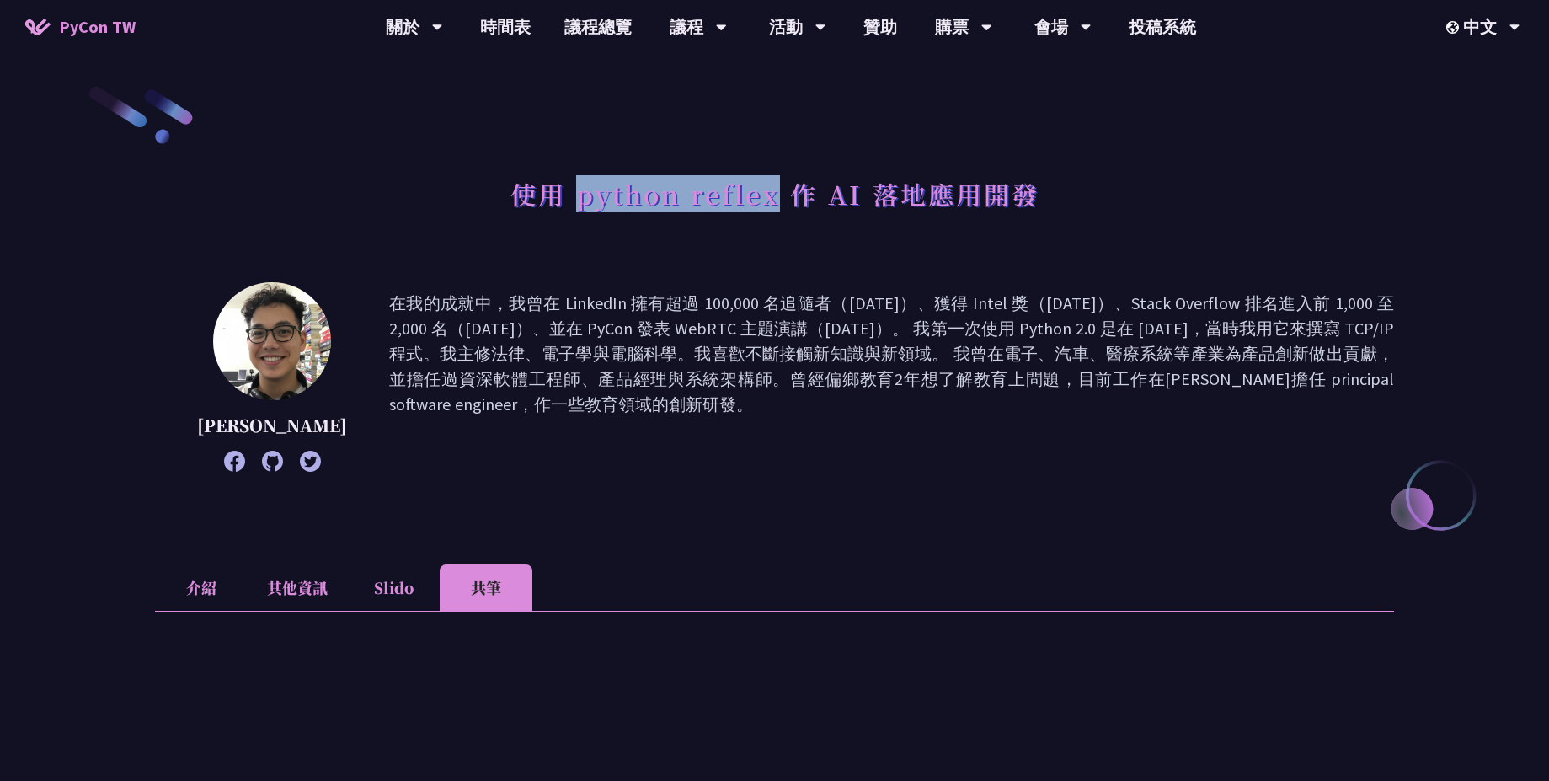
drag, startPoint x: 583, startPoint y: 206, endPoint x: 774, endPoint y: 200, distance: 191.3
click at [774, 200] on h1 "使用 python reflex 作 AI 落地應用開發" at bounding box center [775, 193] width 529 height 51
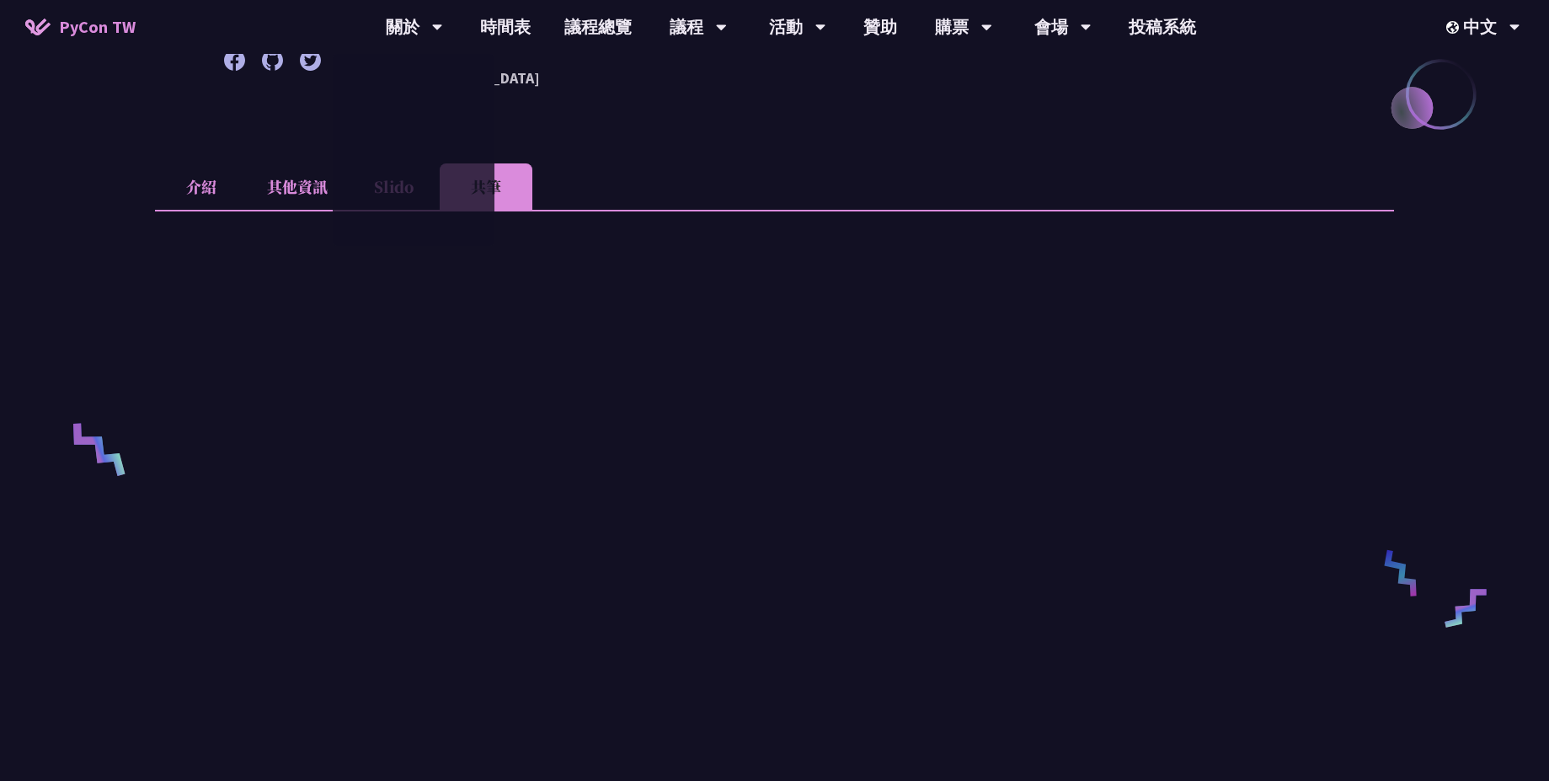
scroll to position [505, 0]
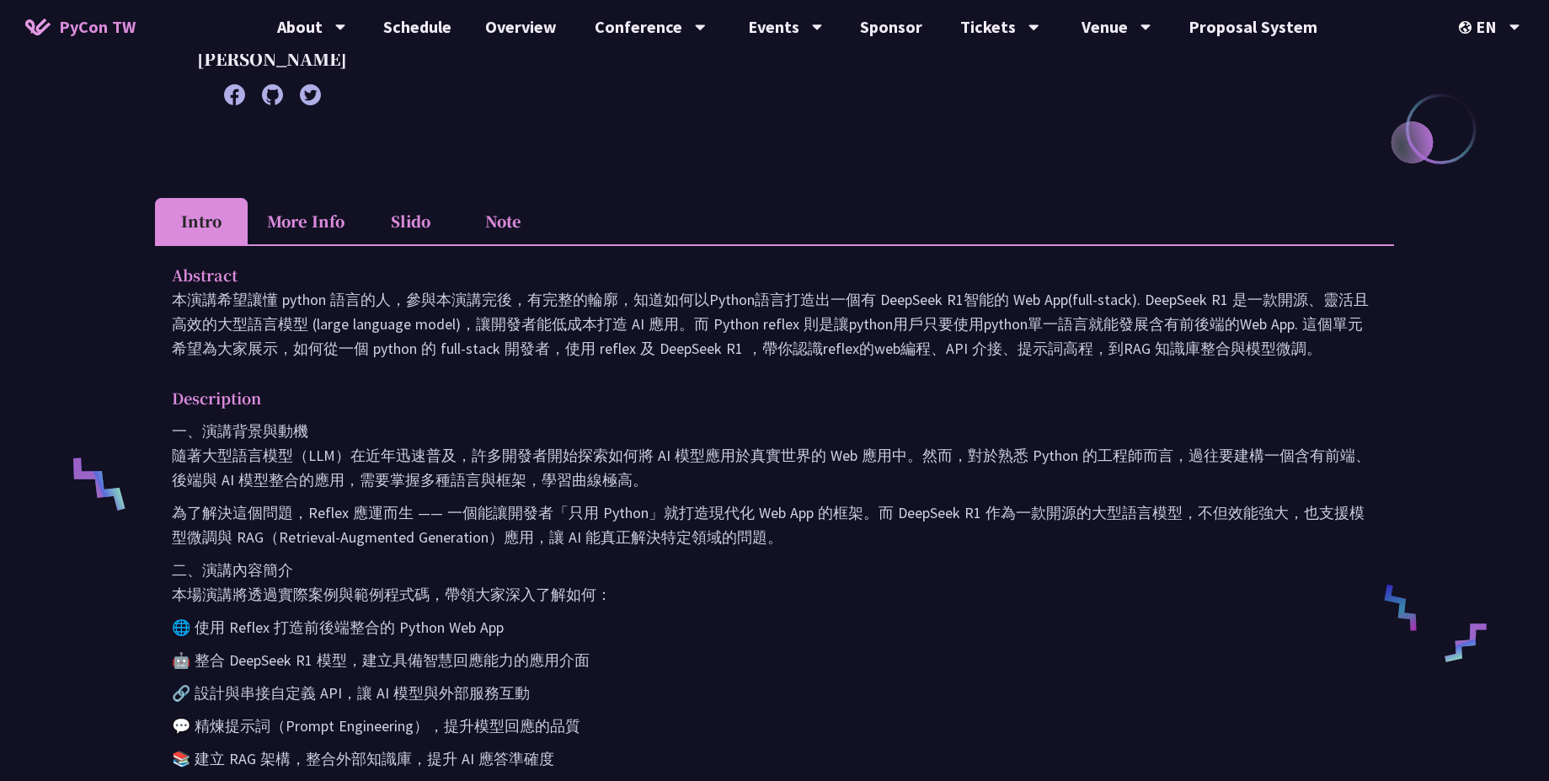
scroll to position [404, 0]
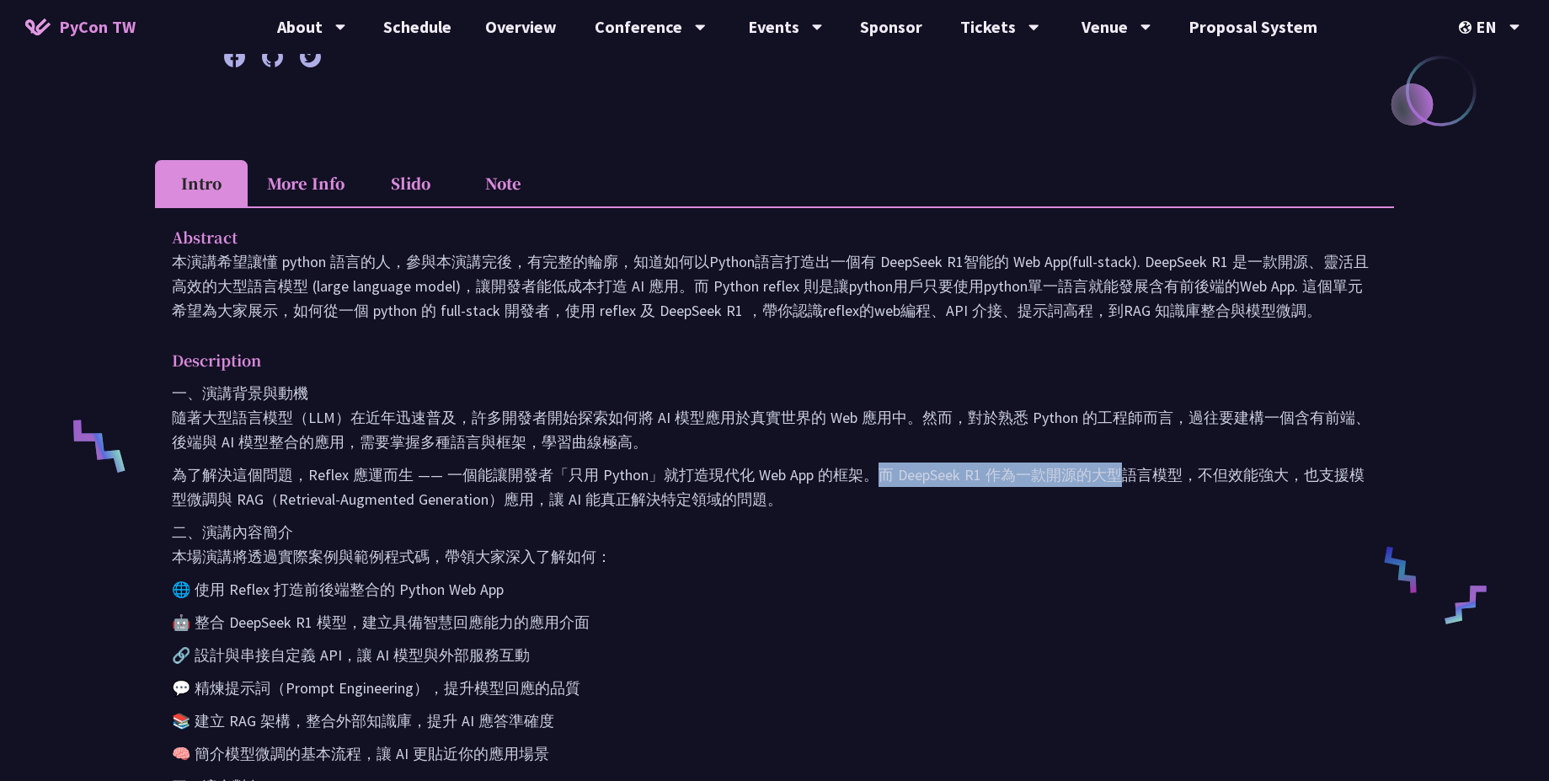
drag, startPoint x: 878, startPoint y: 473, endPoint x: 1115, endPoint y: 482, distance: 237.7
click at [1115, 482] on p "為了解決這個問題，Reflex 應運而生 —— 一個能讓開發者「只用 Python」就打造現代化 Web App 的框架。而 DeepSeek R1 作為一款…" at bounding box center [775, 486] width 1206 height 49
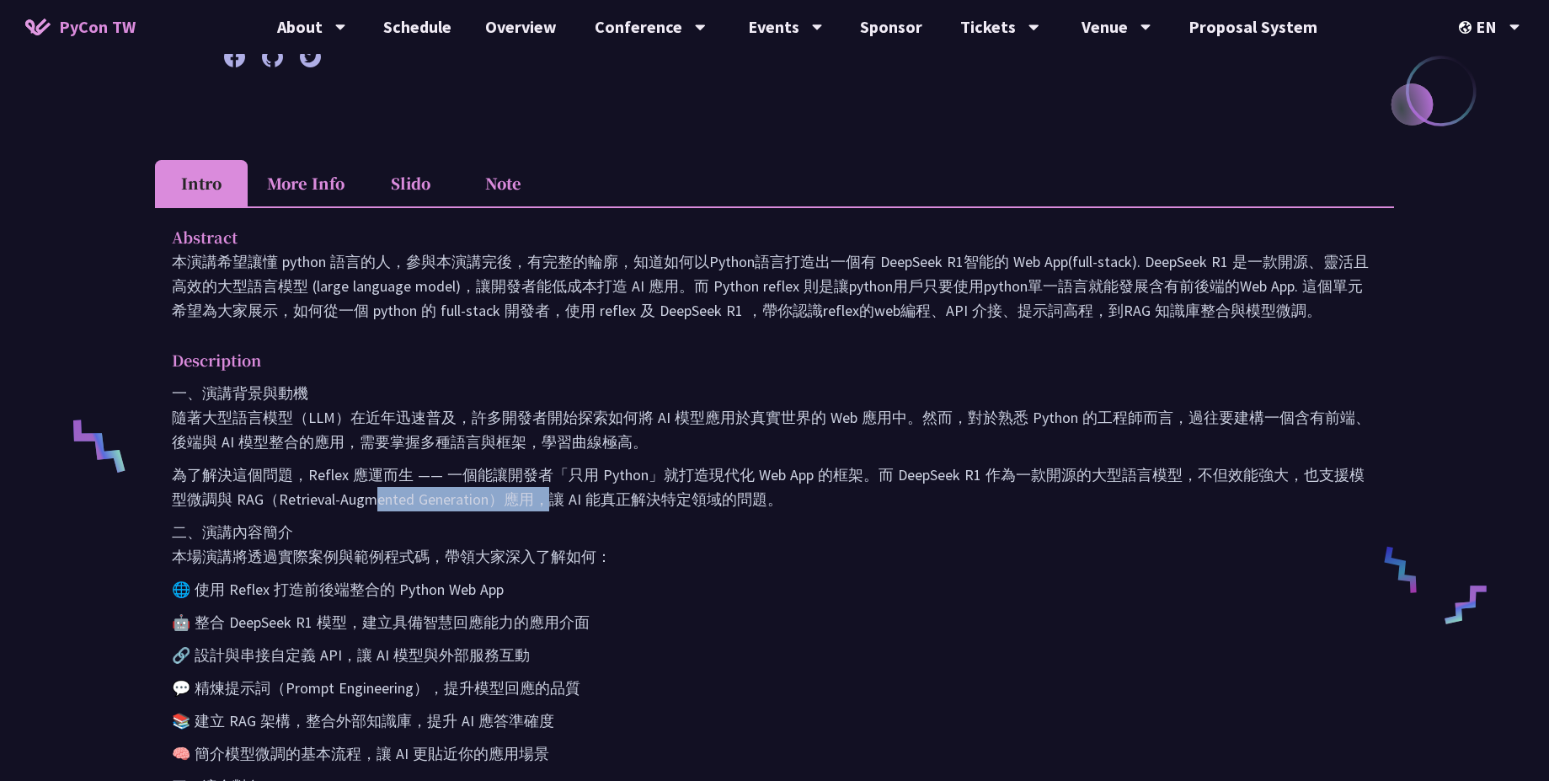
drag, startPoint x: 355, startPoint y: 500, endPoint x: 527, endPoint y: 495, distance: 172.8
click at [527, 495] on p "為了解決這個問題，Reflex 應運而生 —— 一個能讓開發者「只用 Python」就打造現代化 Web App 的框架。而 DeepSeek R1 作為一款…" at bounding box center [775, 486] width 1206 height 49
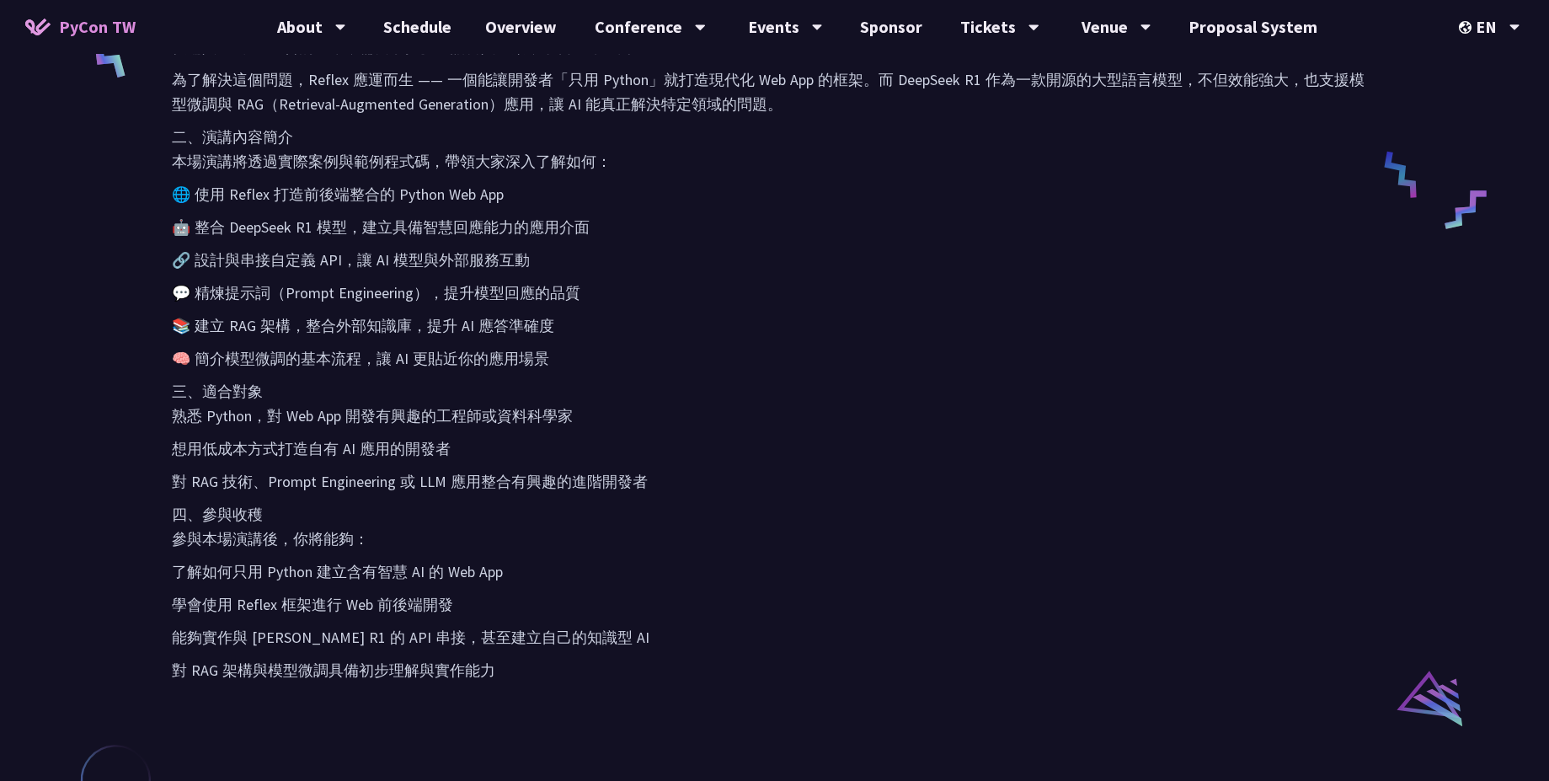
scroll to position [1011, 0]
